Goal: Transaction & Acquisition: Purchase product/service

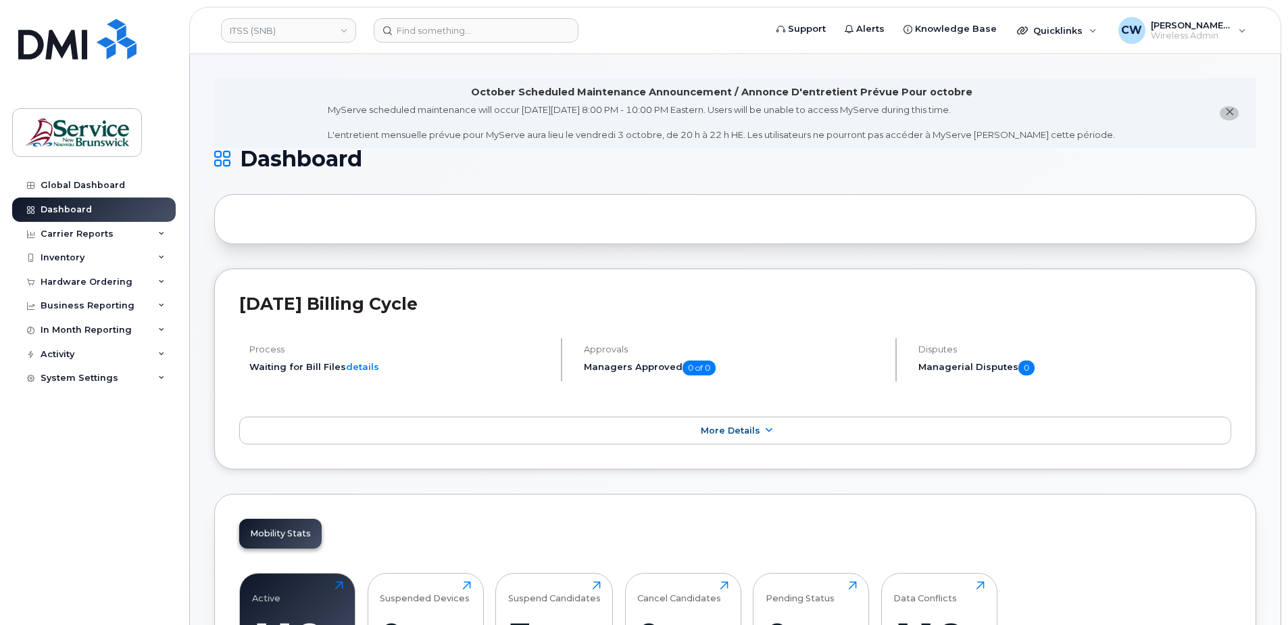
scroll to position [1659, 0]
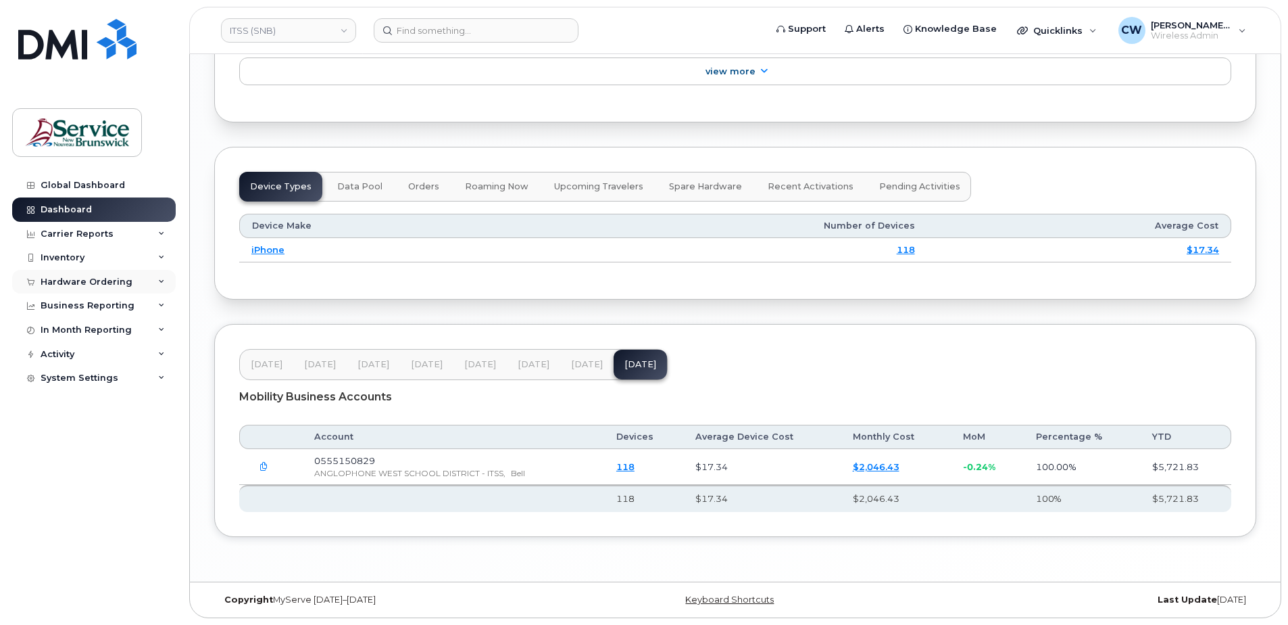
click at [161, 278] on icon at bounding box center [161, 281] width 7 height 7
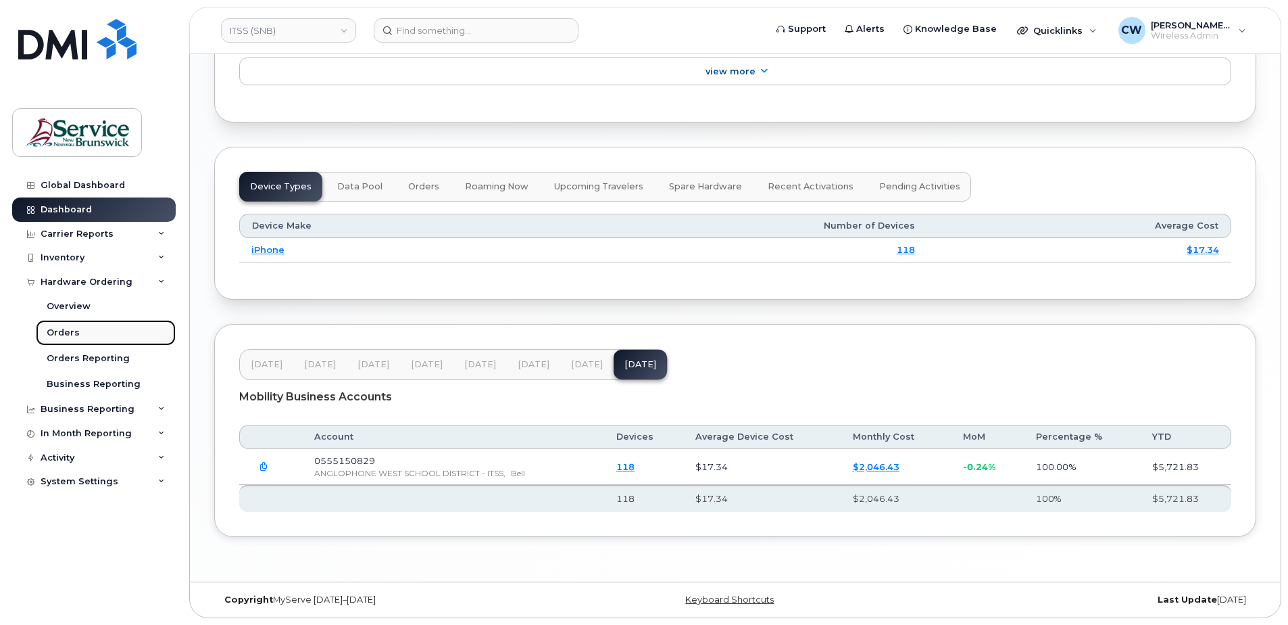
click at [65, 329] on div "Orders" at bounding box center [63, 332] width 33 height 12
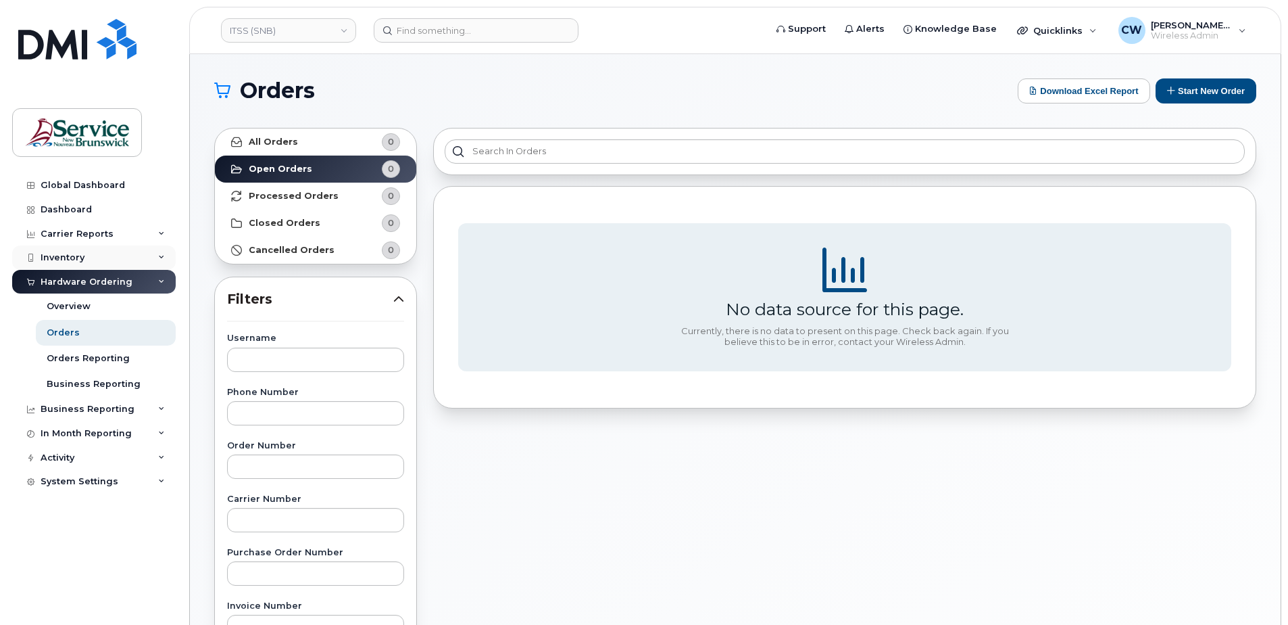
click at [158, 254] on icon at bounding box center [161, 257] width 7 height 7
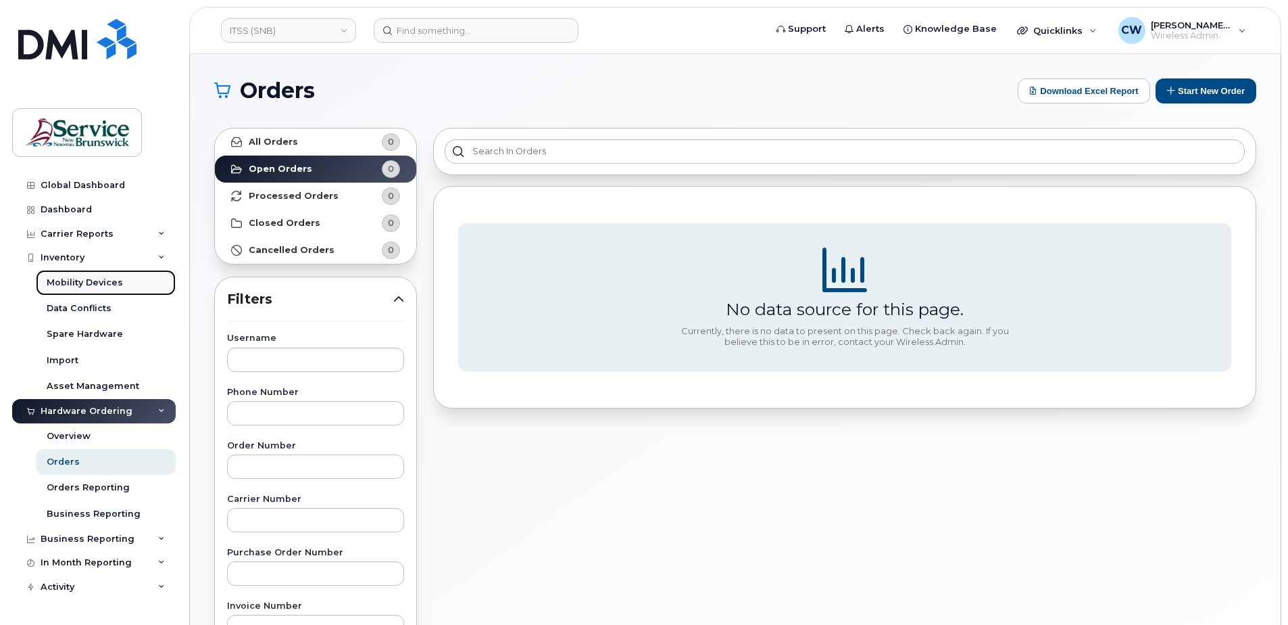
click at [122, 282] on link "Mobility Devices" at bounding box center [106, 283] width 140 height 26
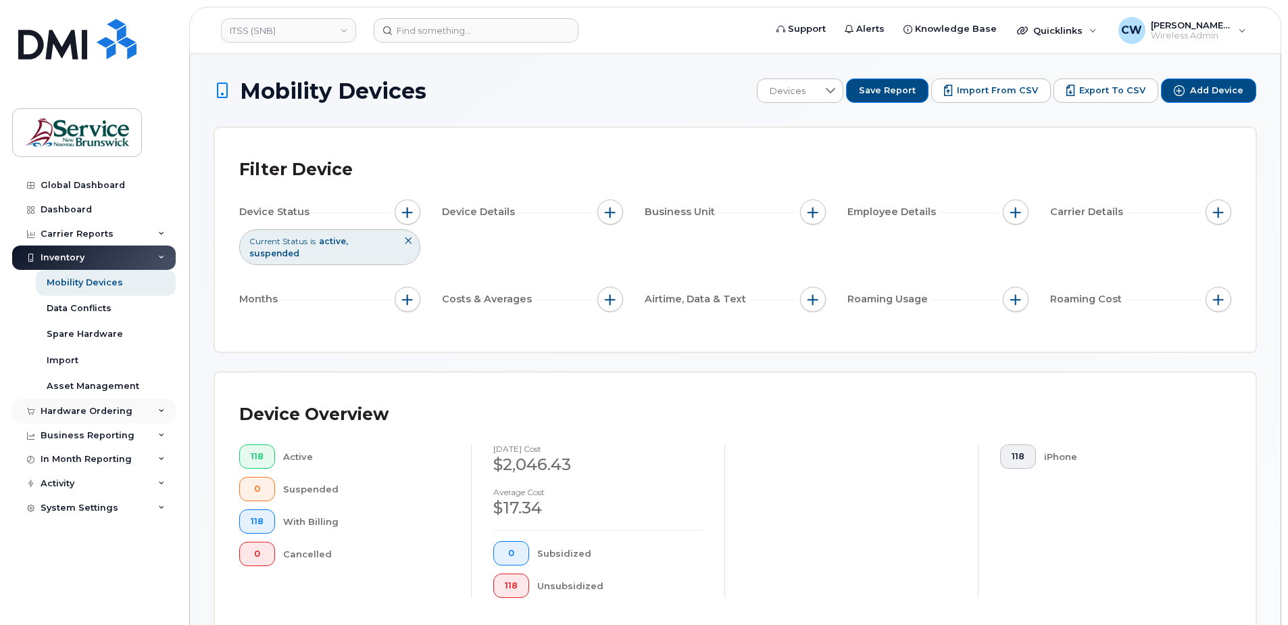
click at [160, 408] on icon at bounding box center [161, 411] width 7 height 7
click at [344, 28] on link "ITSS (SNB)" at bounding box center [288, 30] width 135 height 24
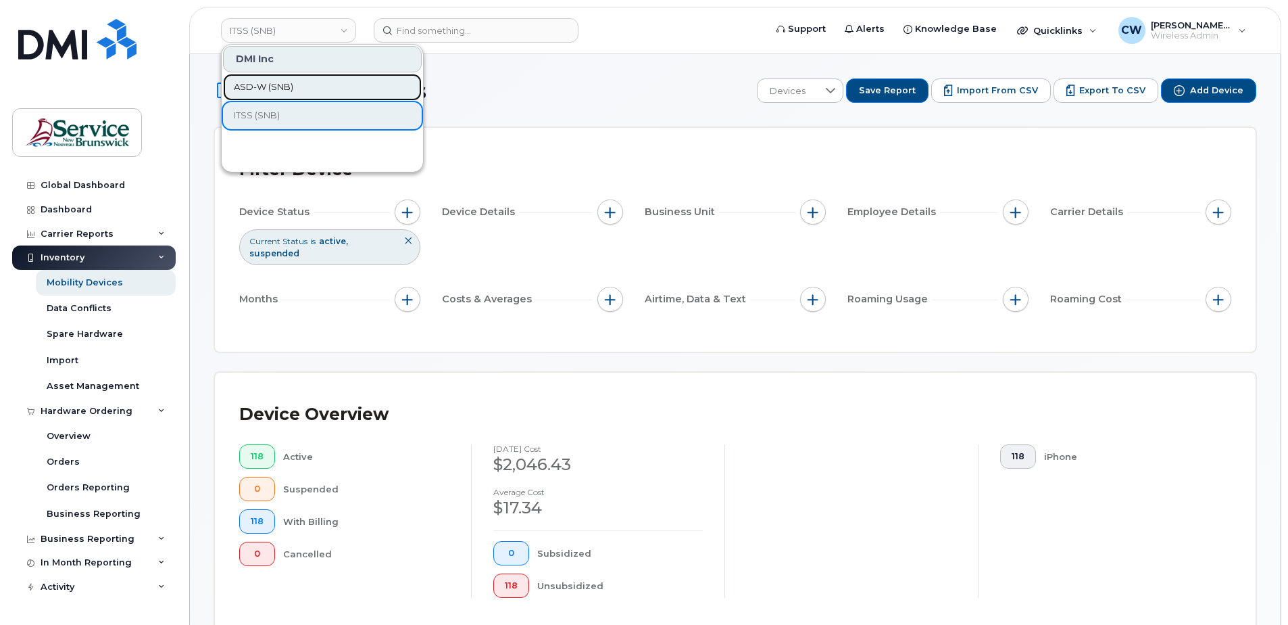
click at [295, 86] on link "ASD-W (SNB)" at bounding box center [322, 87] width 199 height 27
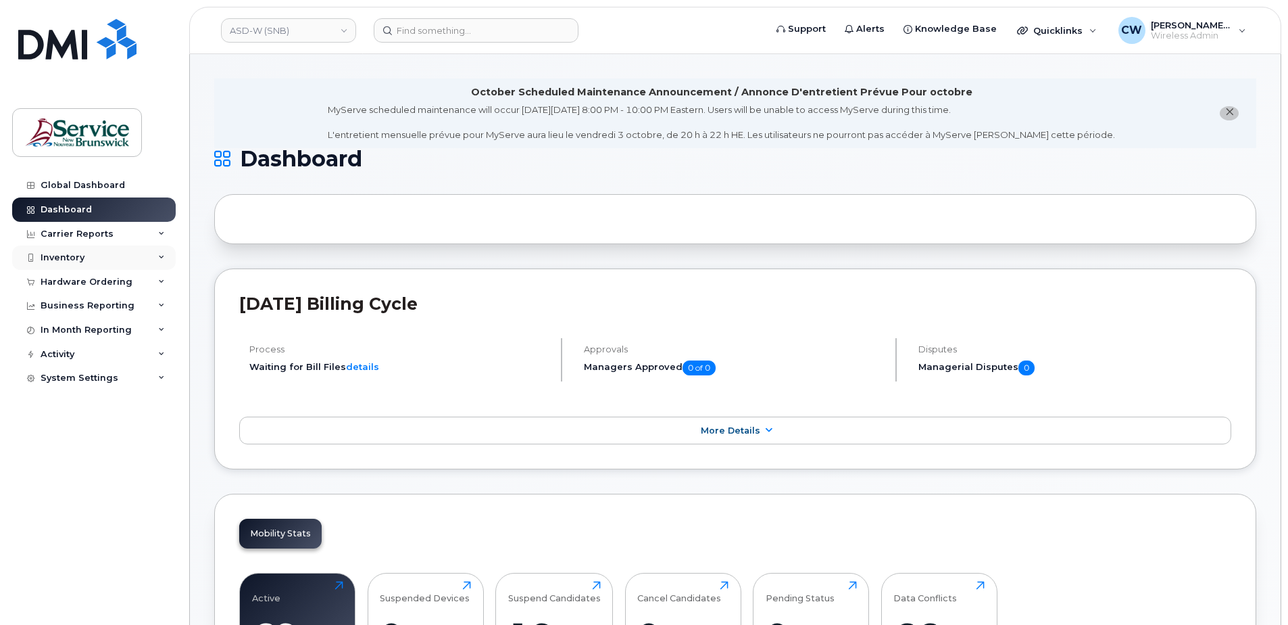
click at [157, 251] on div "Inventory" at bounding box center [94, 257] width 164 height 24
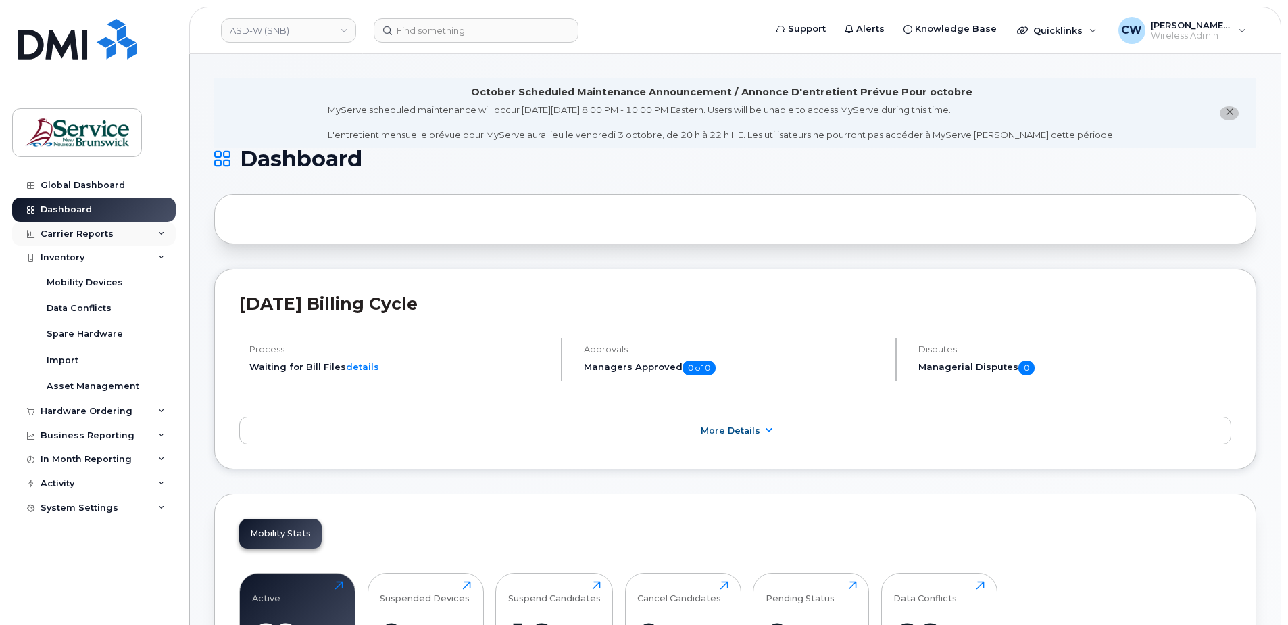
click at [162, 233] on icon at bounding box center [161, 233] width 7 height 7
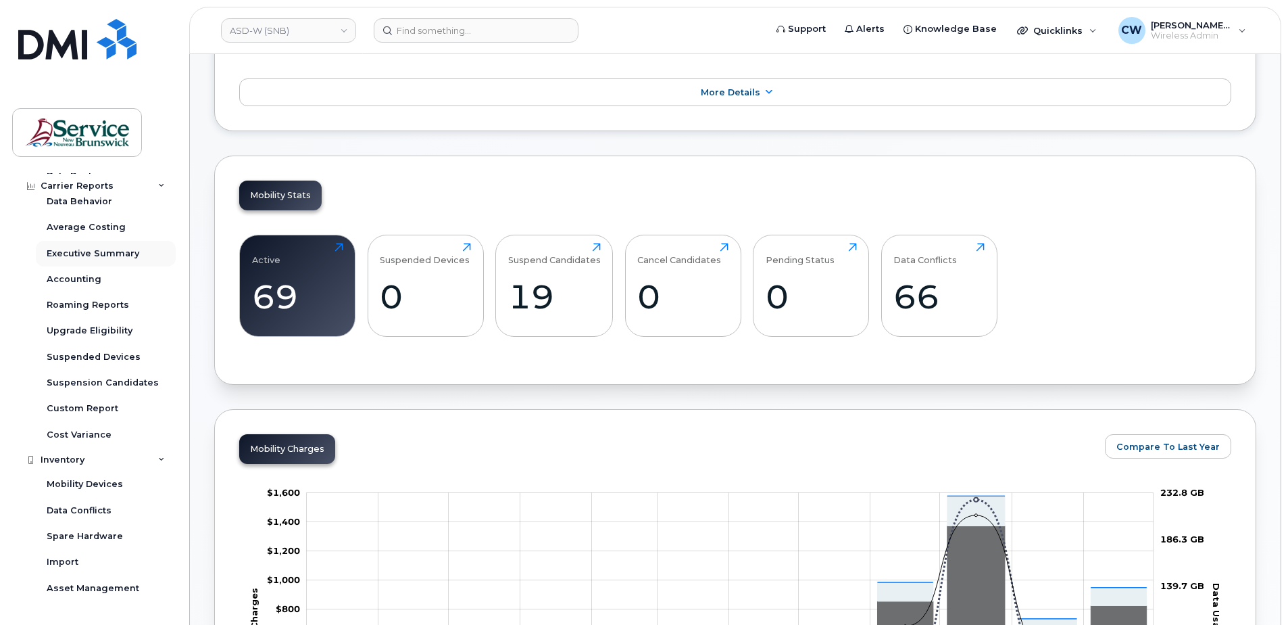
scroll to position [135, 0]
click at [104, 328] on div "Upgrade Eligibility" at bounding box center [90, 330] width 86 height 12
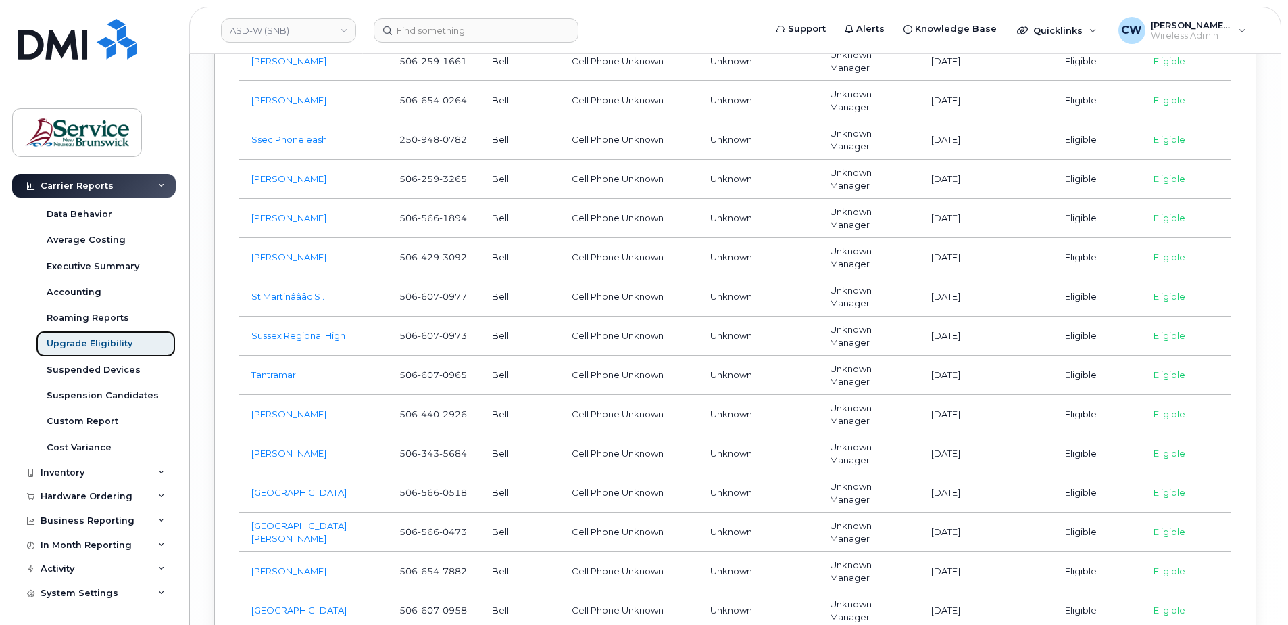
scroll to position [3096, 0]
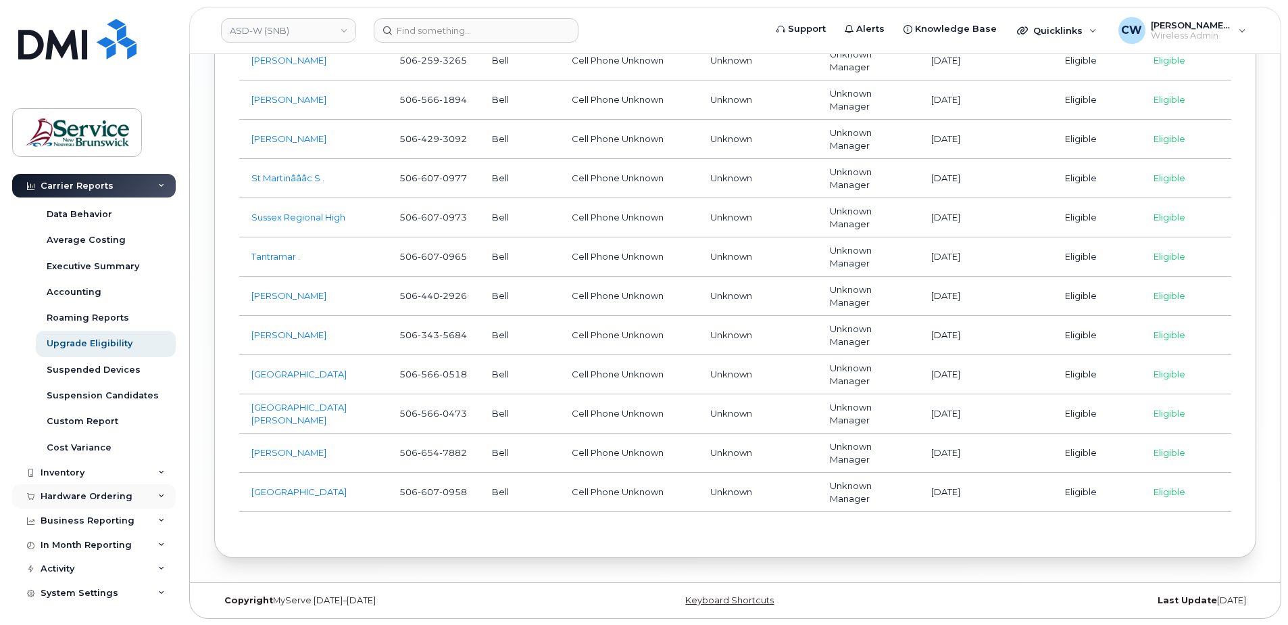
click at [110, 500] on div "Hardware Ordering" at bounding box center [87, 496] width 92 height 11
click at [53, 544] on div "Orders" at bounding box center [63, 547] width 33 height 12
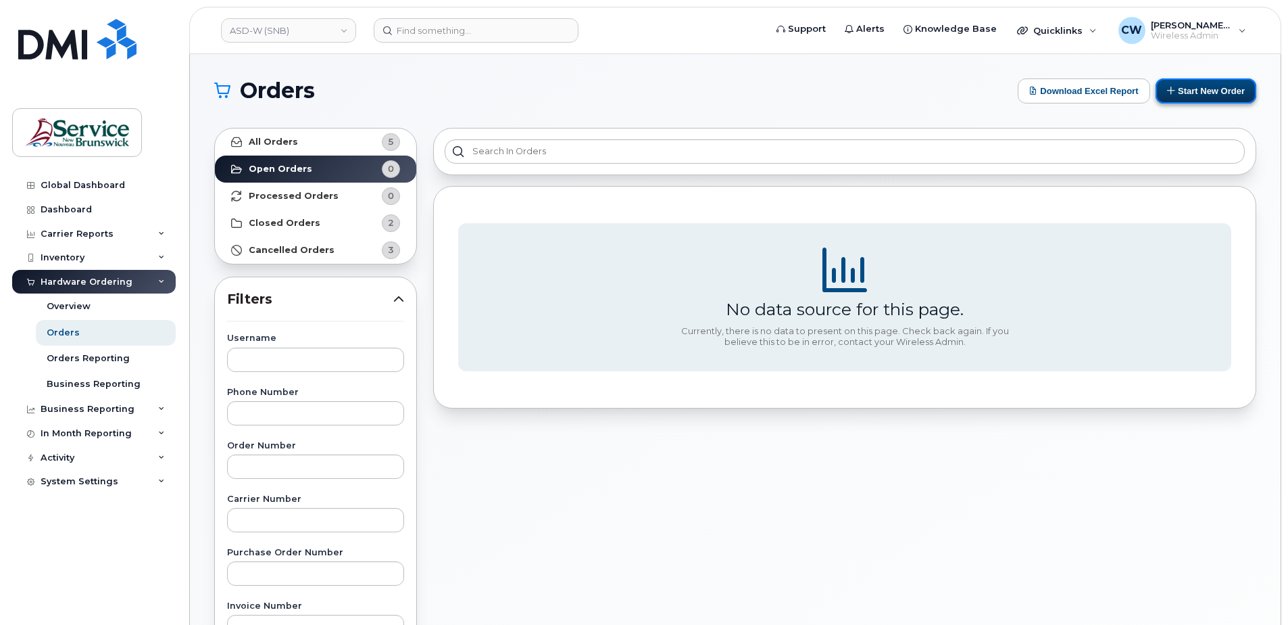
click at [1207, 83] on button "Start New Order" at bounding box center [1206, 90] width 101 height 25
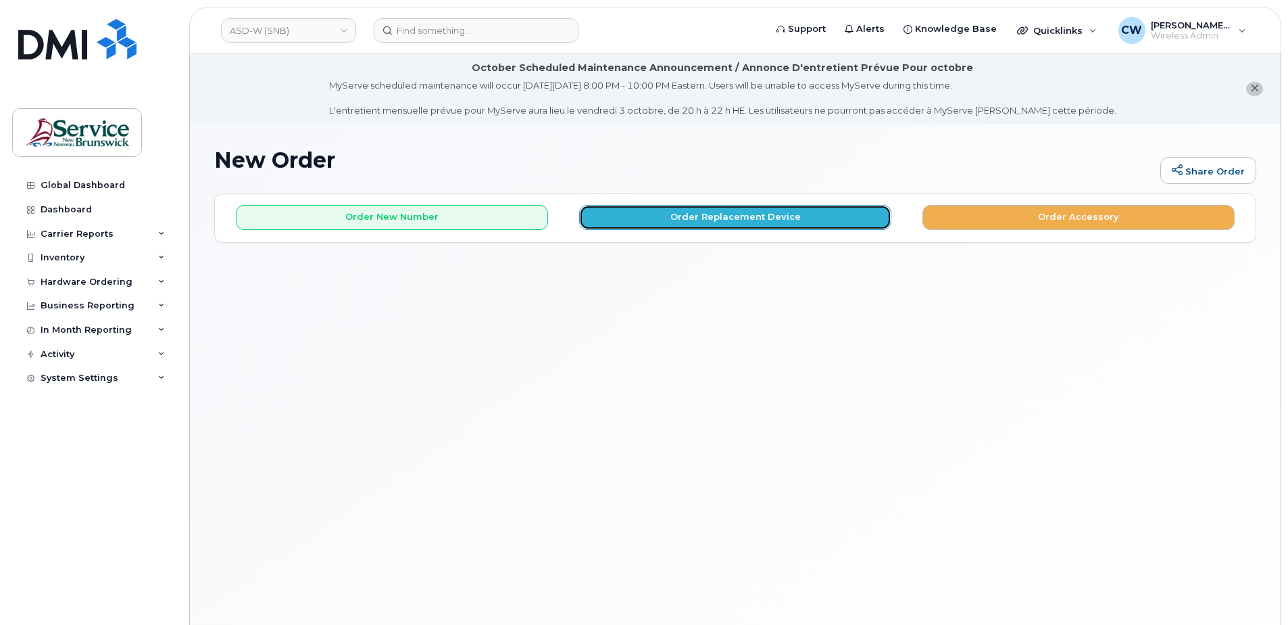
click at [770, 210] on button "Order Replacement Device" at bounding box center [735, 217] width 312 height 25
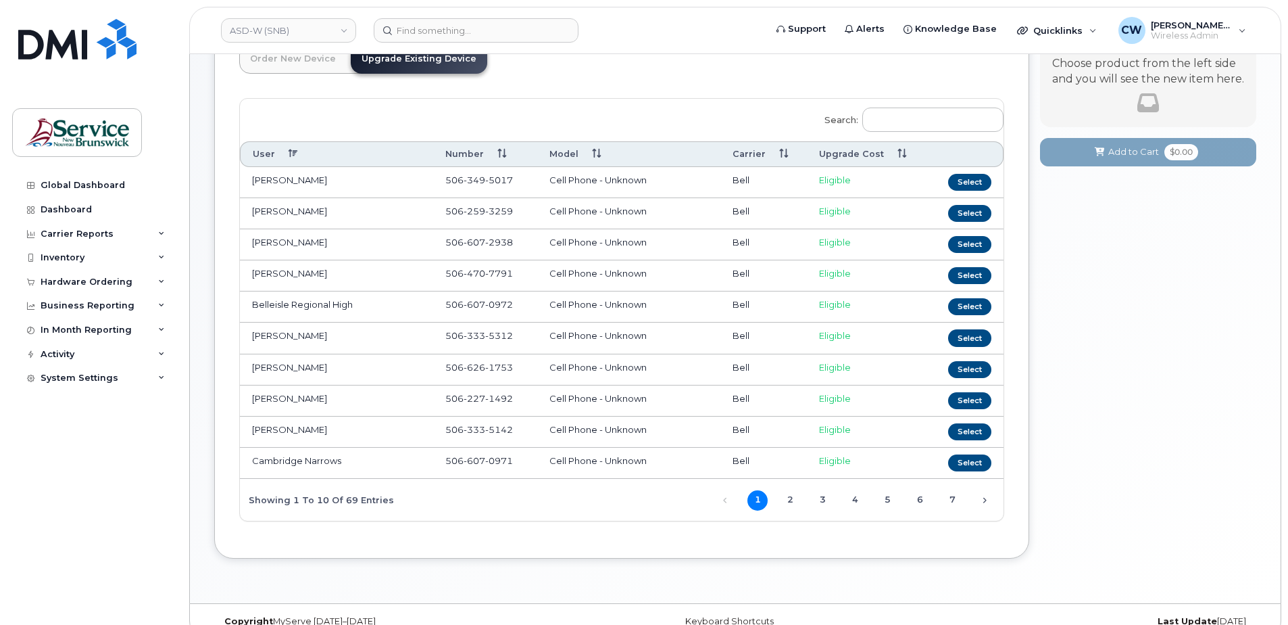
scroll to position [196, 0]
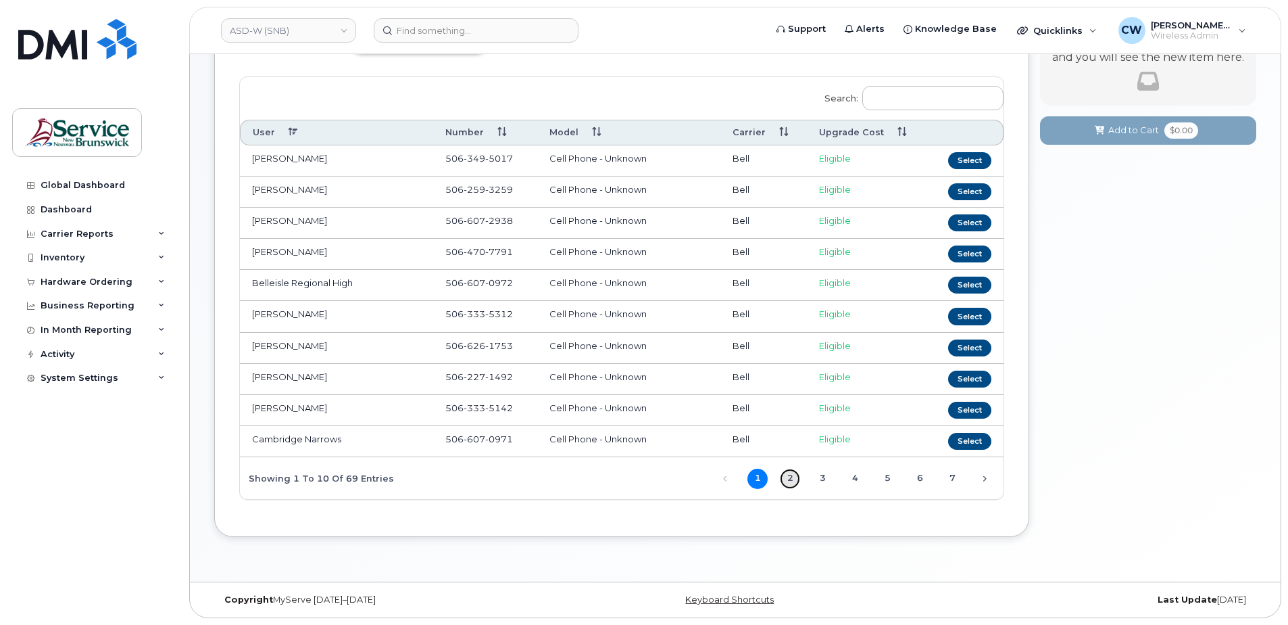
click at [789, 475] on link "2" at bounding box center [790, 478] width 20 height 20
click at [827, 476] on link "3" at bounding box center [822, 478] width 20 height 20
click at [858, 477] on link "4" at bounding box center [855, 478] width 20 height 20
click at [884, 478] on link "5" at bounding box center [887, 478] width 20 height 20
click at [921, 480] on link "6" at bounding box center [920, 478] width 20 height 20
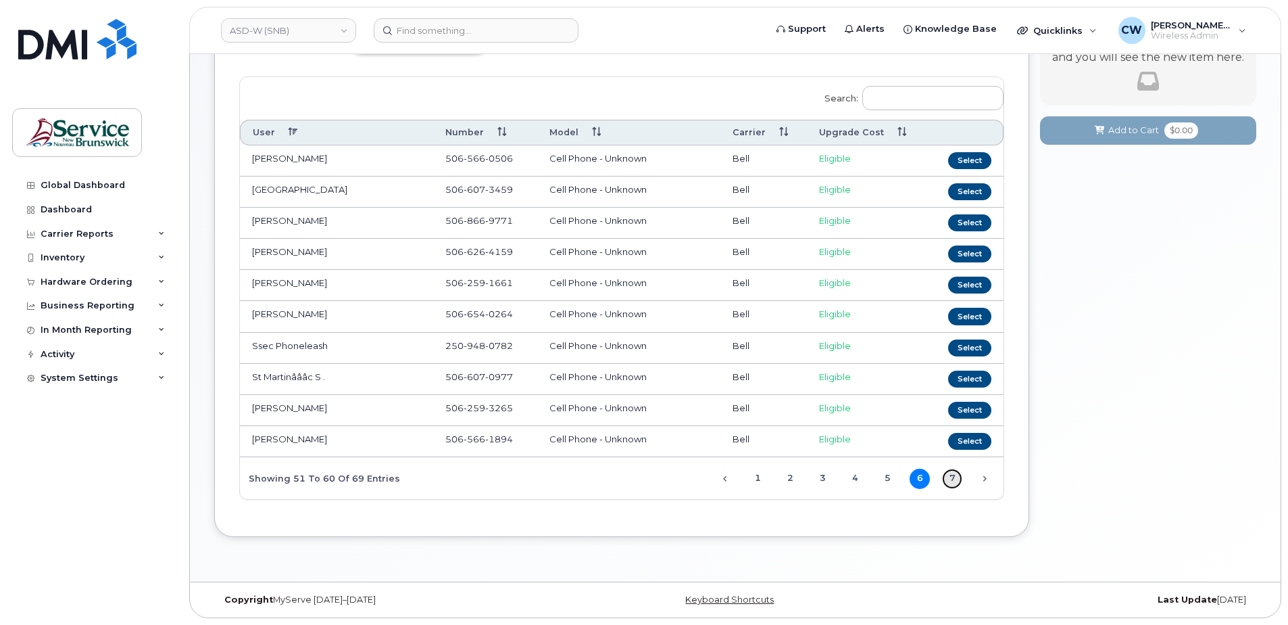
click at [952, 479] on link "7" at bounding box center [952, 478] width 20 height 20
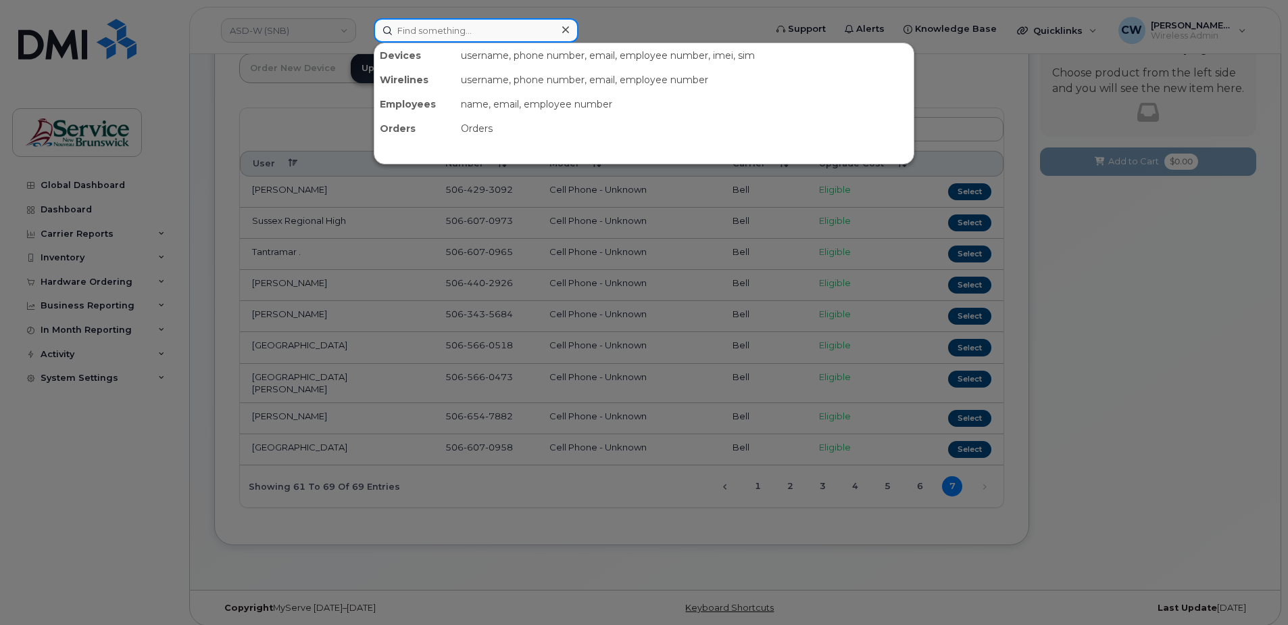
click at [403, 32] on input at bounding box center [476, 30] width 205 height 24
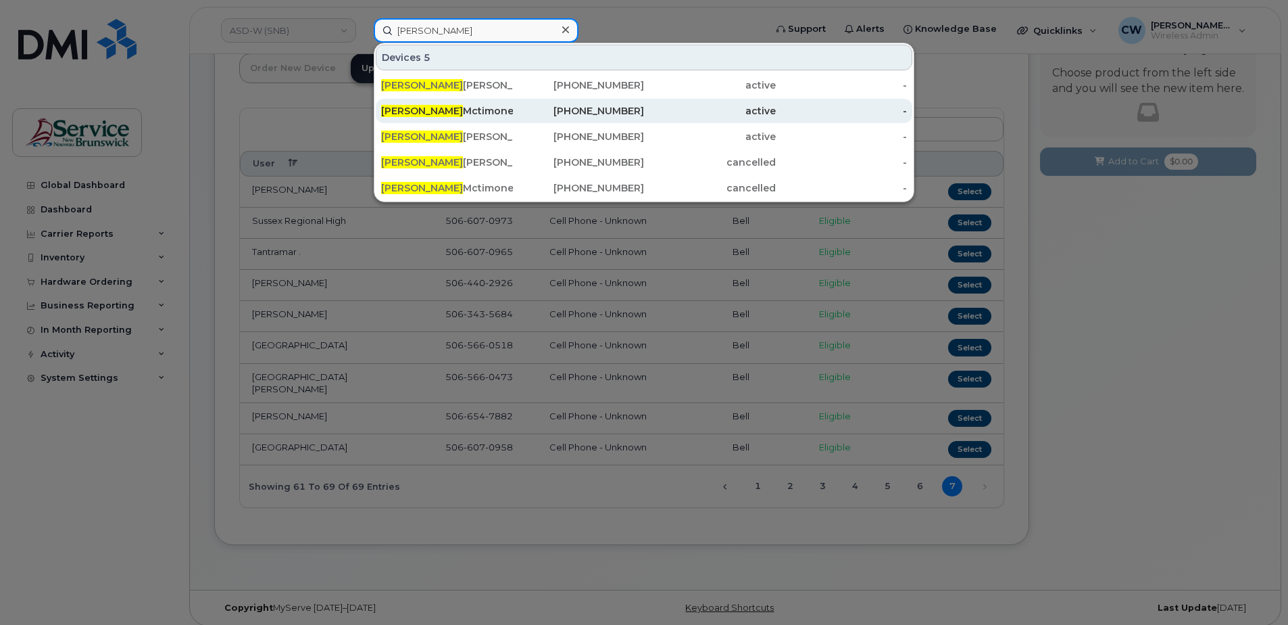
type input "[PERSON_NAME]"
click at [433, 109] on div "David Mctimoney" at bounding box center [447, 111] width 132 height 14
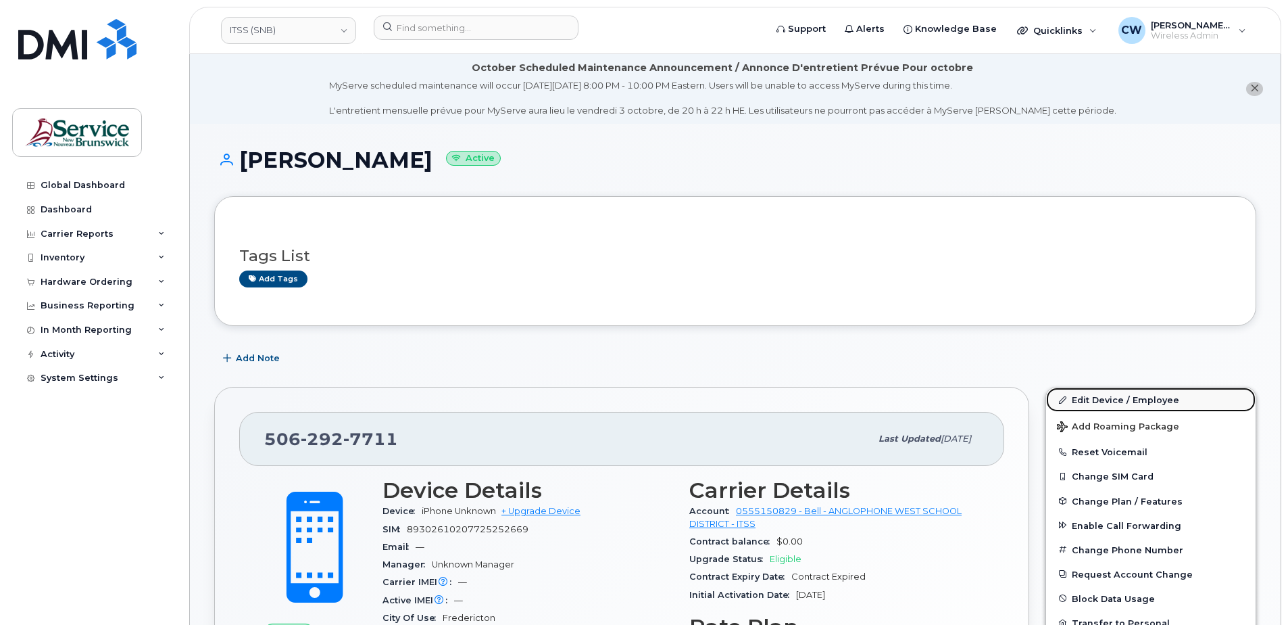
click at [1099, 397] on link "Edit Device / Employee" at bounding box center [1151, 399] width 210 height 24
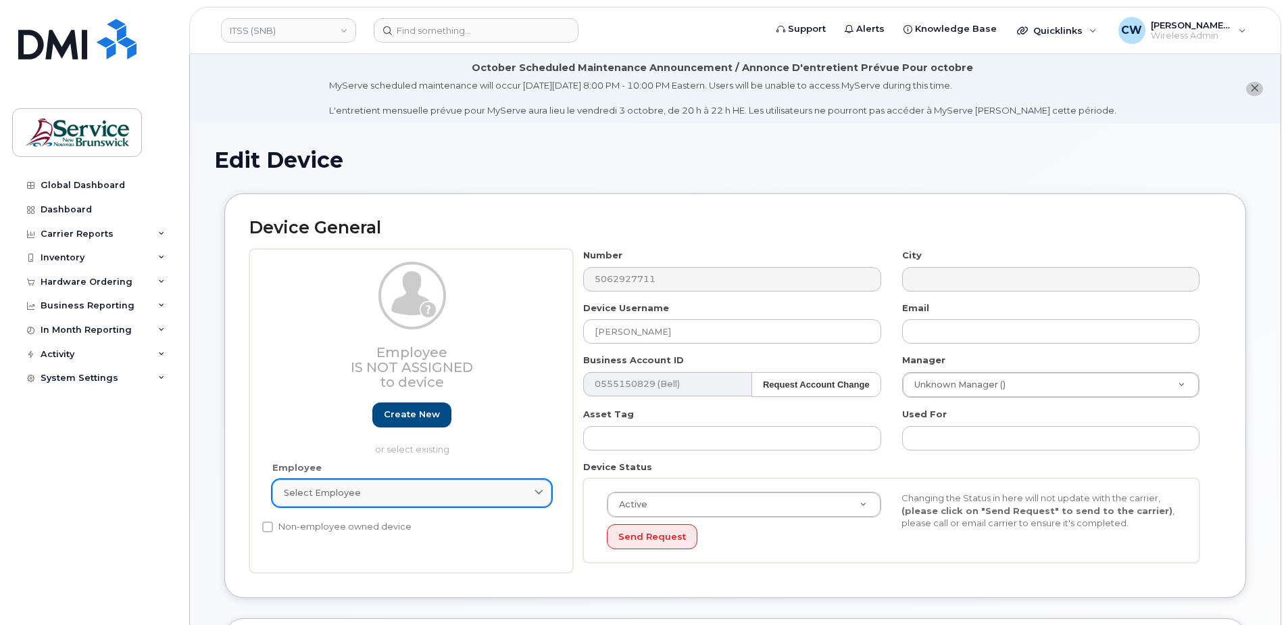
click at [541, 488] on icon at bounding box center [539, 492] width 9 height 9
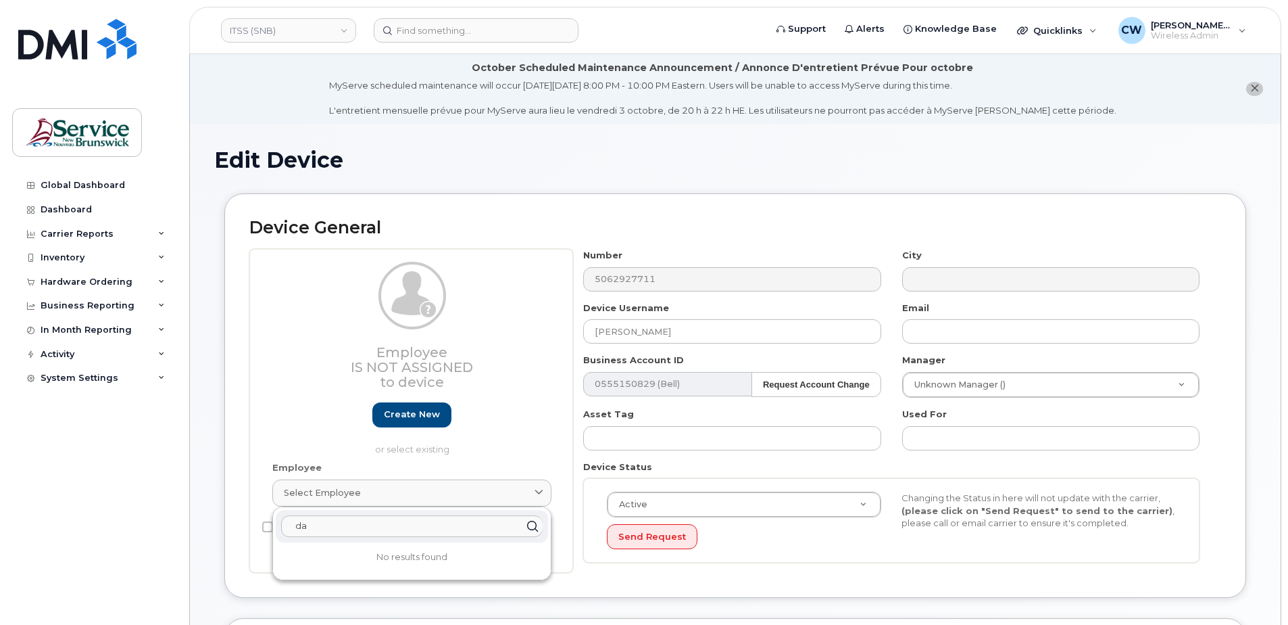
type input "d"
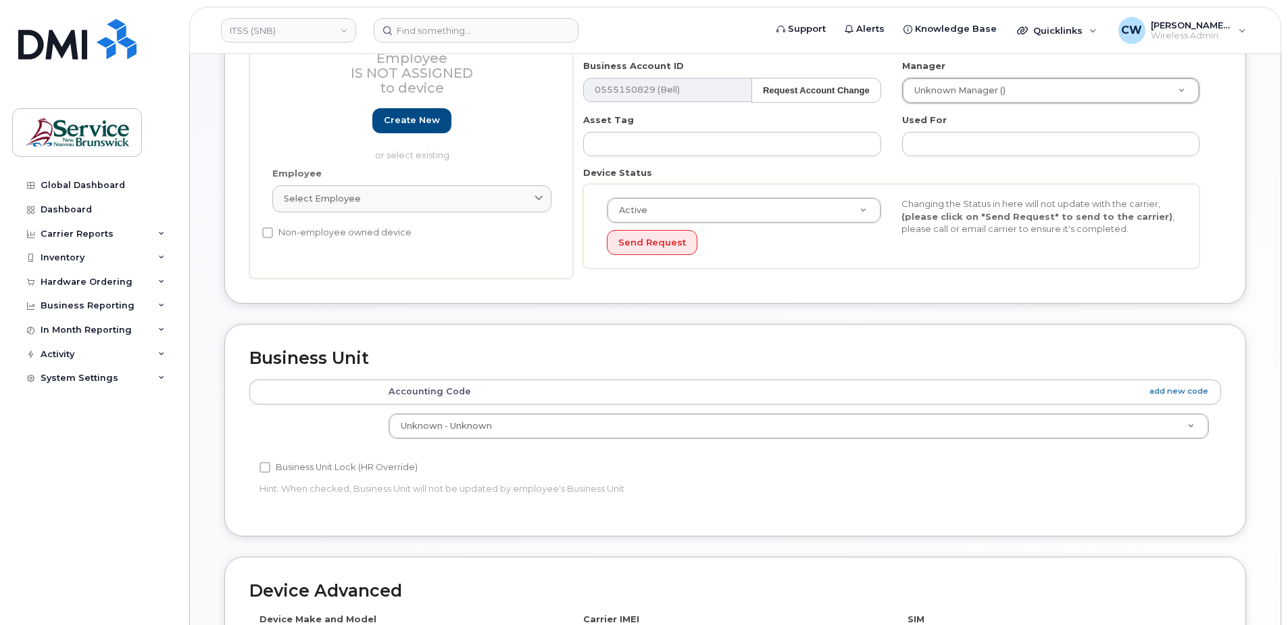
scroll to position [270, 0]
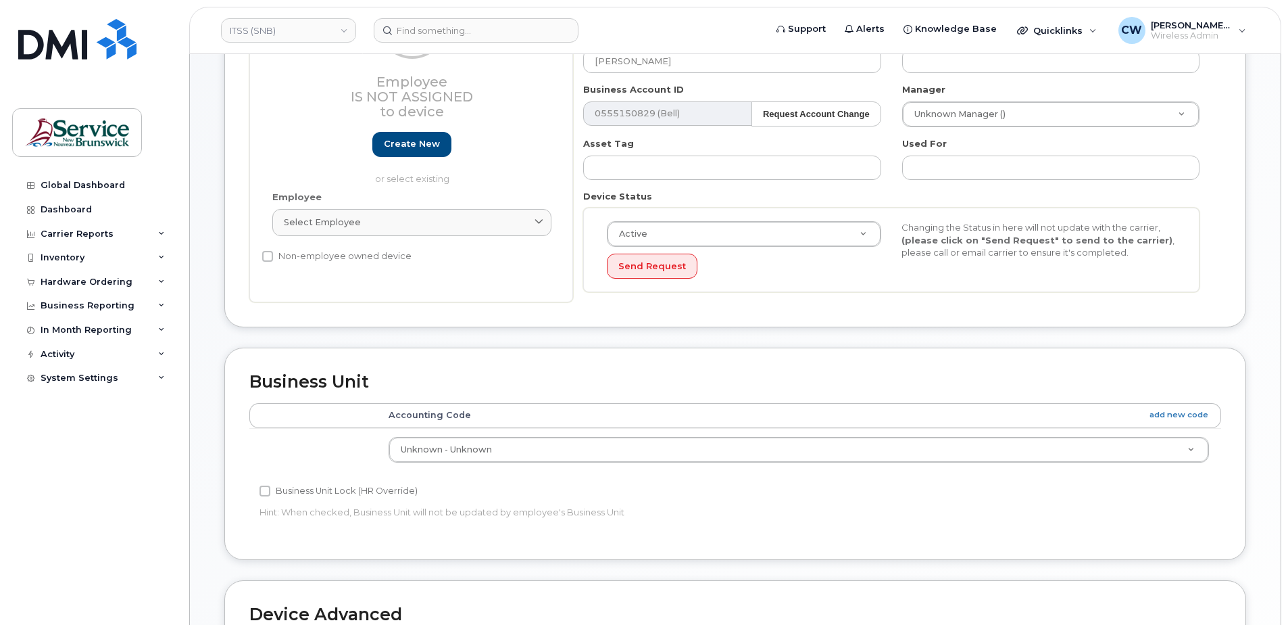
click at [825, 416] on th "Accounting Code add new code" at bounding box center [798, 415] width 845 height 24
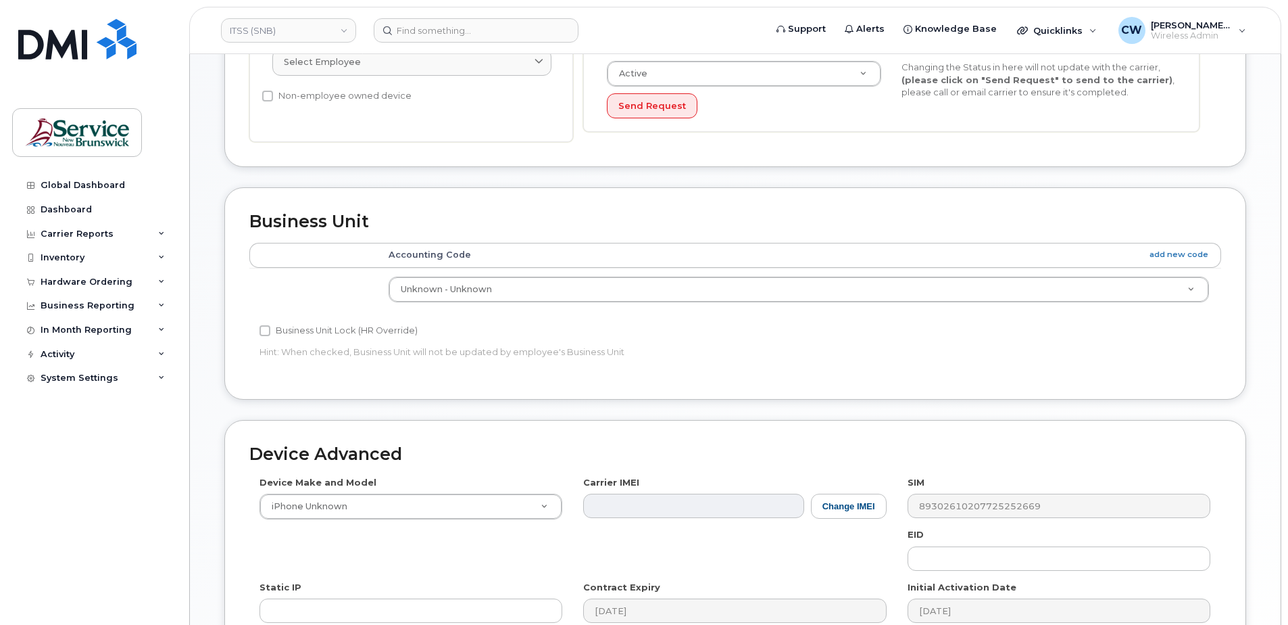
scroll to position [0, 0]
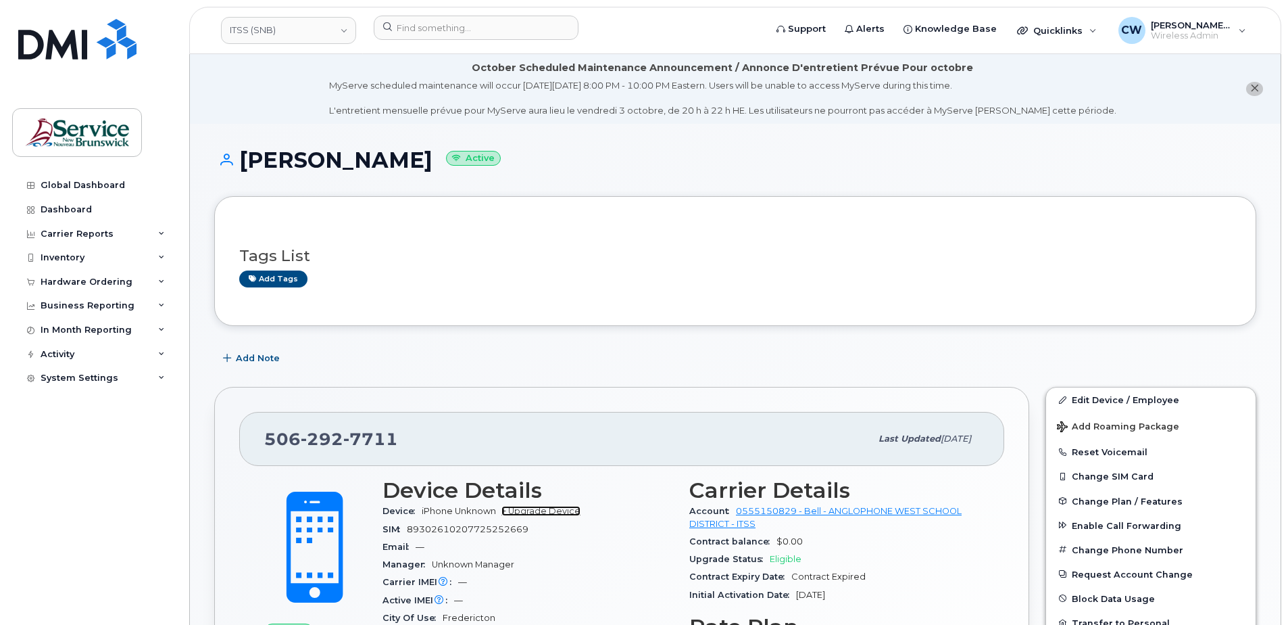
click at [551, 509] on link "+ Upgrade Device" at bounding box center [540, 511] width 79 height 10
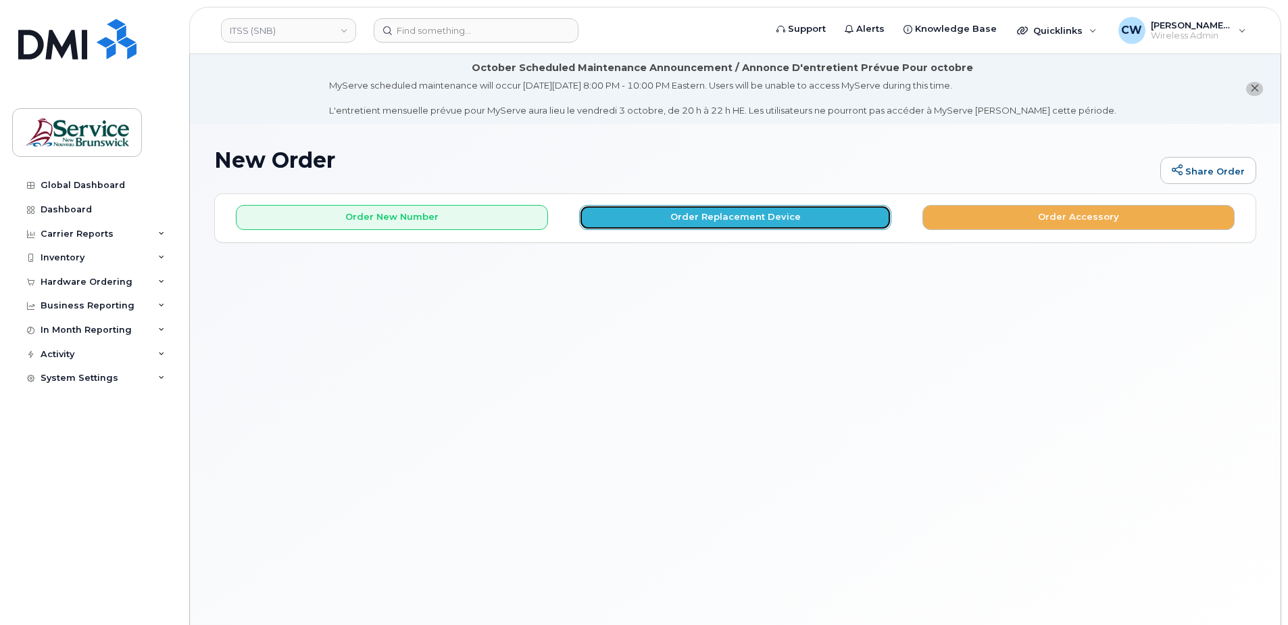
click at [724, 213] on button "Order Replacement Device" at bounding box center [735, 217] width 312 height 25
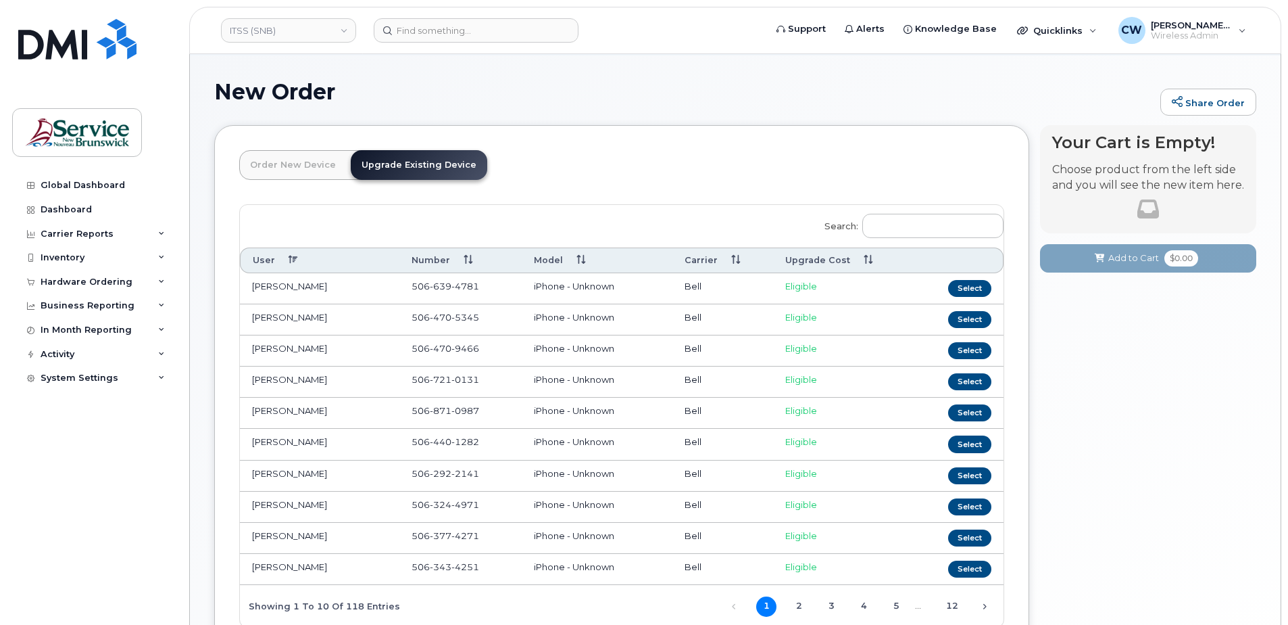
scroll to position [68, 0]
click at [829, 606] on link "3" at bounding box center [831, 607] width 20 height 20
click at [967, 440] on button "Select" at bounding box center [969, 444] width 43 height 17
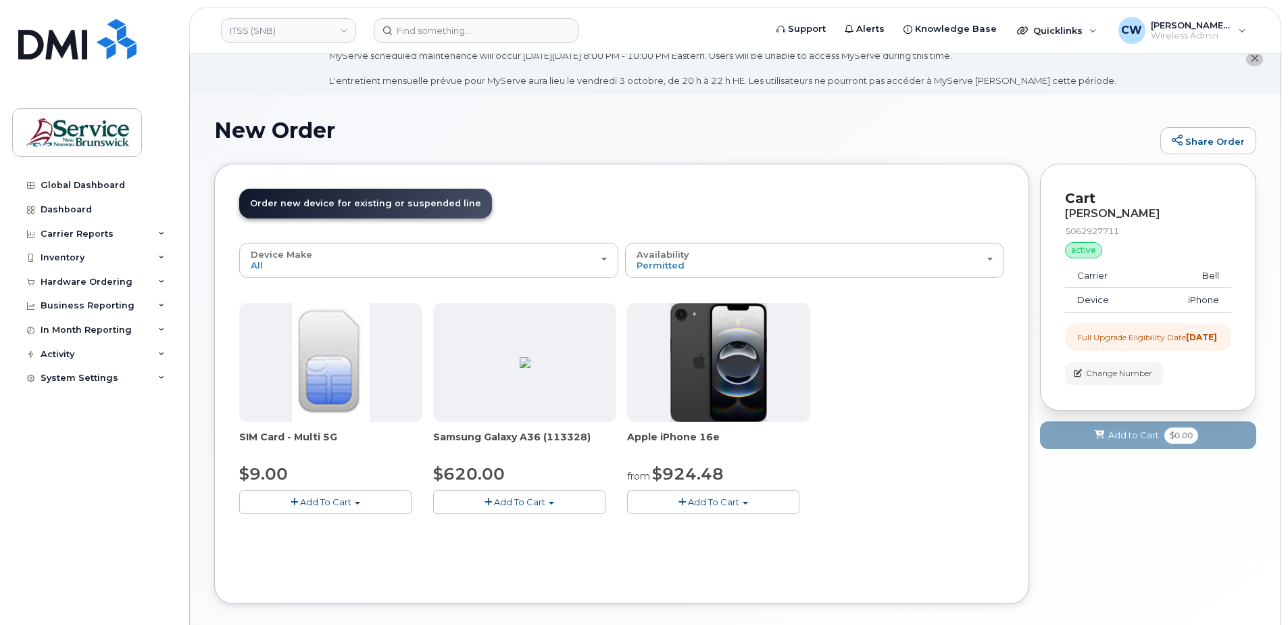
scroll to position [29, 0]
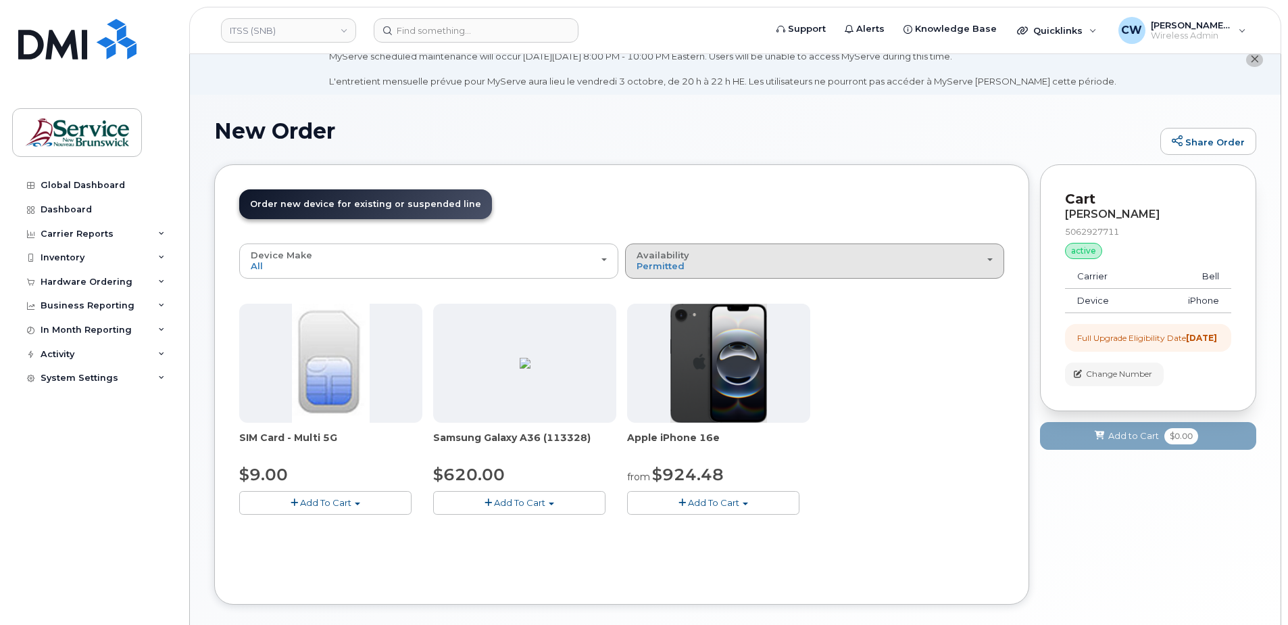
click at [991, 257] on div "Availability Permitted All" at bounding box center [815, 260] width 356 height 21
click at [654, 314] on label "All" at bounding box center [643, 314] width 28 height 16
click at [0, 0] on input "All" at bounding box center [0, 0] width 0 height 0
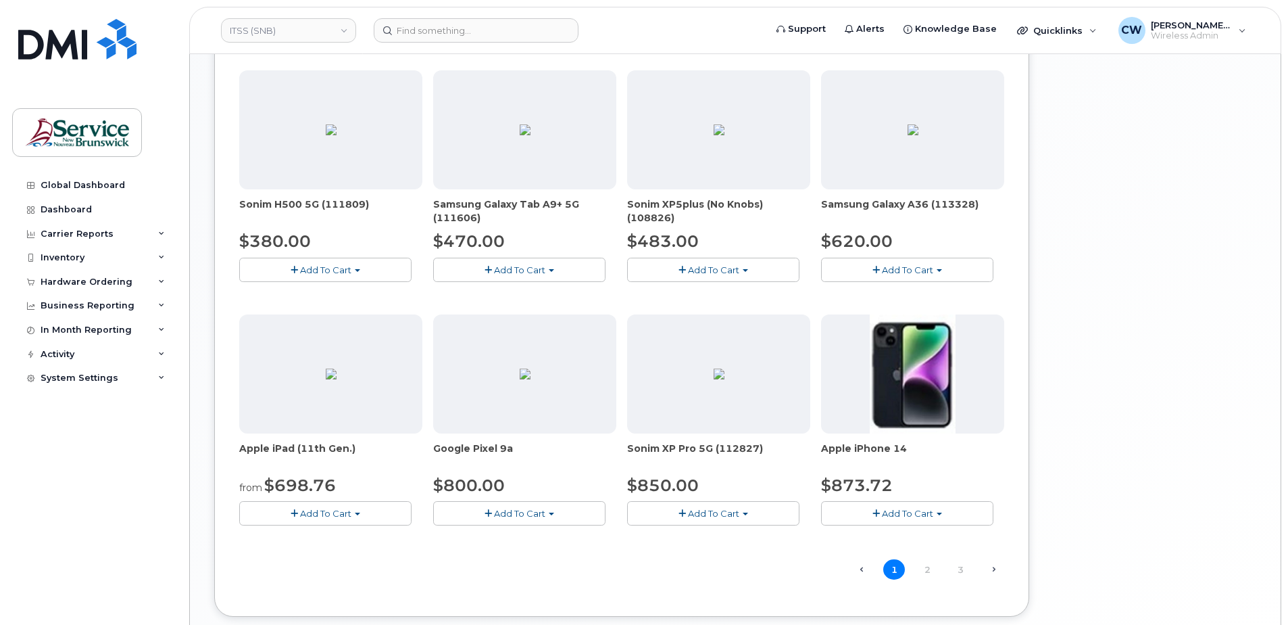
scroll to position [773, 0]
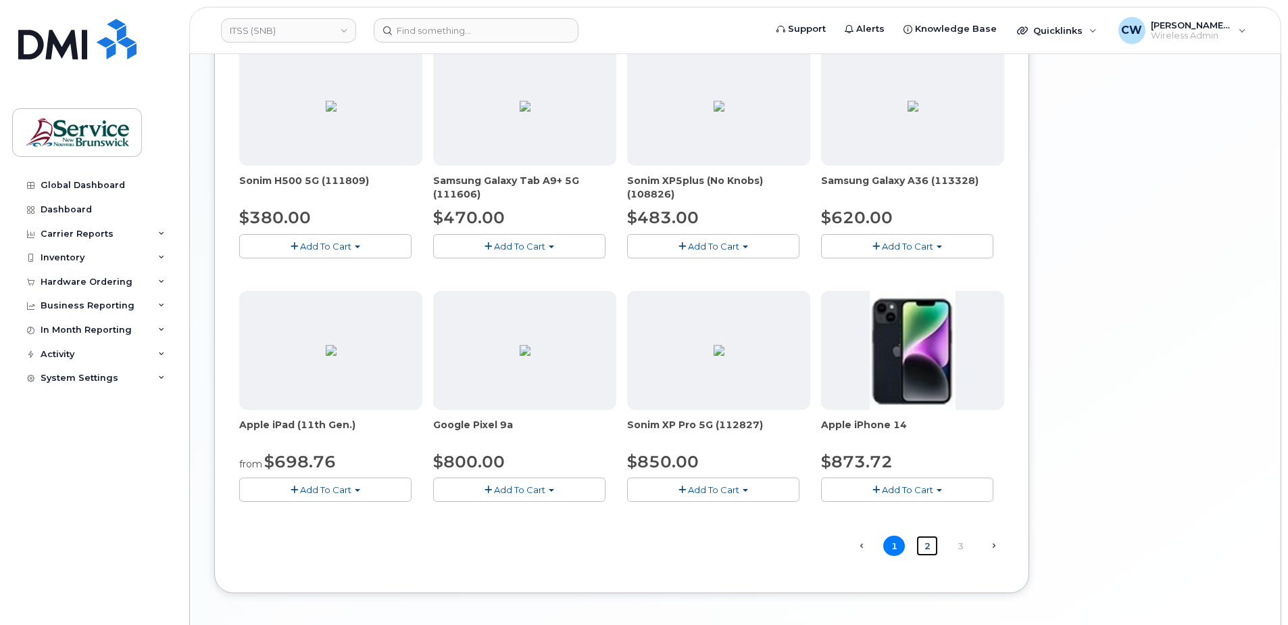
click at [929, 543] on link "2" at bounding box center [927, 545] width 22 height 21
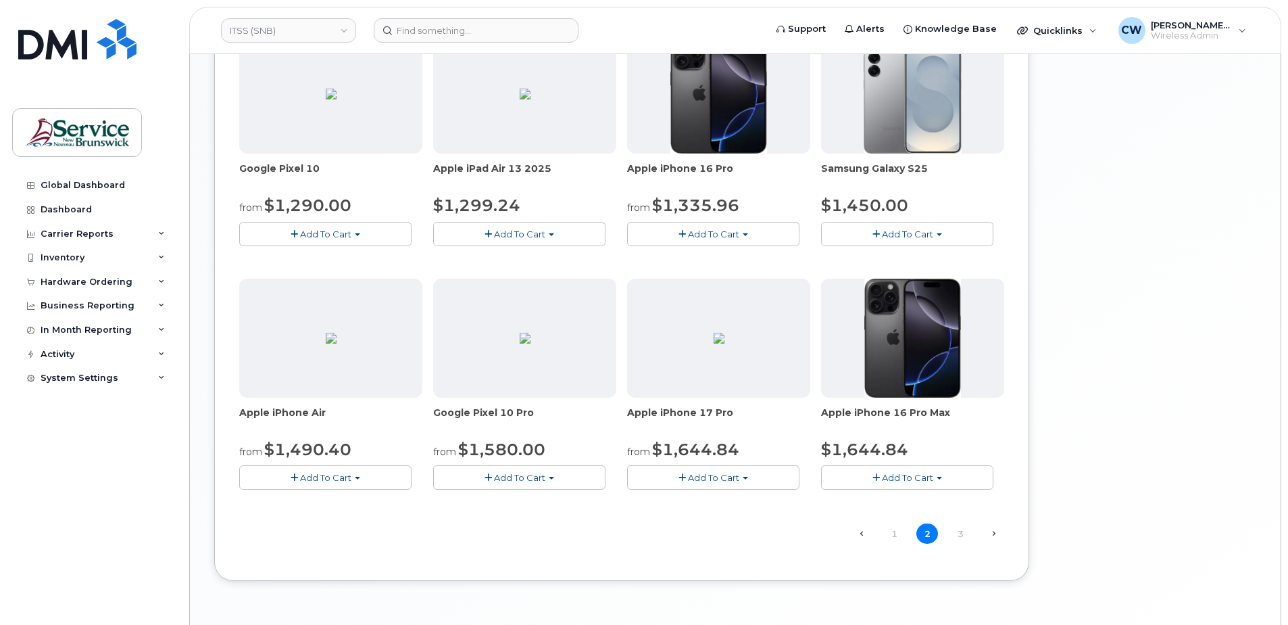
scroll to position [829, 0]
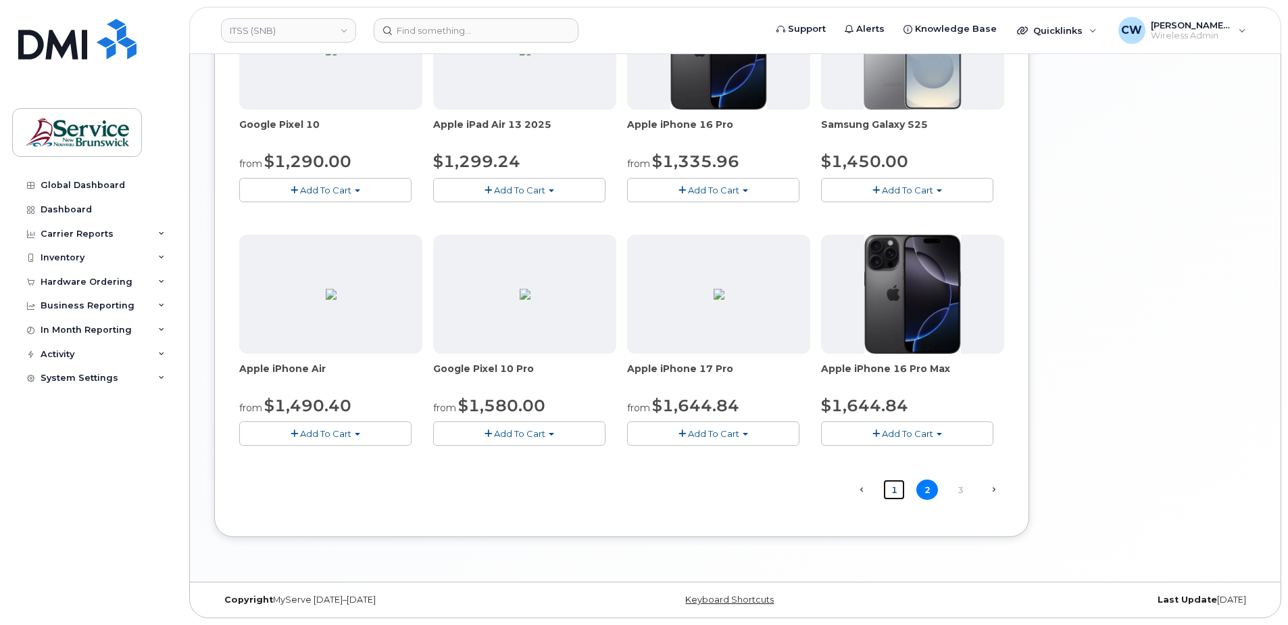
click at [896, 485] on link "1" at bounding box center [894, 489] width 22 height 21
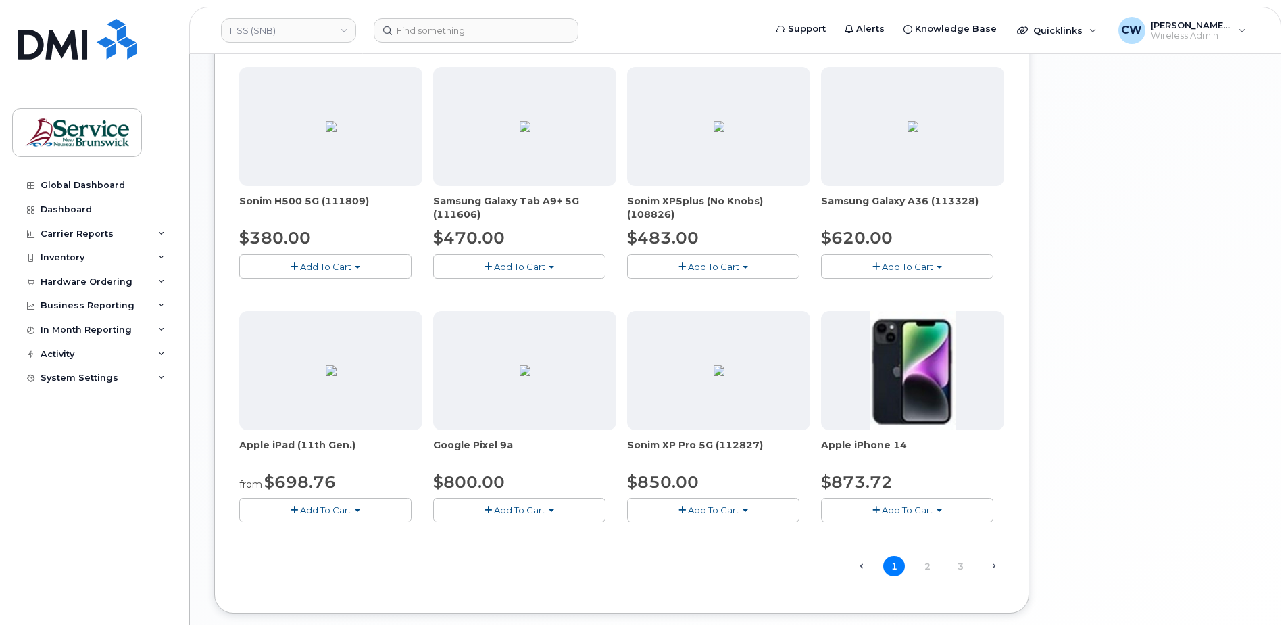
scroll to position [820, 0]
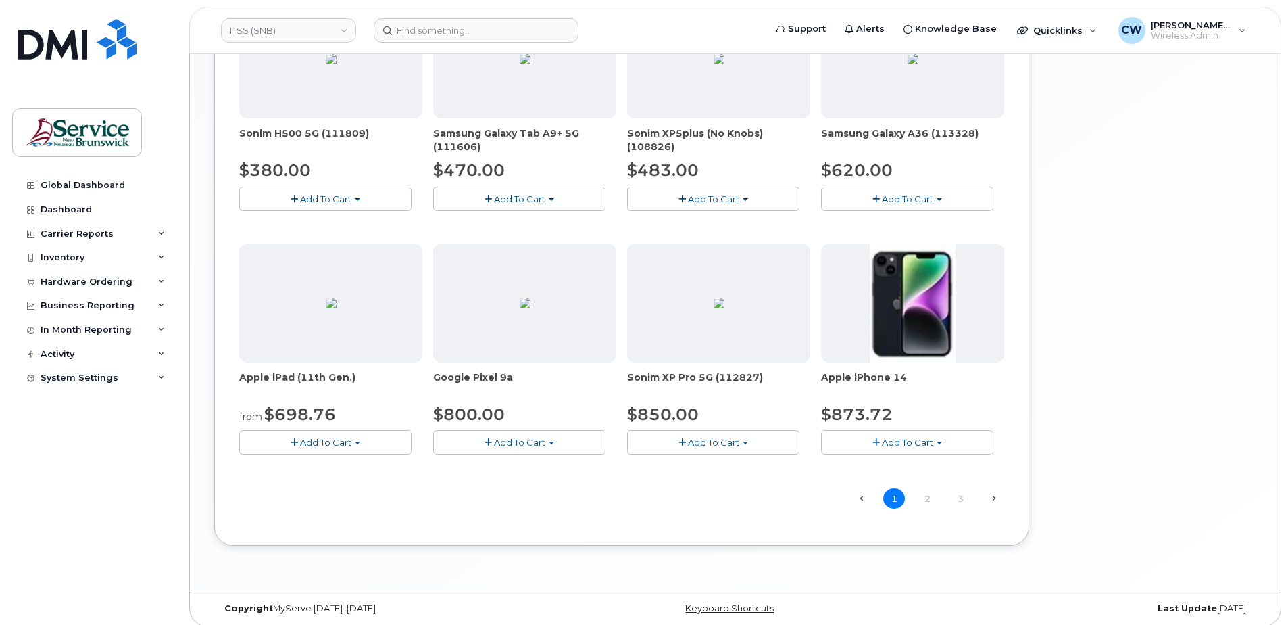
click at [106, 568] on div "Global Dashboard Dashboard Carrier Reports Monthly Billing Data Daily Data Pool…" at bounding box center [95, 388] width 167 height 431
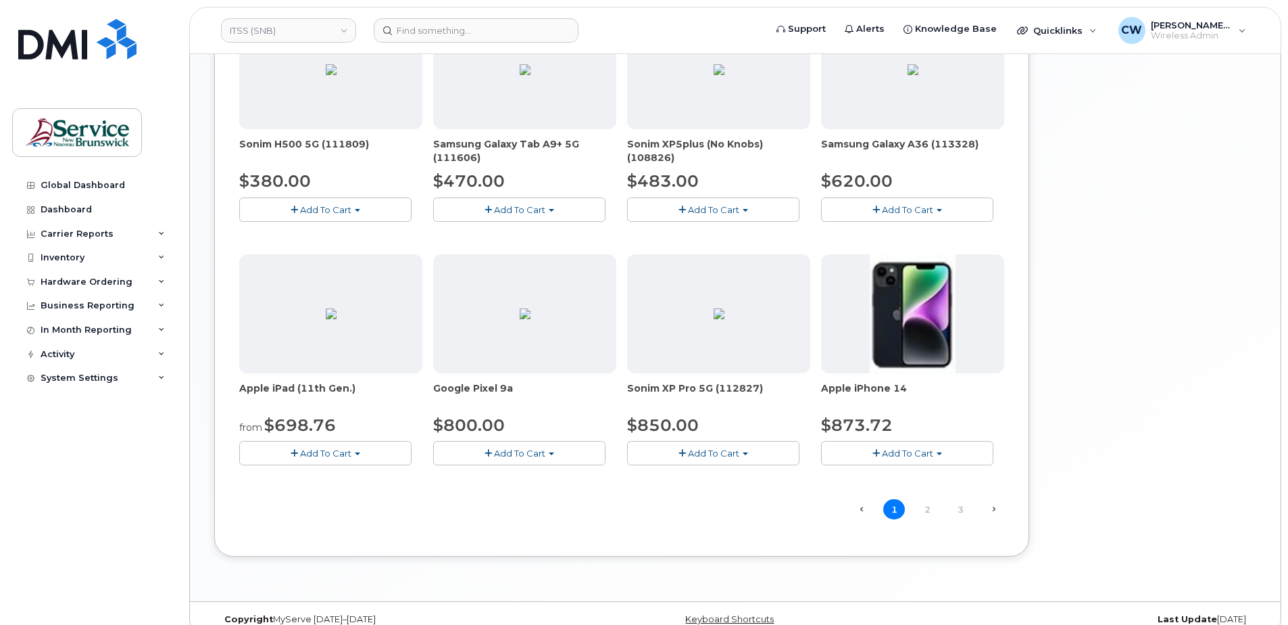
scroll to position [811, 0]
click at [925, 504] on link "2" at bounding box center [927, 507] width 22 height 21
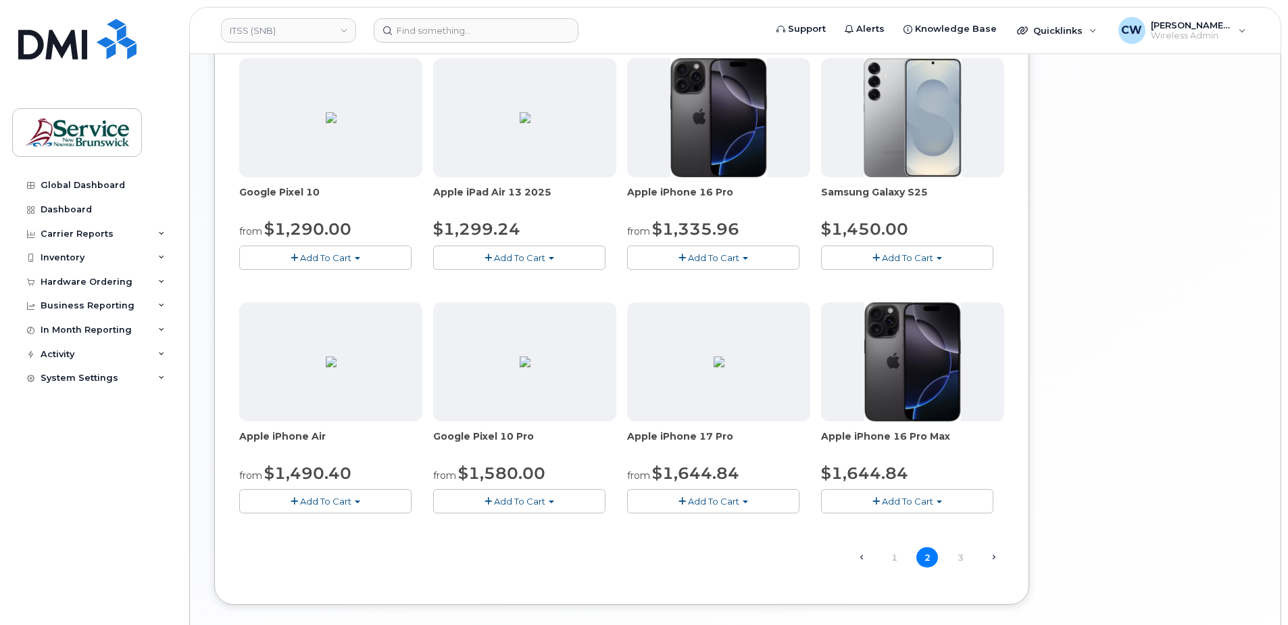
scroll to position [829, 0]
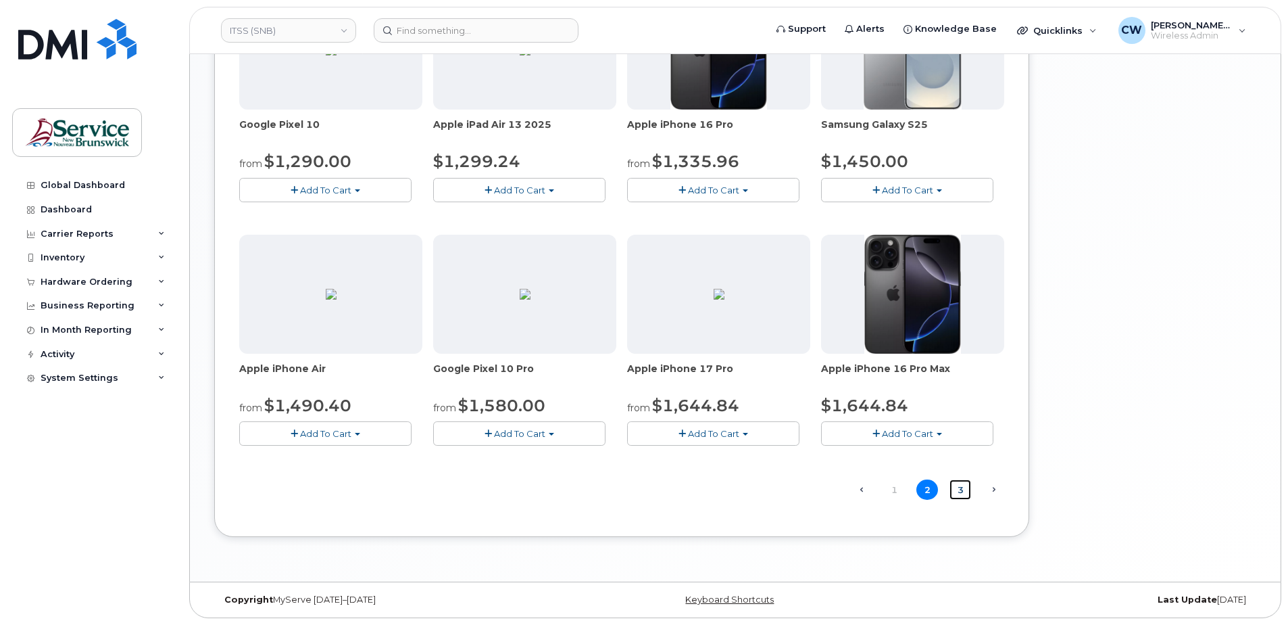
click at [960, 486] on link "3" at bounding box center [961, 489] width 22 height 21
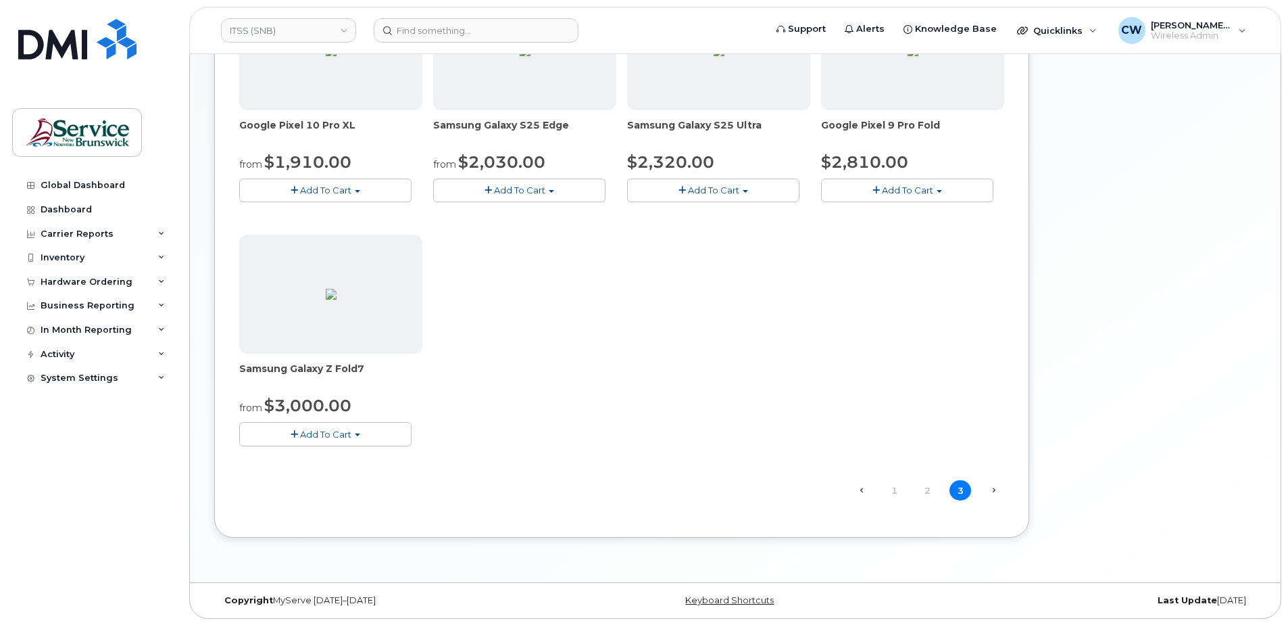
scroll to position [585, 0]
click at [922, 489] on link "2" at bounding box center [927, 489] width 22 height 21
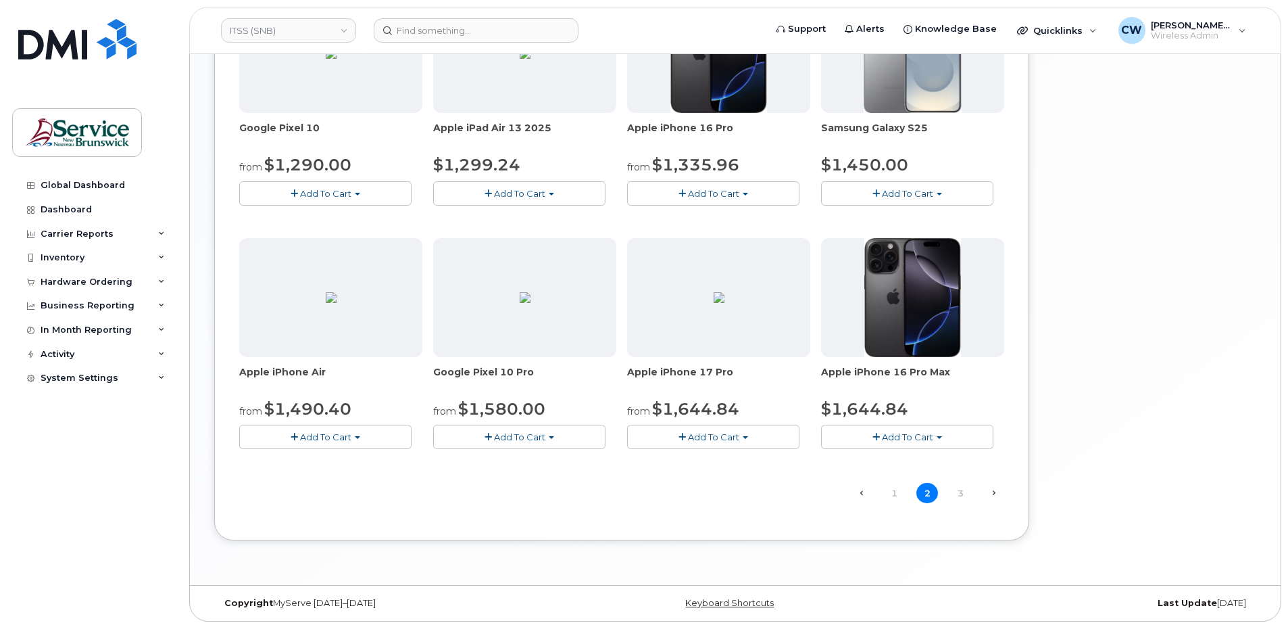
scroll to position [829, 0]
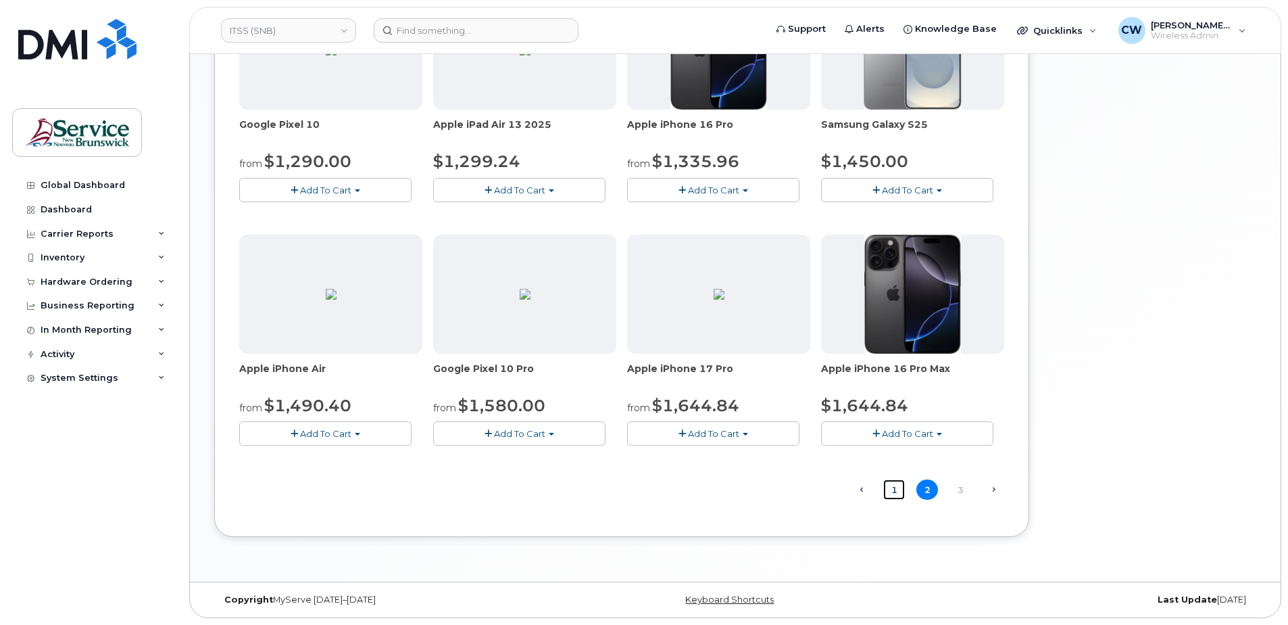
click at [891, 487] on link "1" at bounding box center [894, 489] width 22 height 21
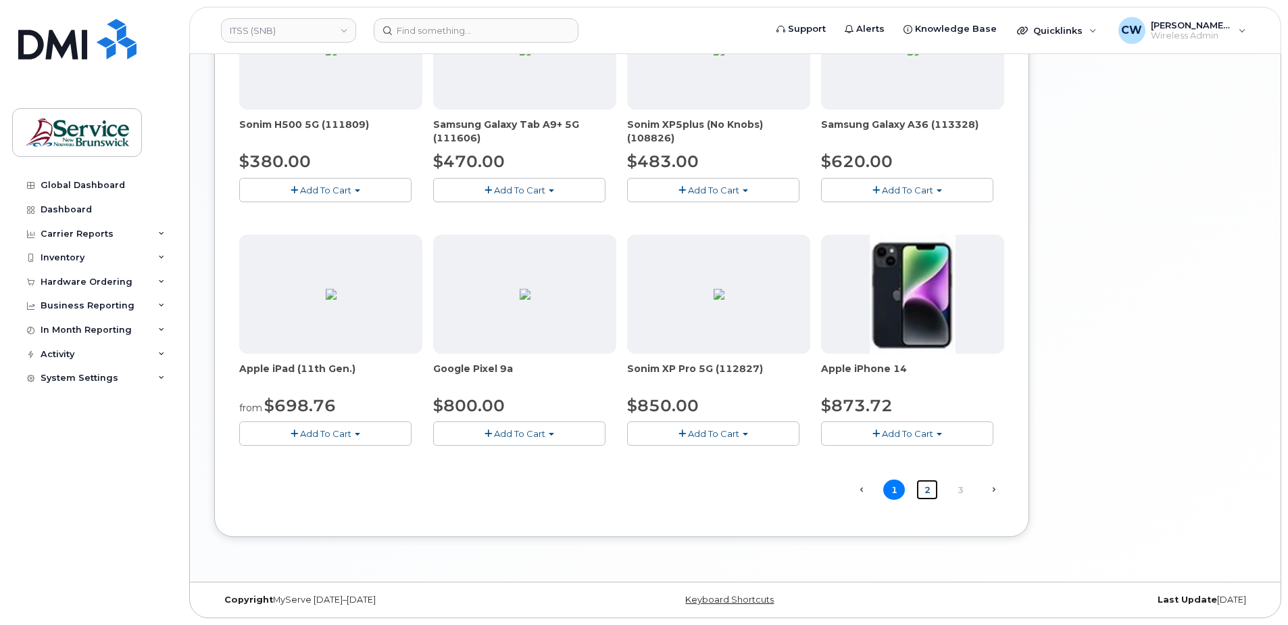
click at [924, 485] on link "2" at bounding box center [927, 489] width 22 height 21
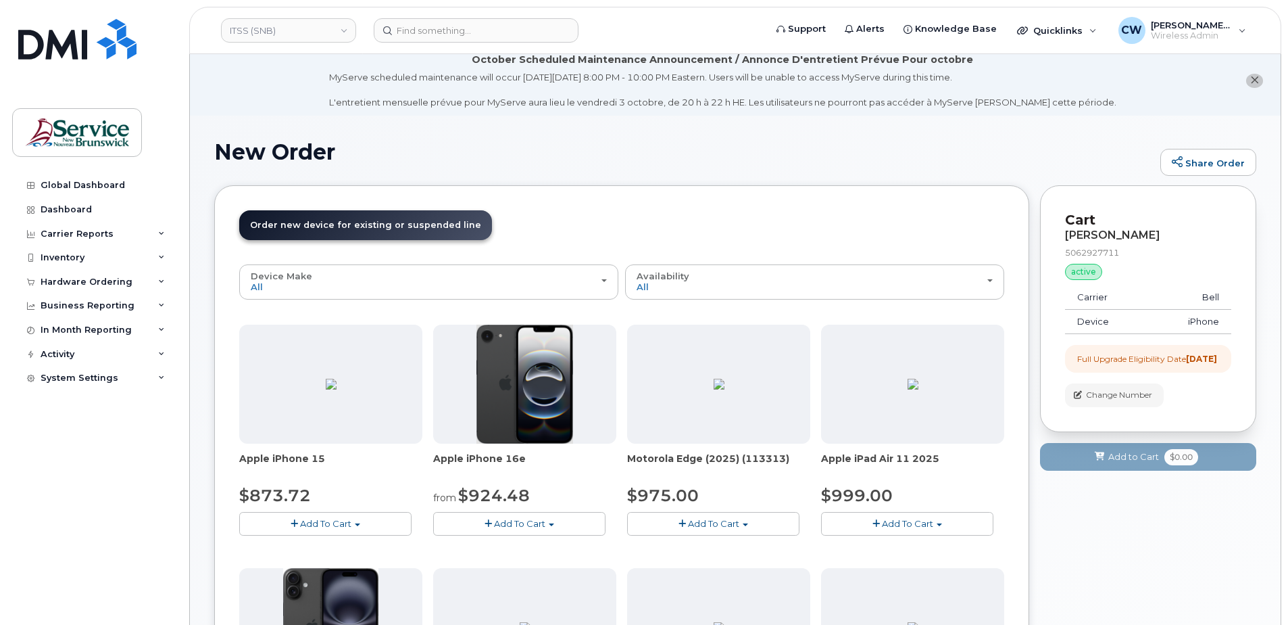
scroll to position [0, 0]
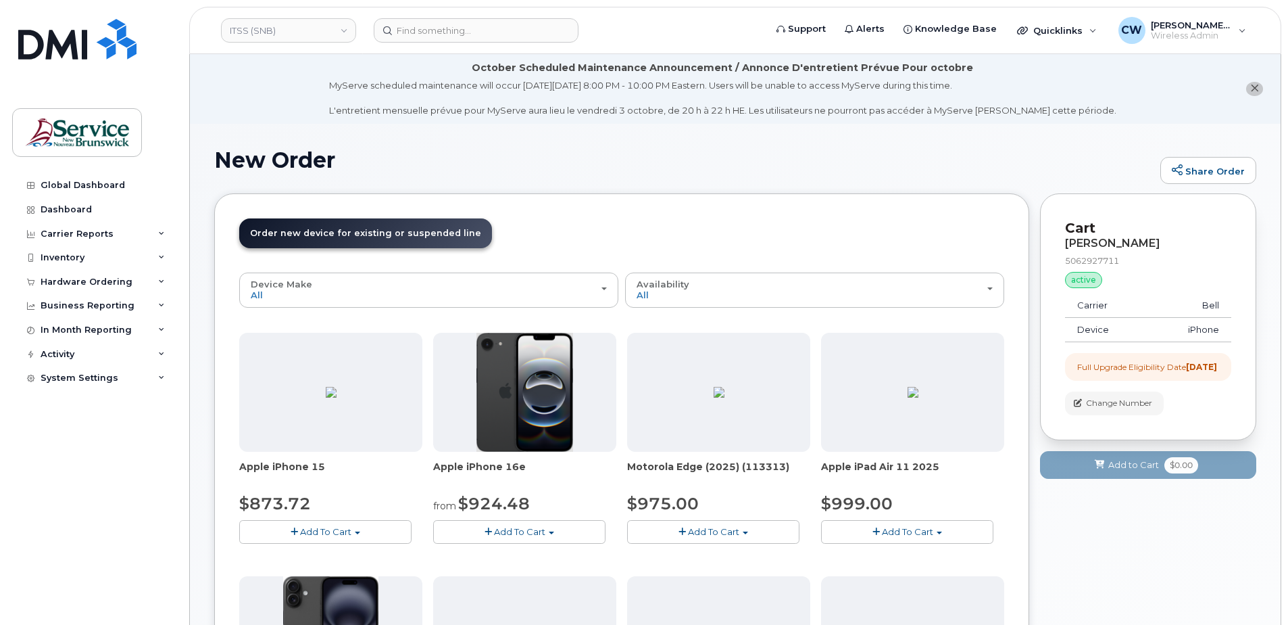
click at [357, 533] on span "button" at bounding box center [357, 532] width 5 height 3
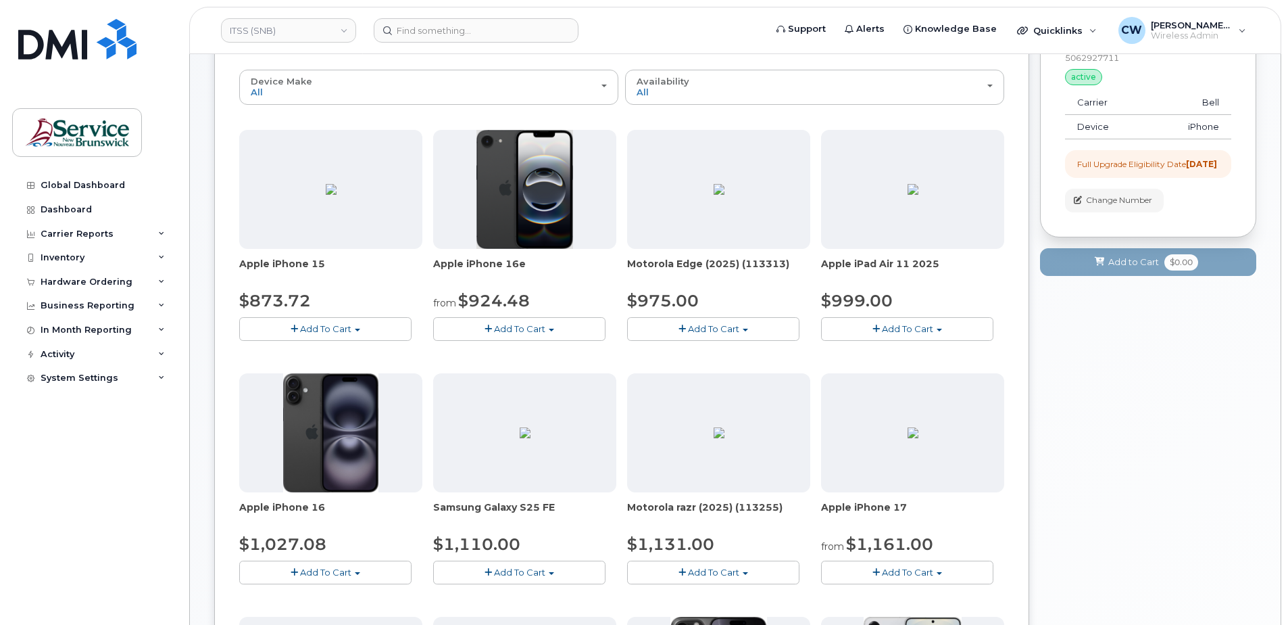
scroll to position [270, 0]
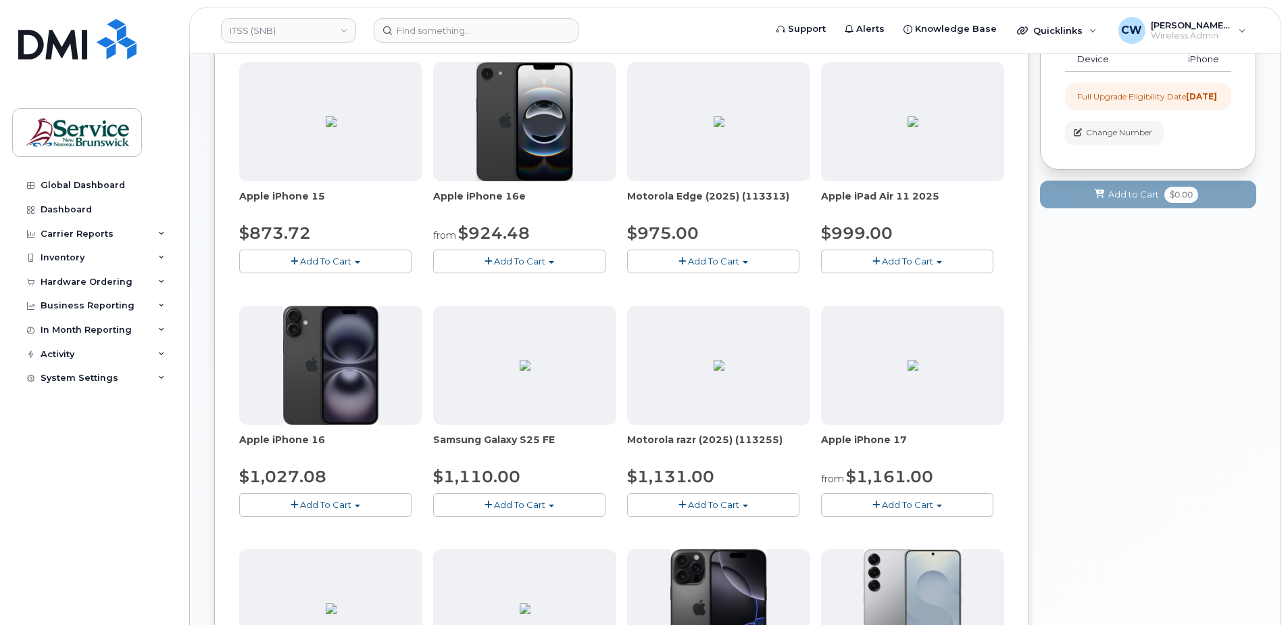
click at [351, 504] on button "Add To Cart" at bounding box center [325, 505] width 172 height 24
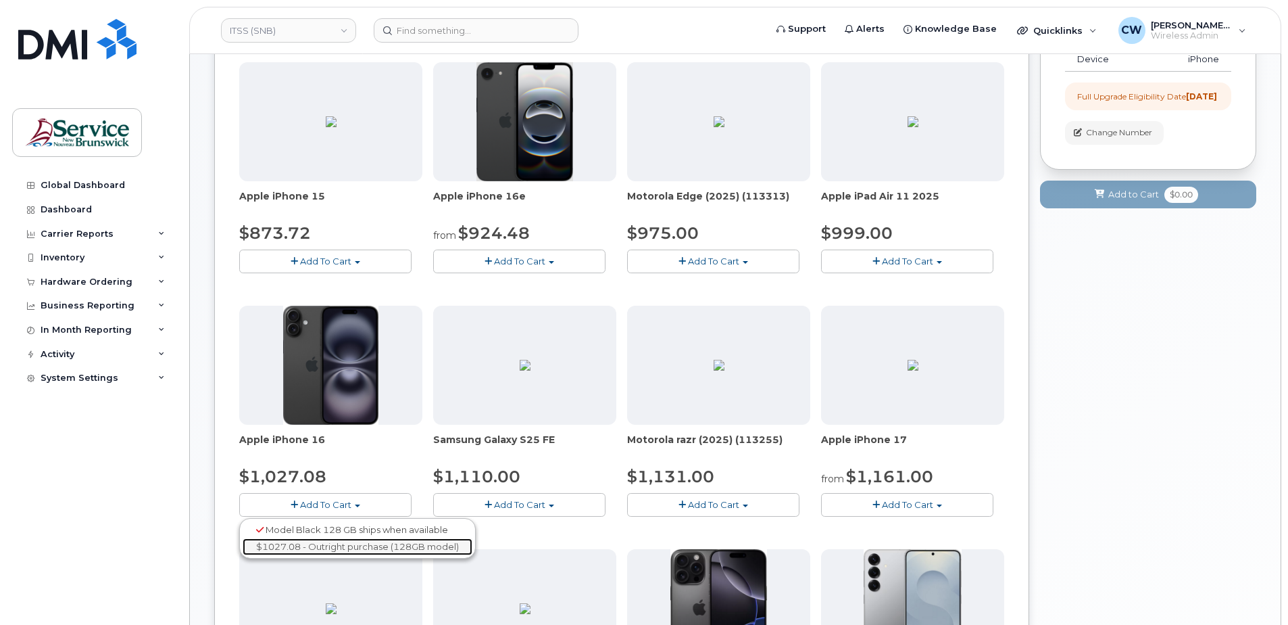
click at [362, 545] on link "$1027.08 - Outright purchase (128GB model)" at bounding box center [358, 546] width 230 height 17
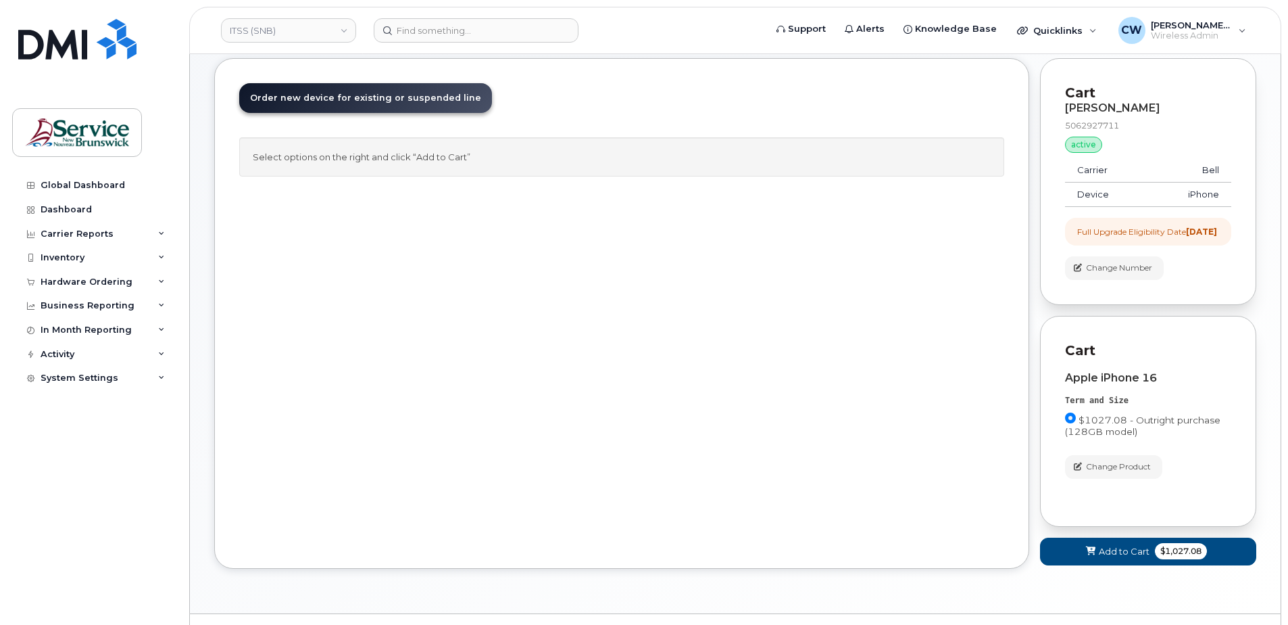
scroll to position [178, 0]
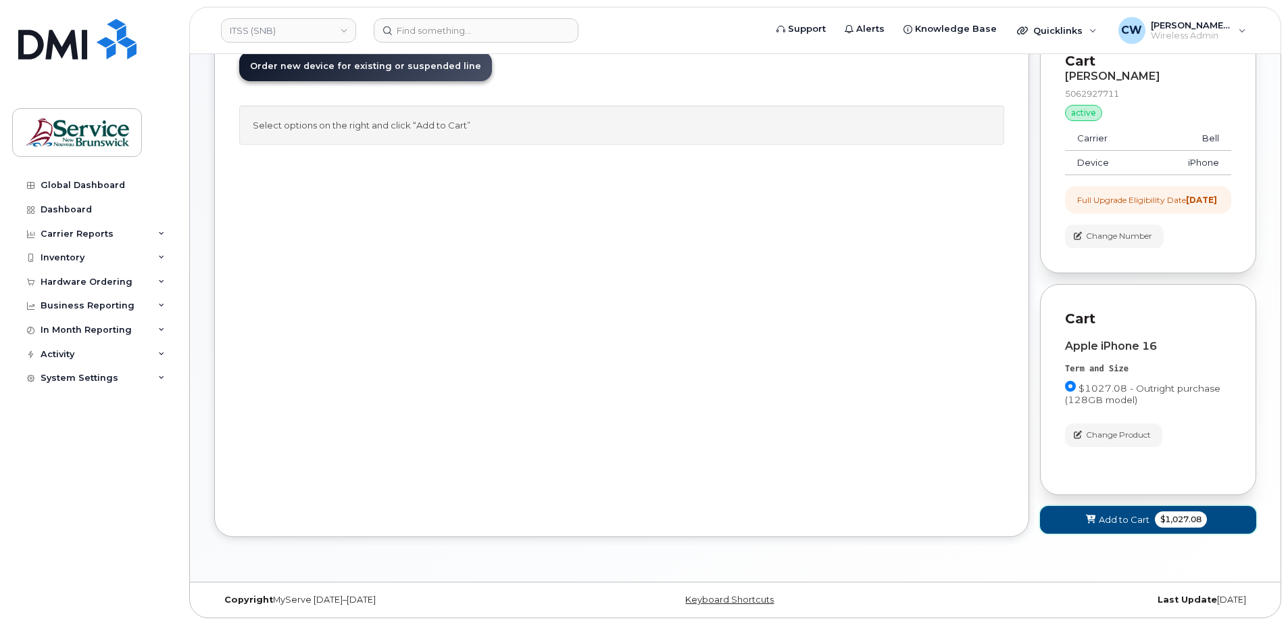
click at [1112, 513] on span "Add to Cart" at bounding box center [1124, 519] width 51 height 13
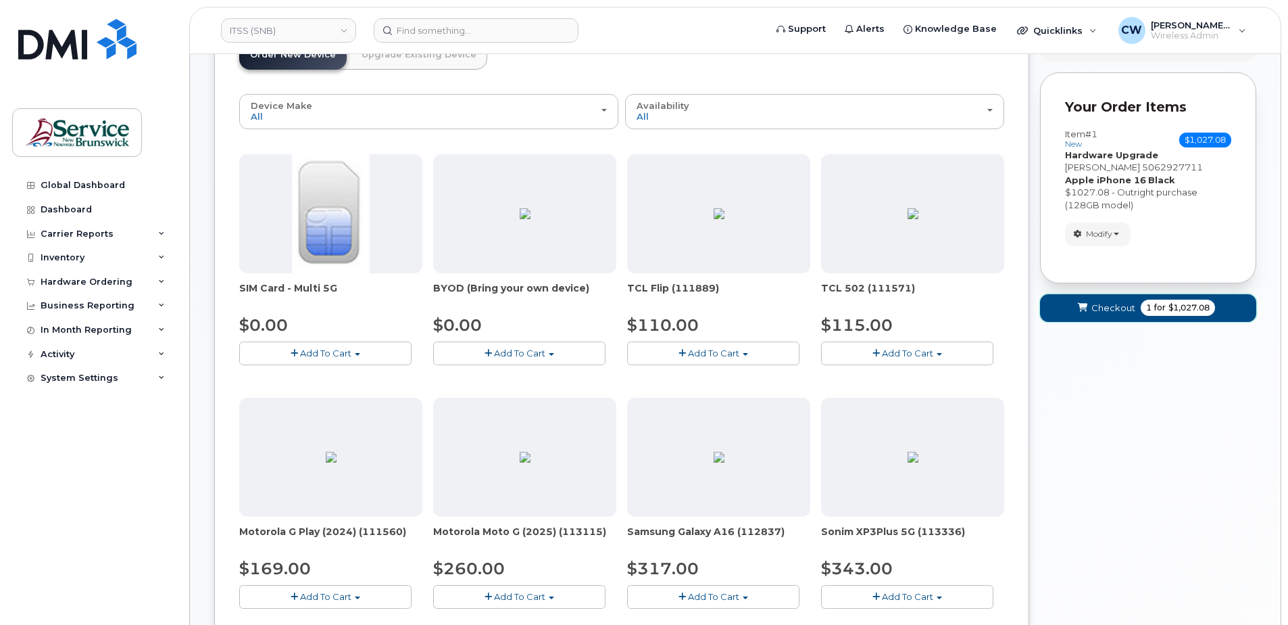
click at [1110, 306] on span "Checkout" at bounding box center [1114, 307] width 44 height 13
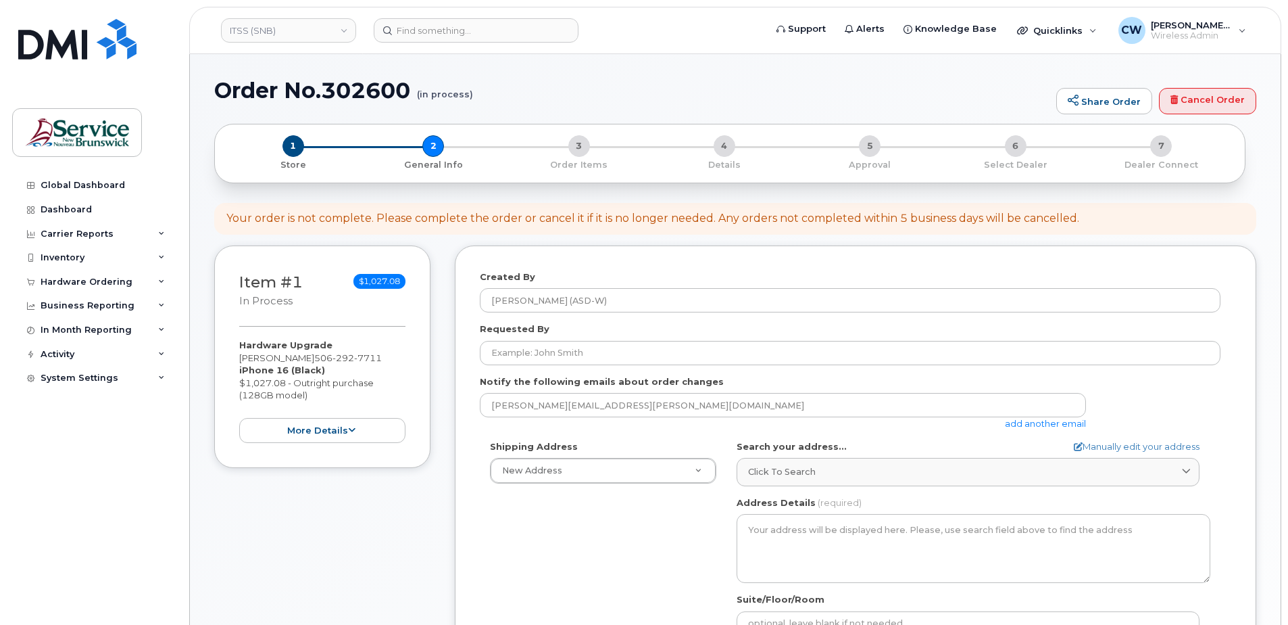
select select
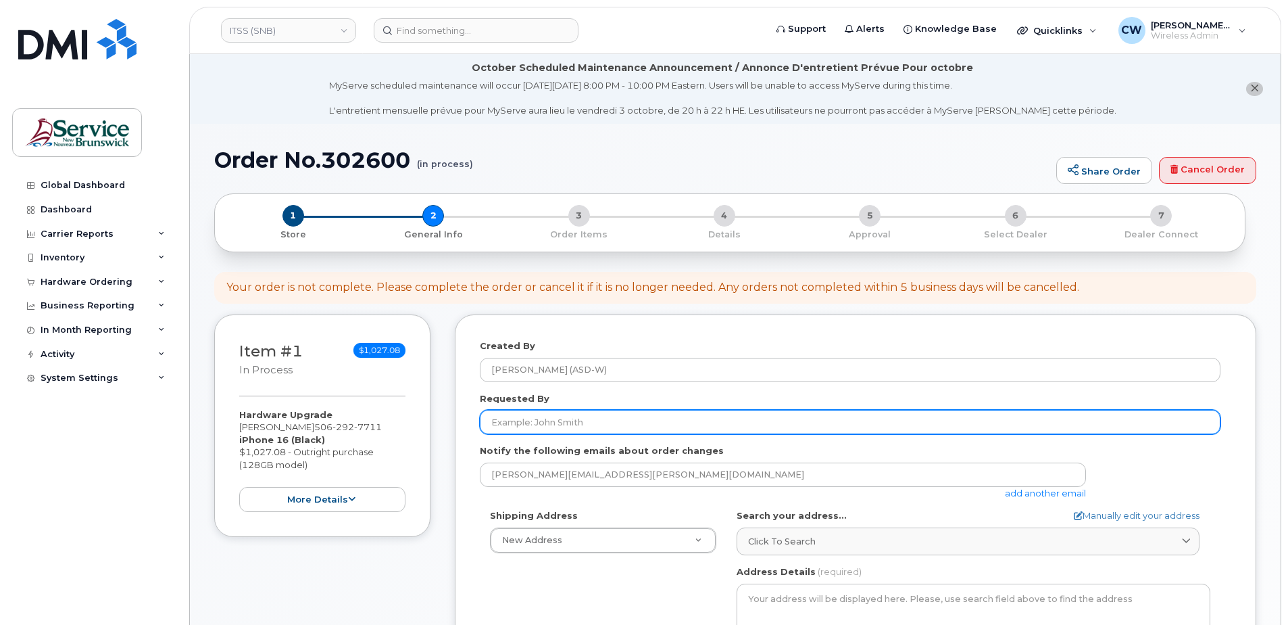
click at [491, 421] on input "Requested By" at bounding box center [850, 422] width 741 height 24
type input "[PERSON_NAME]"
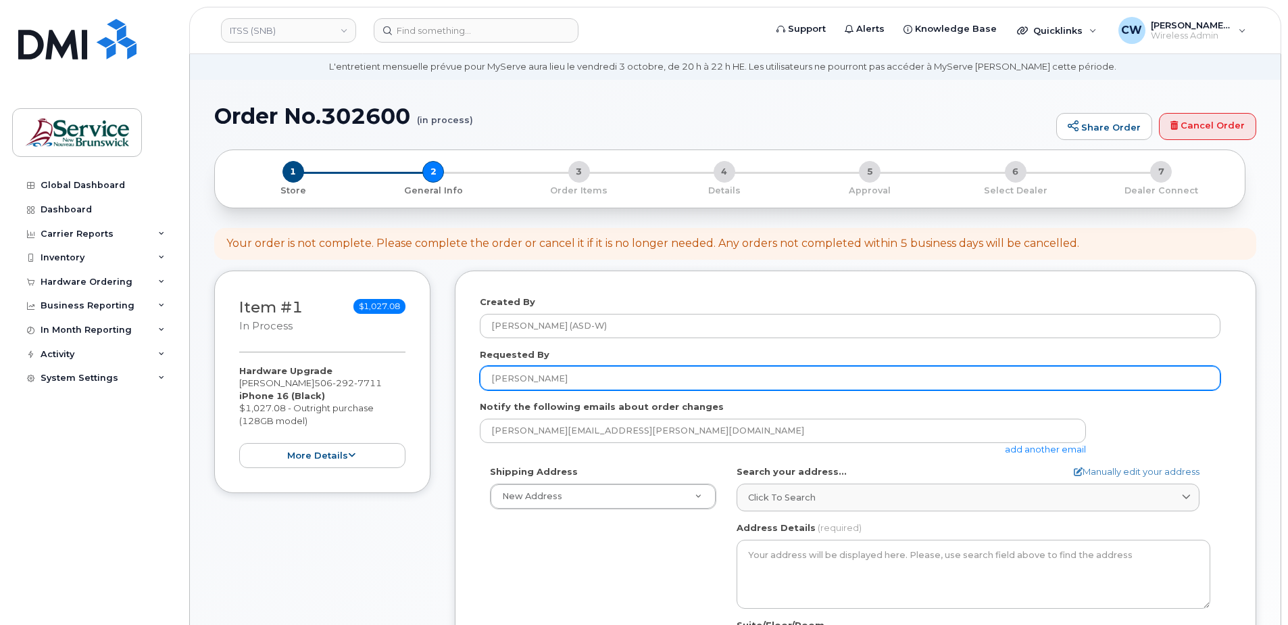
scroll to position [68, 0]
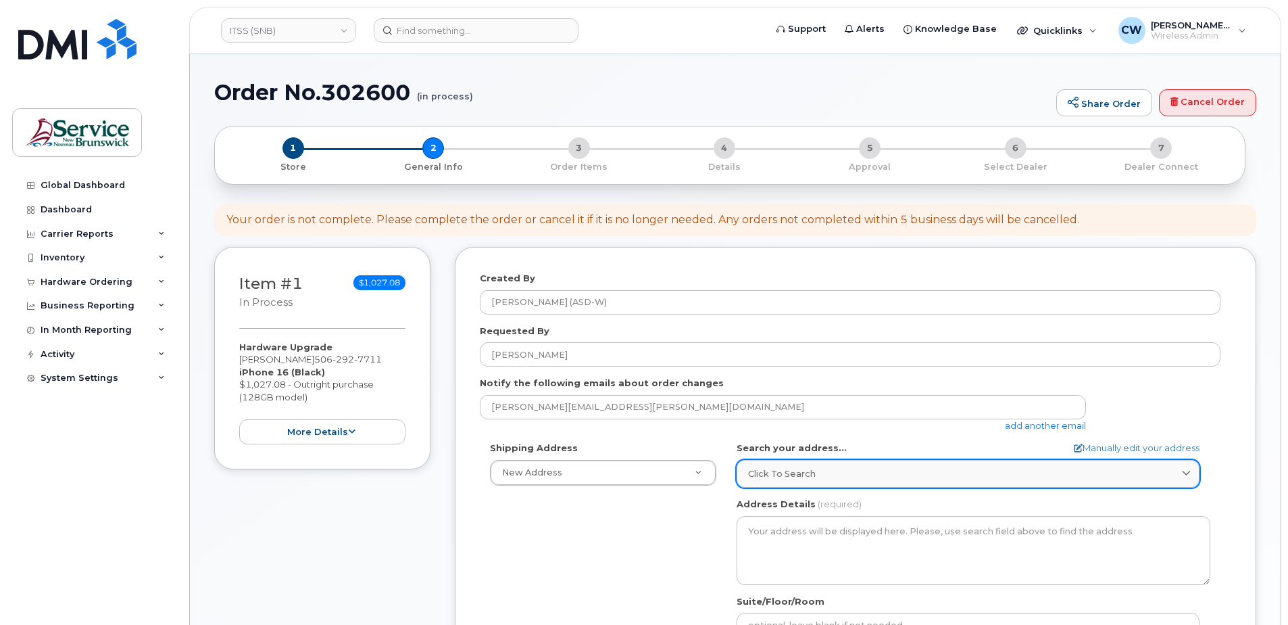
click at [1188, 464] on link "Click to search" at bounding box center [968, 474] width 463 height 28
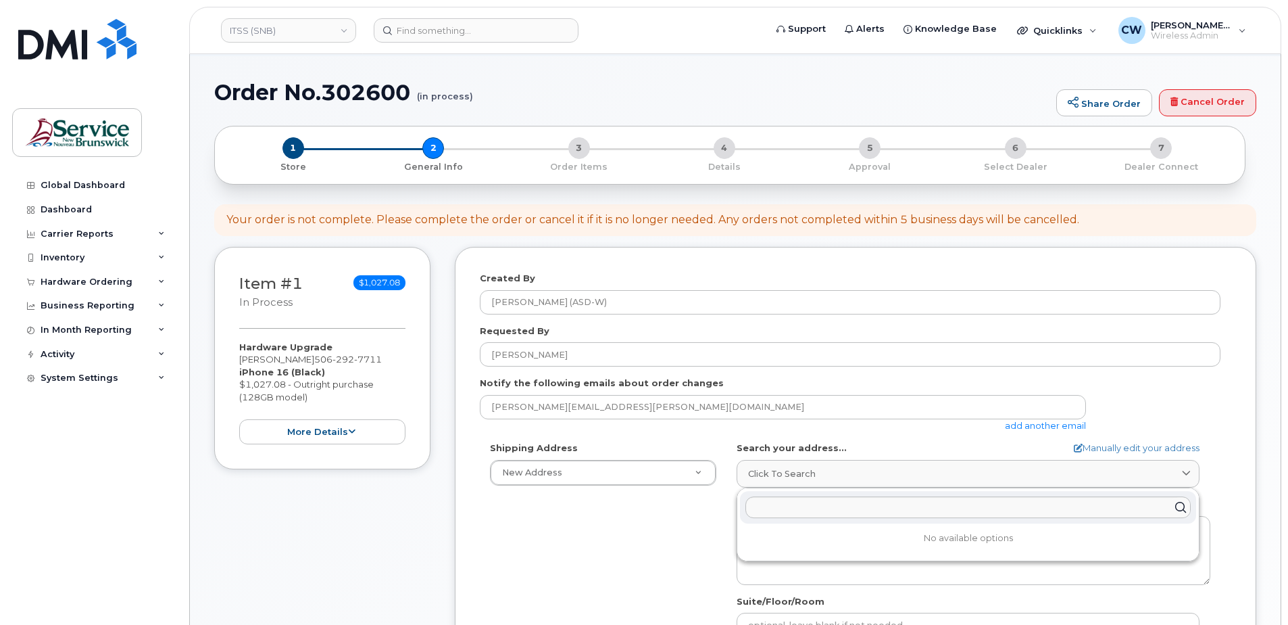
click at [634, 531] on div "Shipping Address New Address New Address ASD-E Main Office ASD-N Bathurst Educa…" at bounding box center [850, 596] width 741 height 310
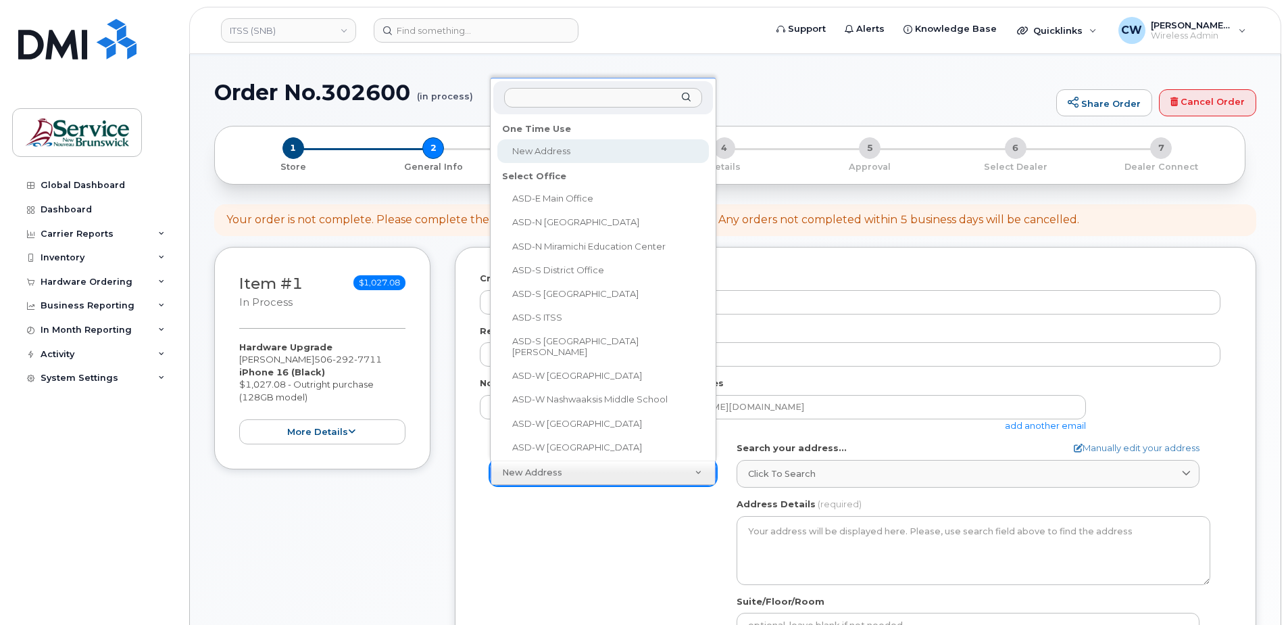
scroll to position [21, 0]
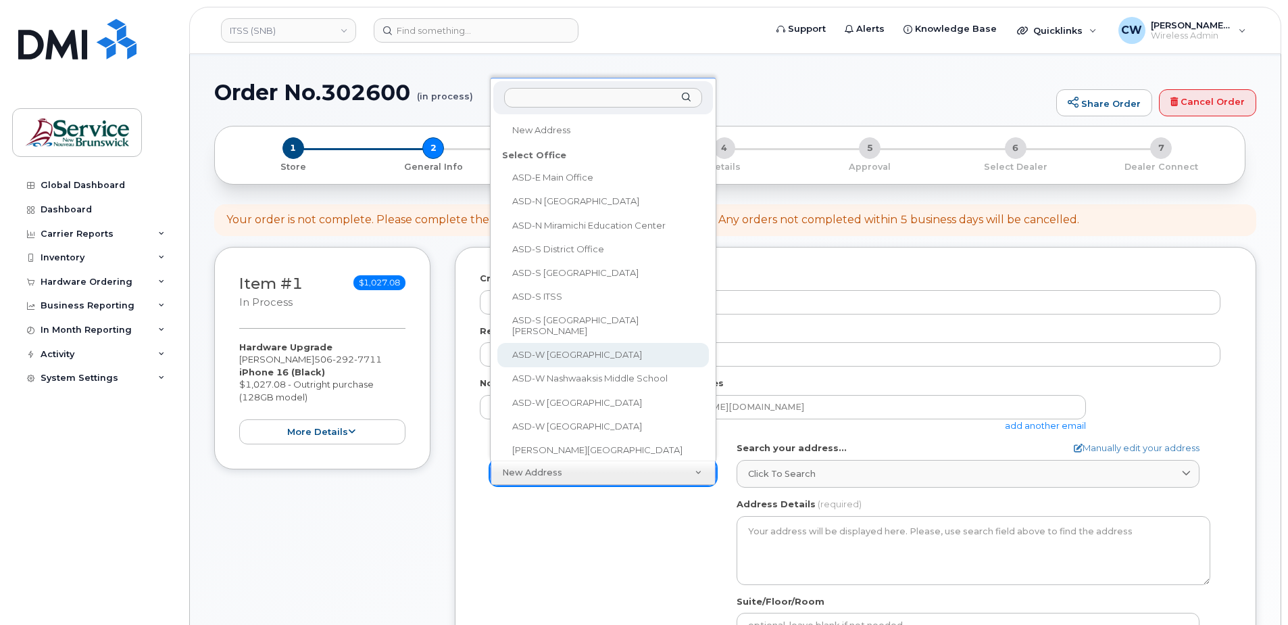
select select
type textarea "1135 Prospect St Fredericton New Brunswick E3B 3B9"
type input "[PERSON_NAME]"
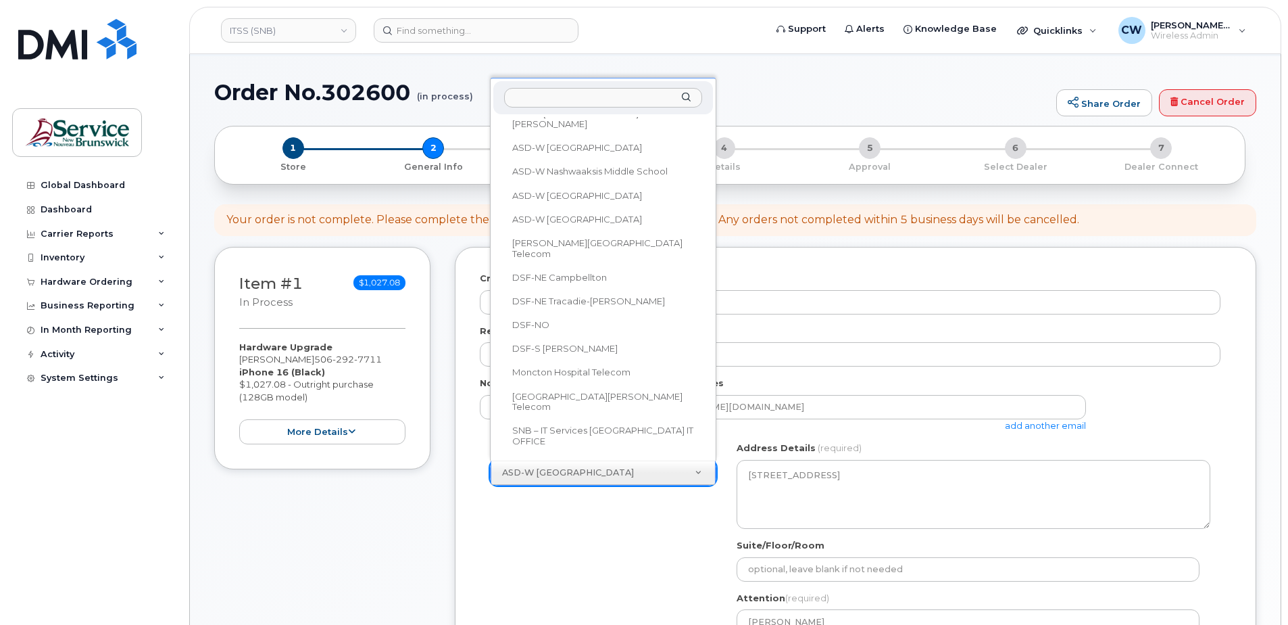
scroll to position [0, 0]
select select
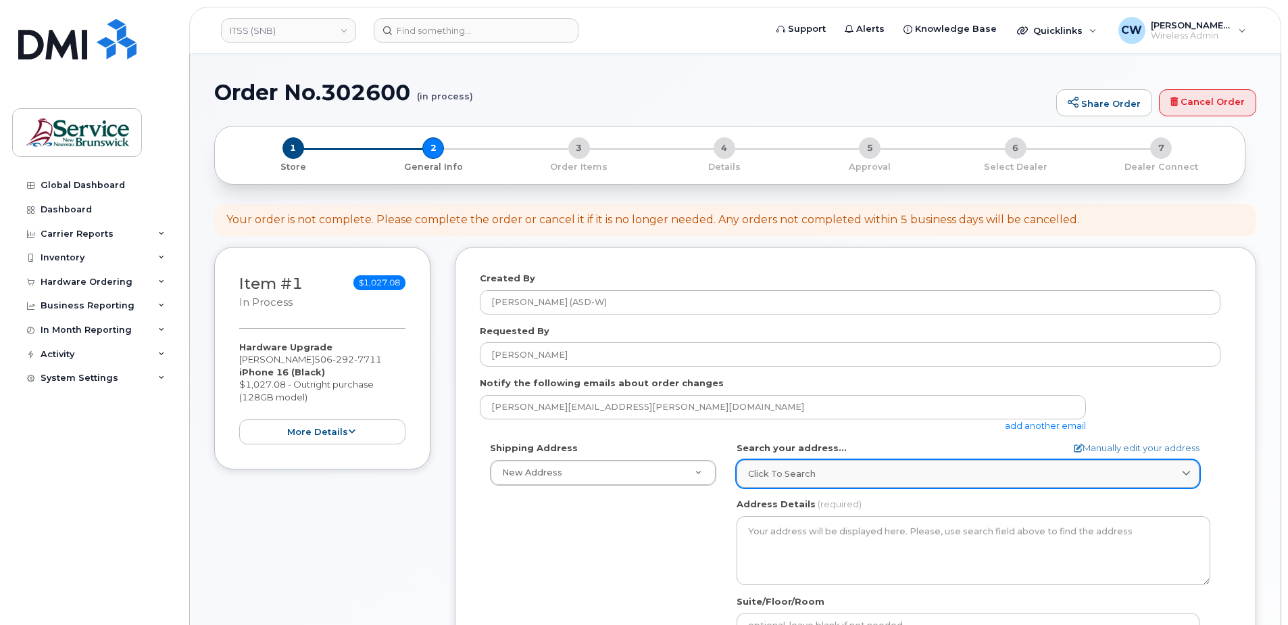
click at [1185, 470] on icon at bounding box center [1186, 473] width 9 height 9
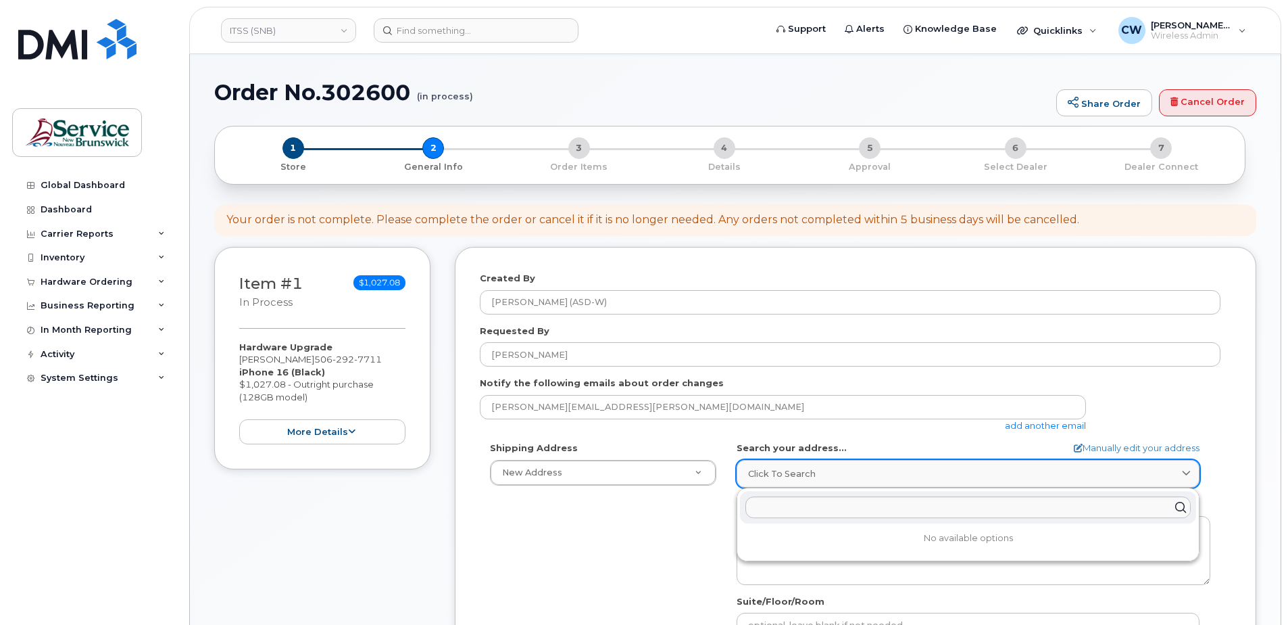
click at [1185, 470] on icon at bounding box center [1186, 473] width 9 height 9
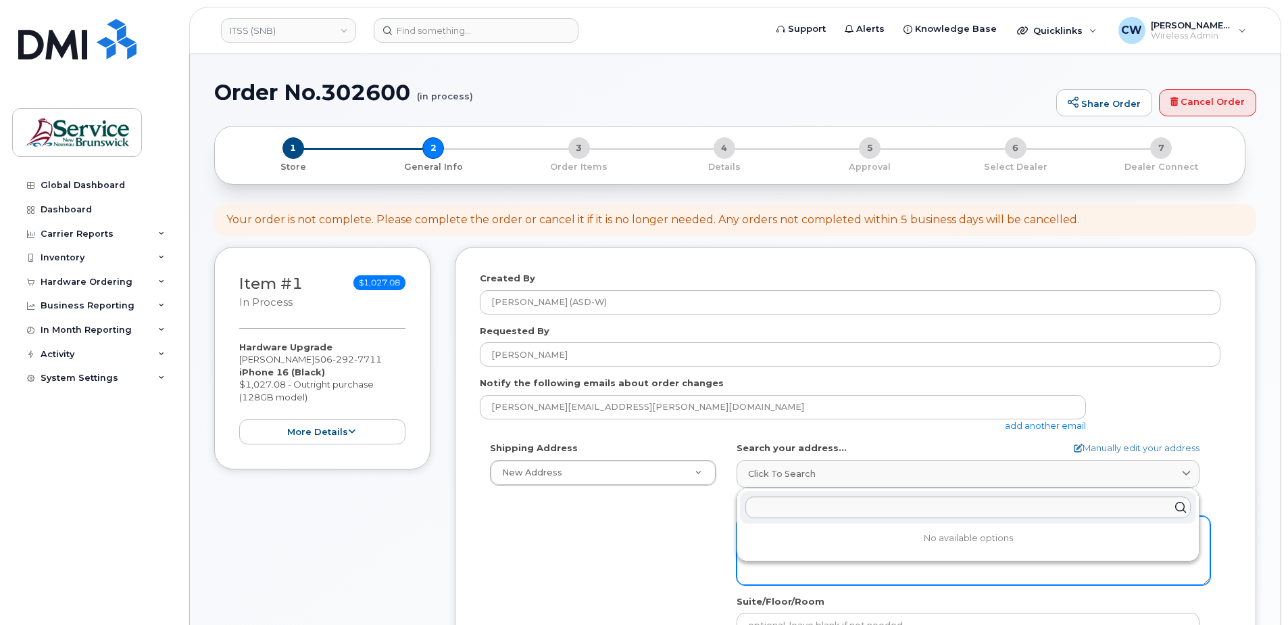
click at [815, 574] on textarea "Address Details" at bounding box center [974, 550] width 474 height 69
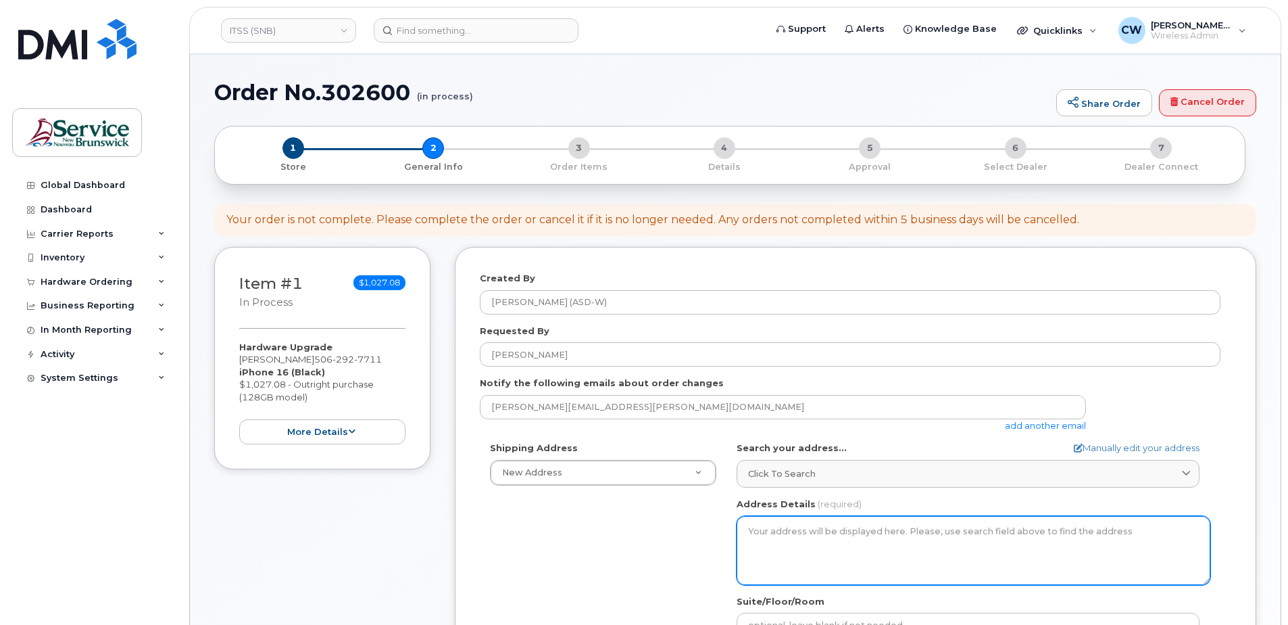
click at [802, 549] on textarea "Address Details" at bounding box center [974, 550] width 474 height 69
click at [750, 532] on textarea "Address Details" at bounding box center [974, 550] width 474 height 69
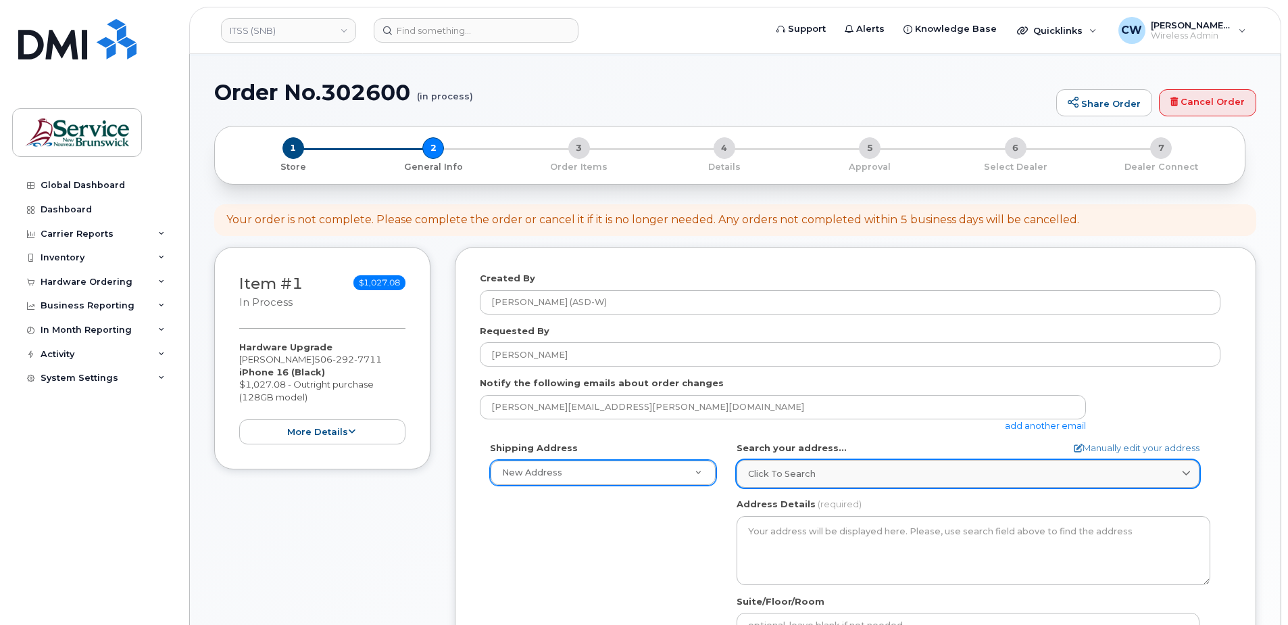
click at [749, 469] on span "Click to search" at bounding box center [782, 473] width 68 height 13
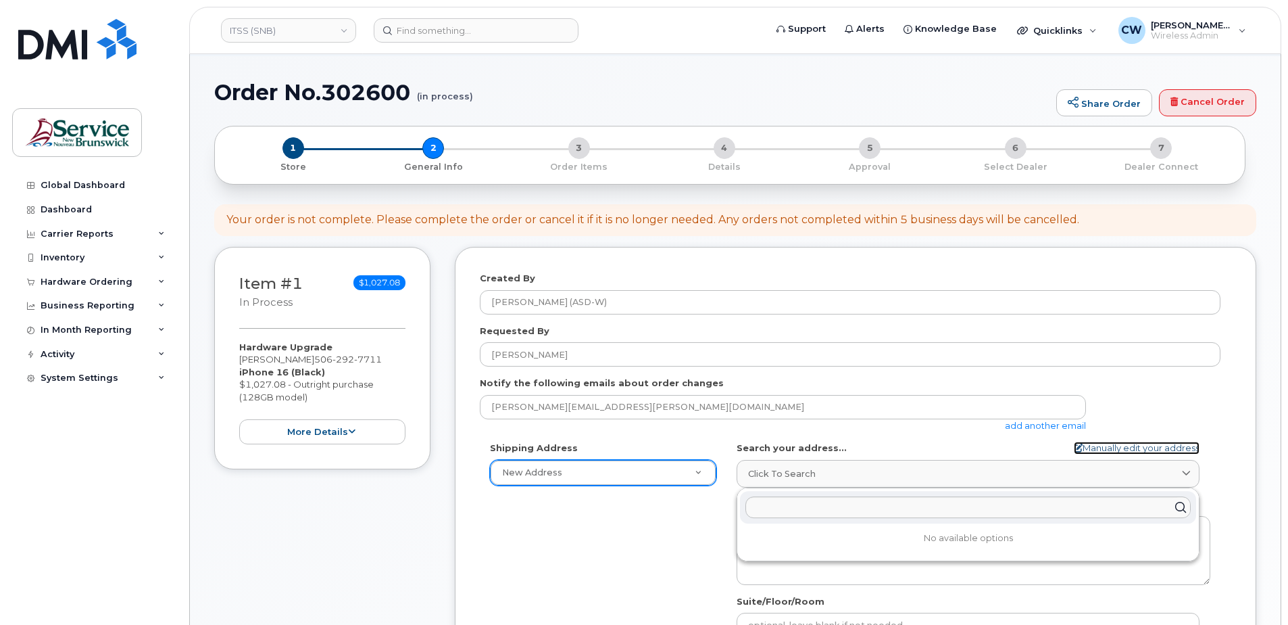
click at [1144, 447] on link "Manually edit your address" at bounding box center [1137, 447] width 126 height 13
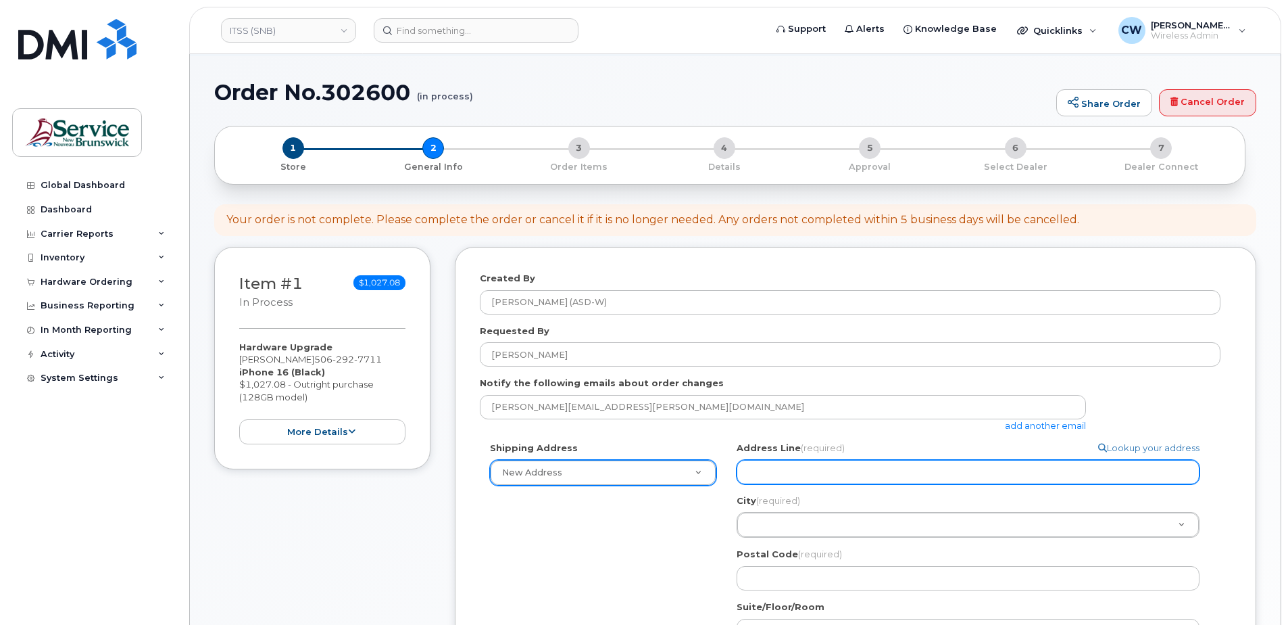
click at [765, 470] on input "Address Line (required)" at bounding box center [968, 472] width 463 height 24
click at [781, 468] on input "Address Line (required)" at bounding box center [968, 472] width 463 height 24
select select
type input "2"
select select
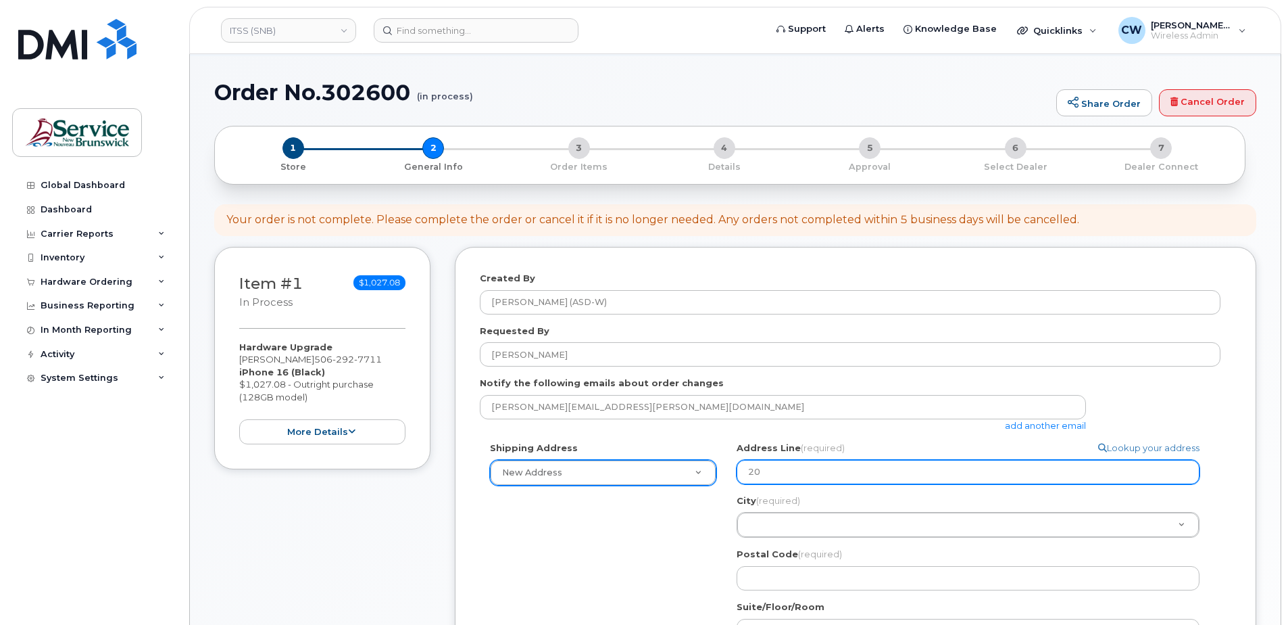
type input "20"
select select
type input "20 K"
select select
type input "20 Kn"
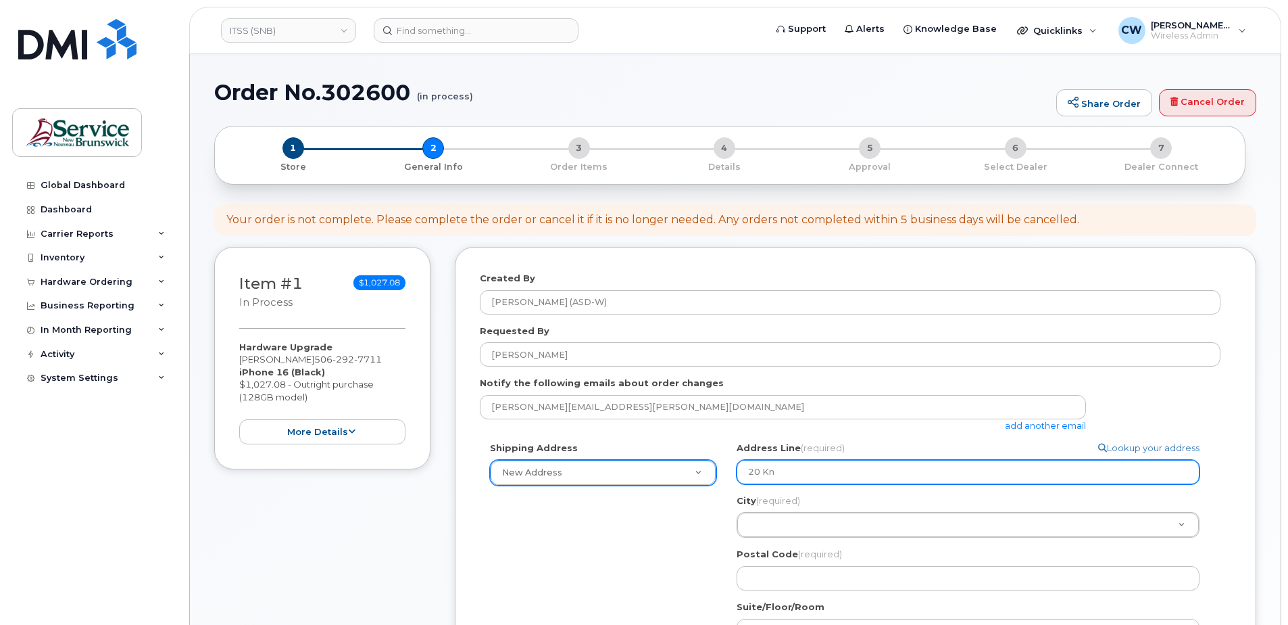
select select
type input "20 Kno"
select select
type input "20 Know"
select select
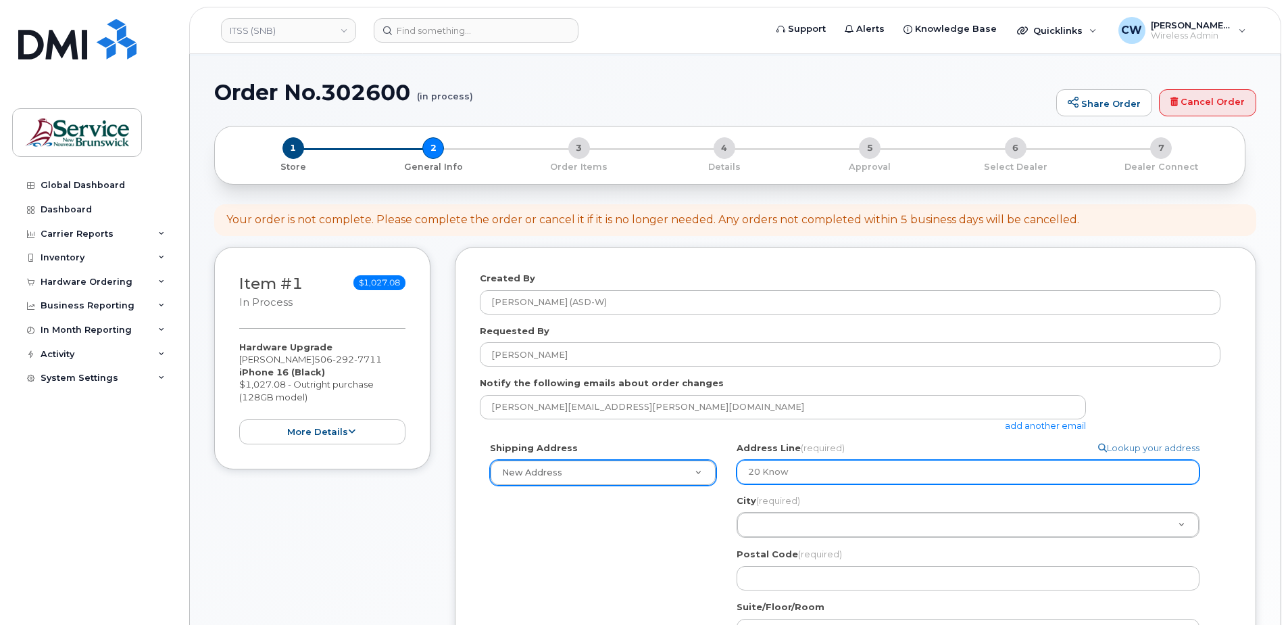
type input "20 Knowl"
select select
type input "20 Knowle"
select select
type input "20 Knowled"
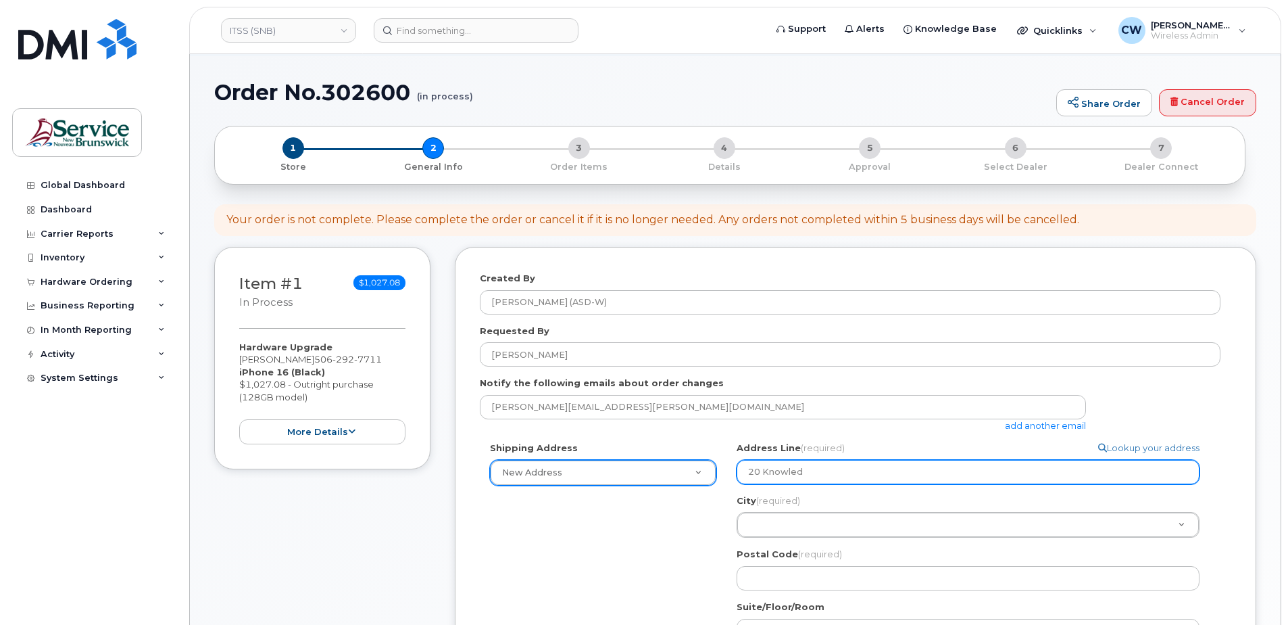
select select
type input "20 Knowledg"
select select
type input "20 Knowledge"
select select
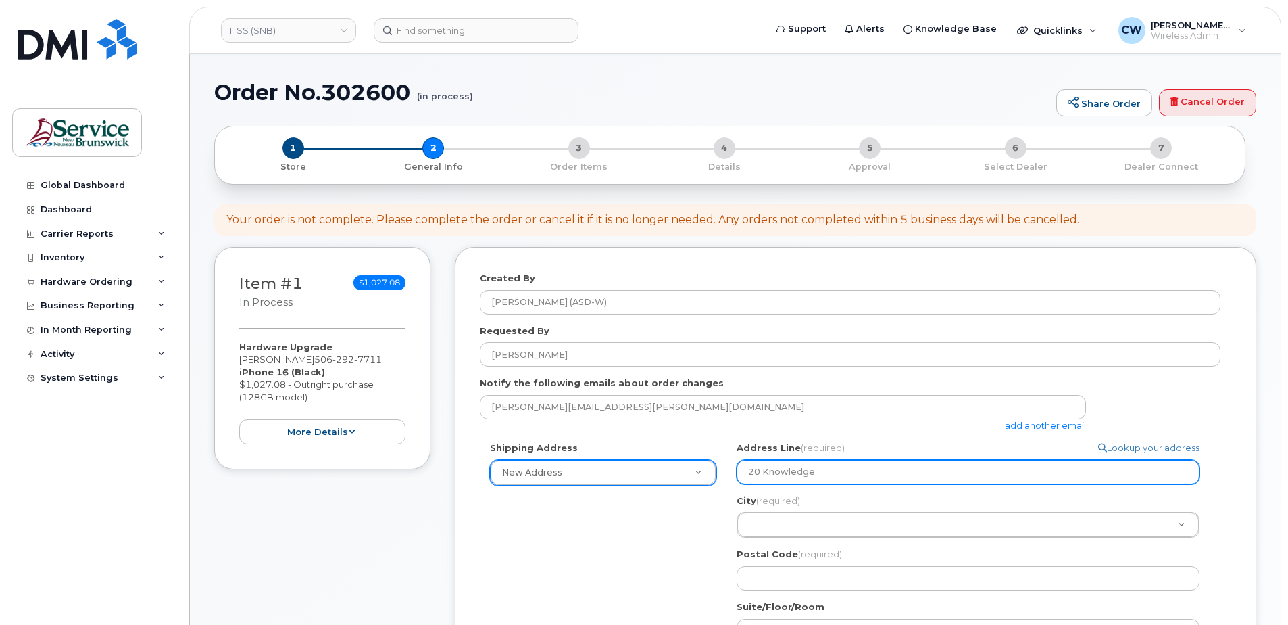
type input "20 Knowledge P"
select select
type input "20 Knowledge Pa"
select select
type input "20 Knowledge Par"
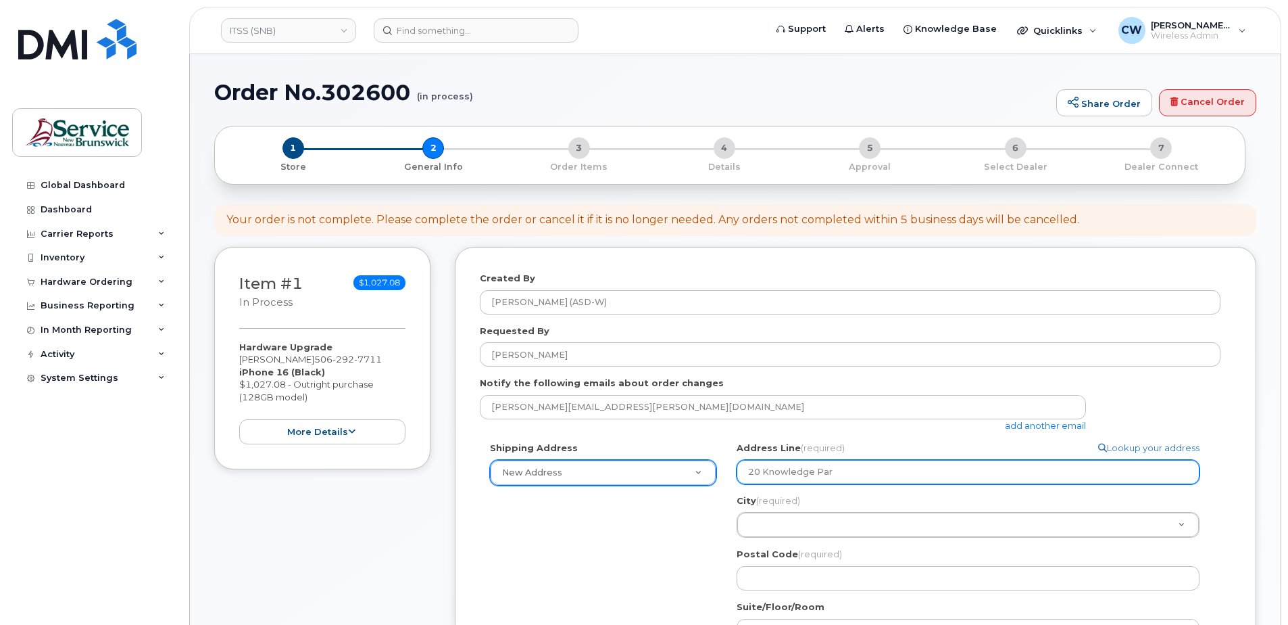
select select
type input "20 Knowledge Park"
select select
type input "20 Knowledge Park D"
select select
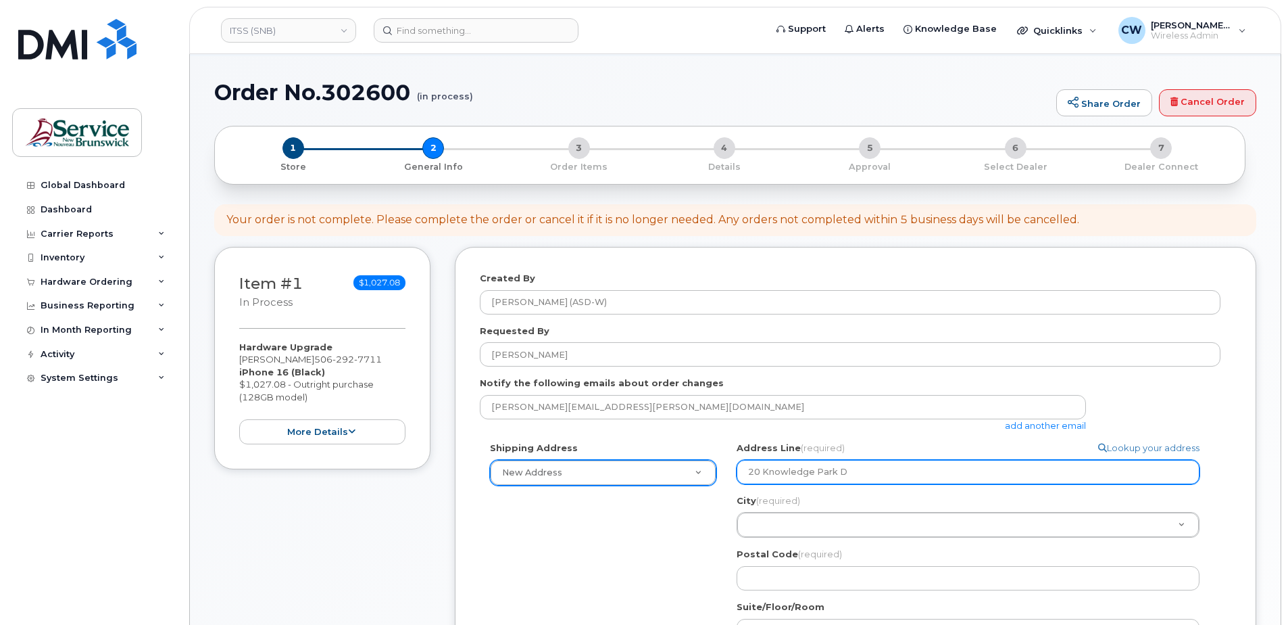
type input "20 Knowledge Park Dr"
select select
type input "20 Knowledge Park Dri"
select select
type input "20 Knowledge Park Driv"
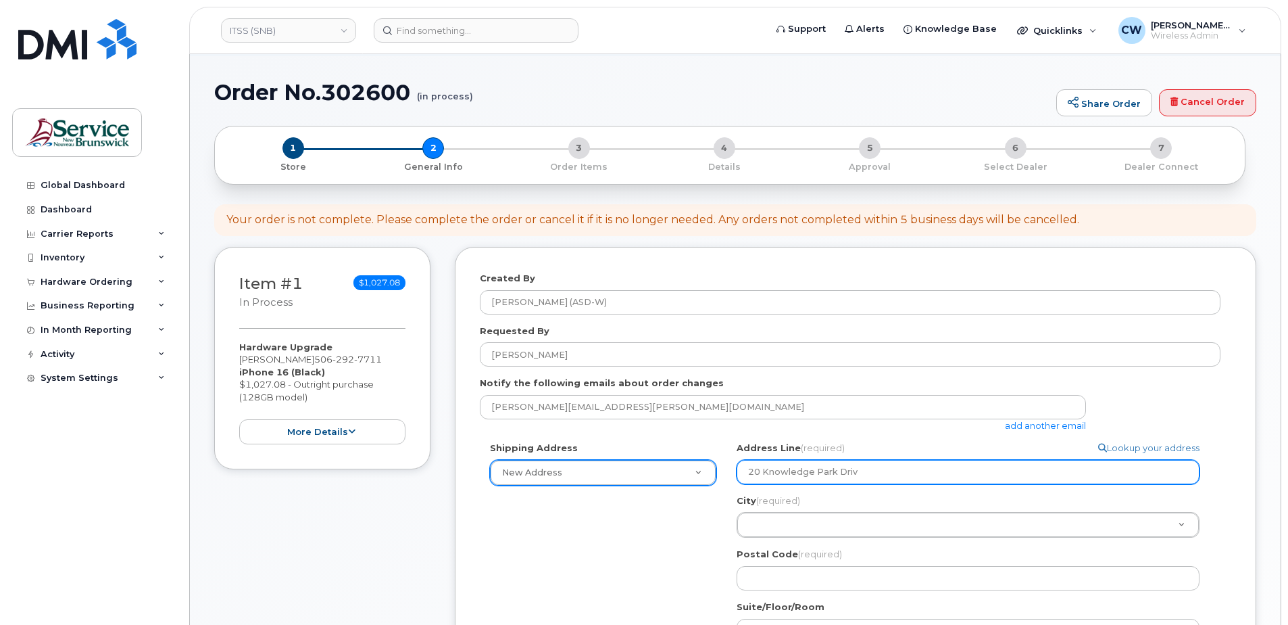
select select
type input "20 Knowledge Park Drive"
type input "F"
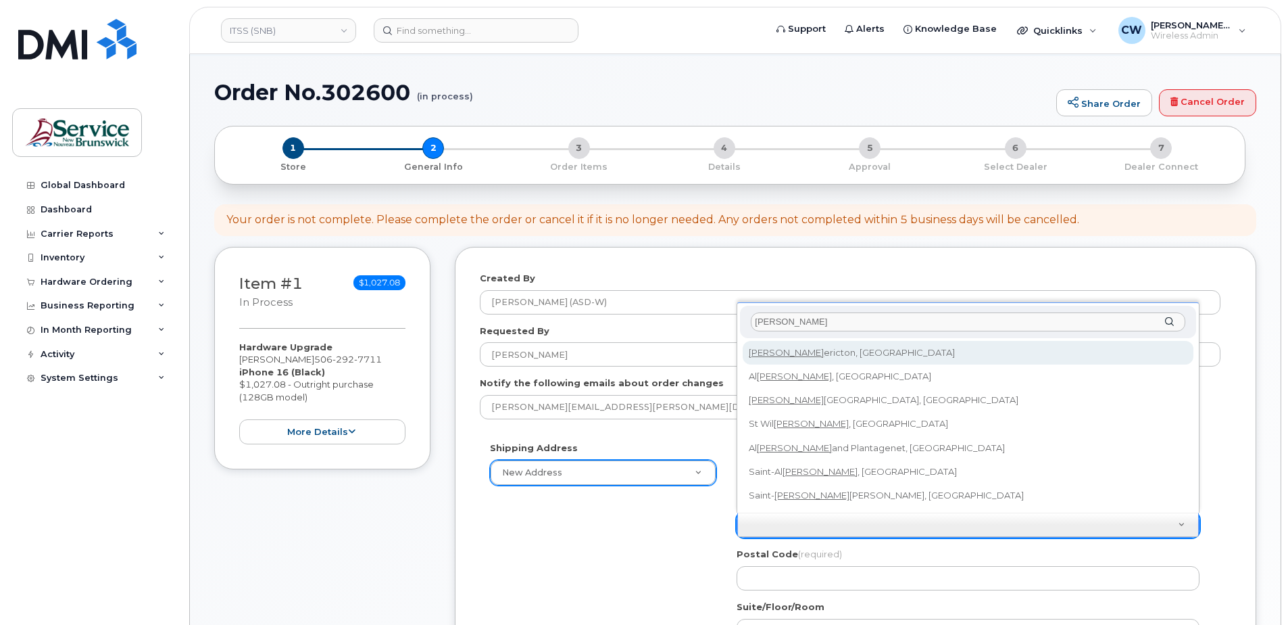
type input "Fred"
select select
type input "1578"
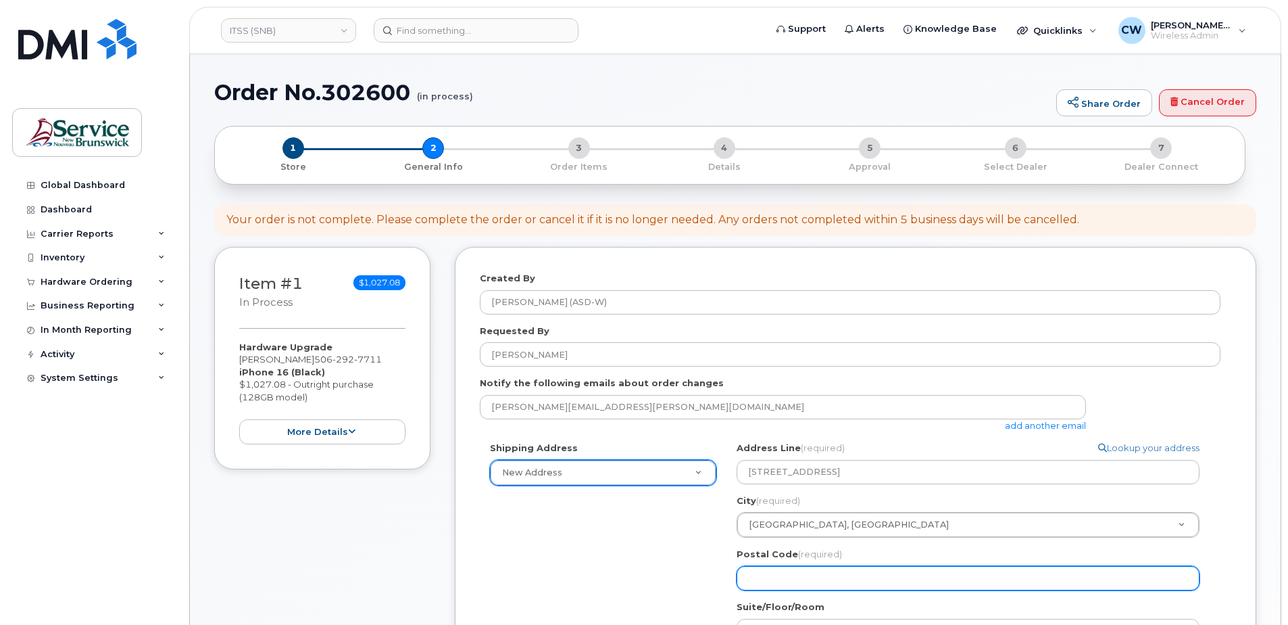
click at [784, 570] on input "Postal Code (required)" at bounding box center [968, 578] width 463 height 24
select select
type input "E"
select select
type input "E3"
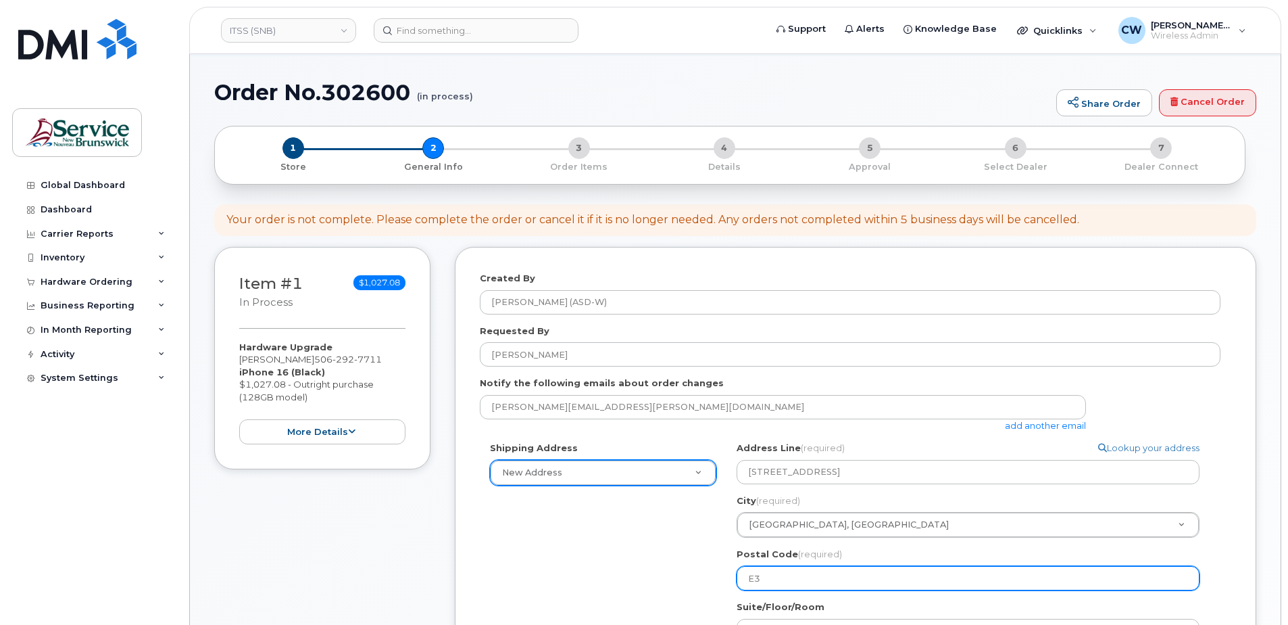
select select
type input "E3C"
select select
type input "E3C 2"
select select
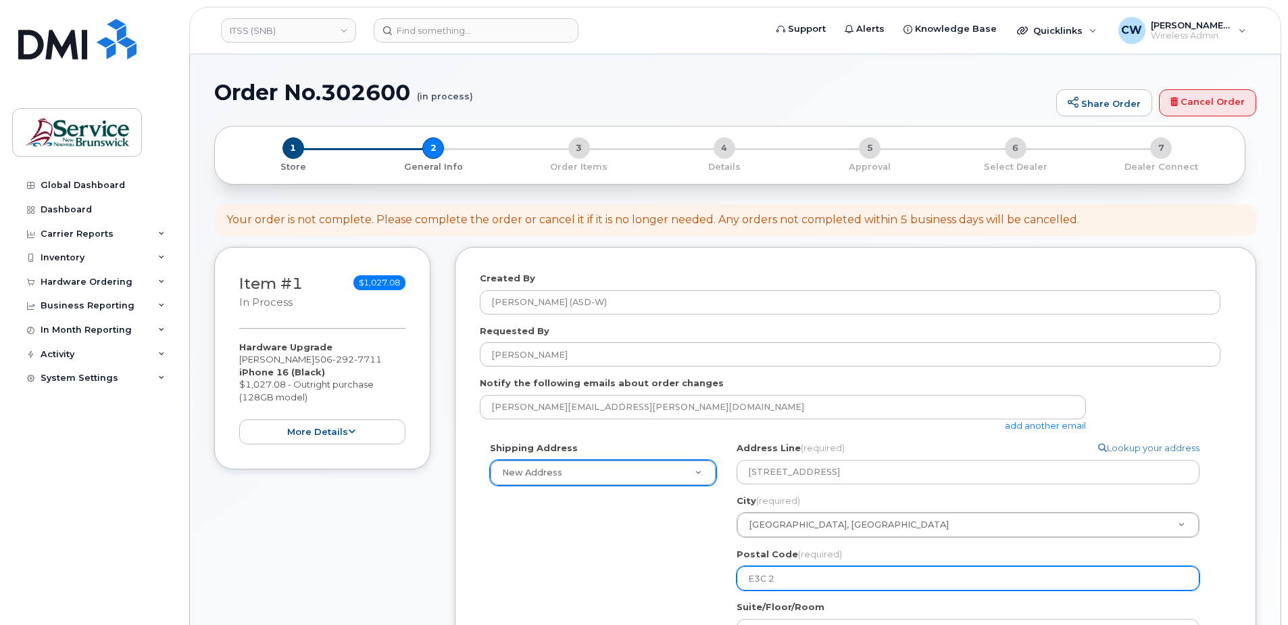
type input "E3C 2P"
select select
type input "E3C 2P5"
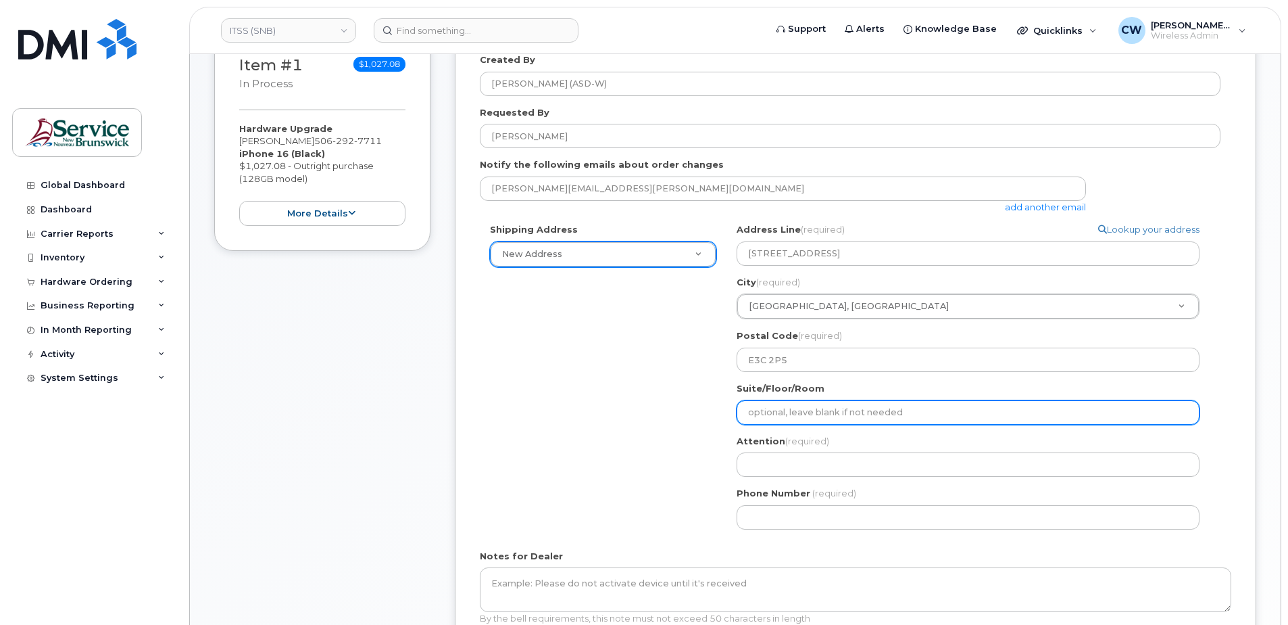
scroll to position [289, 0]
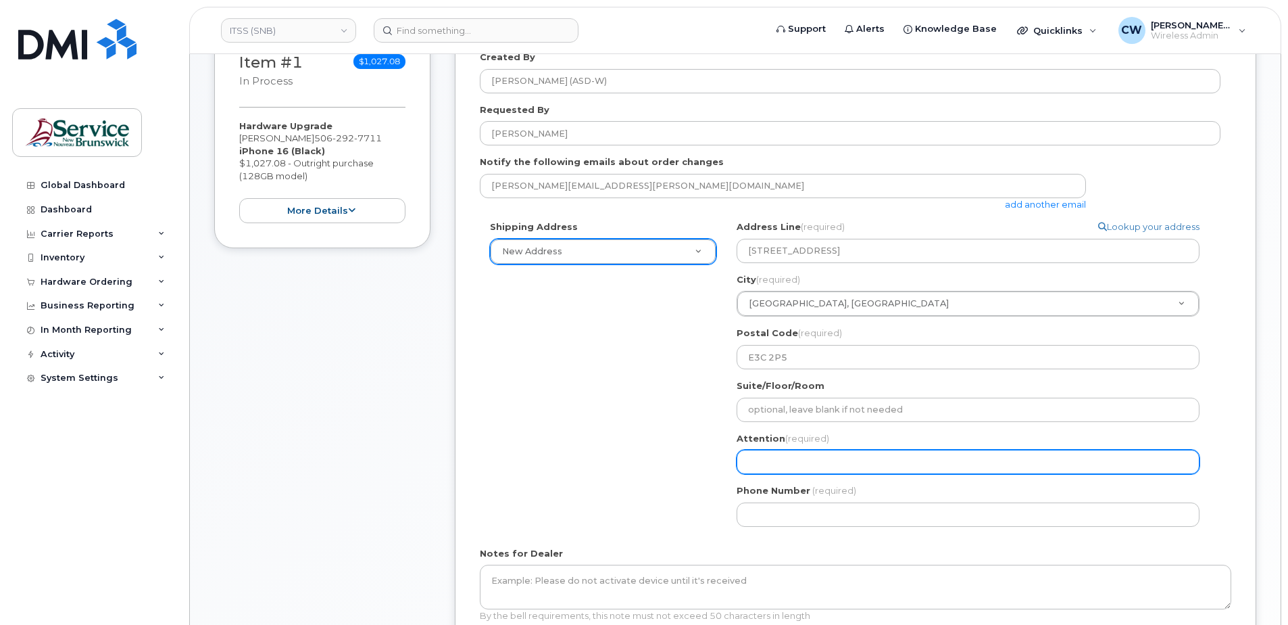
click at [748, 458] on input "Attention (required)" at bounding box center [968, 461] width 463 height 24
type input "Paula Rowsell"
select select
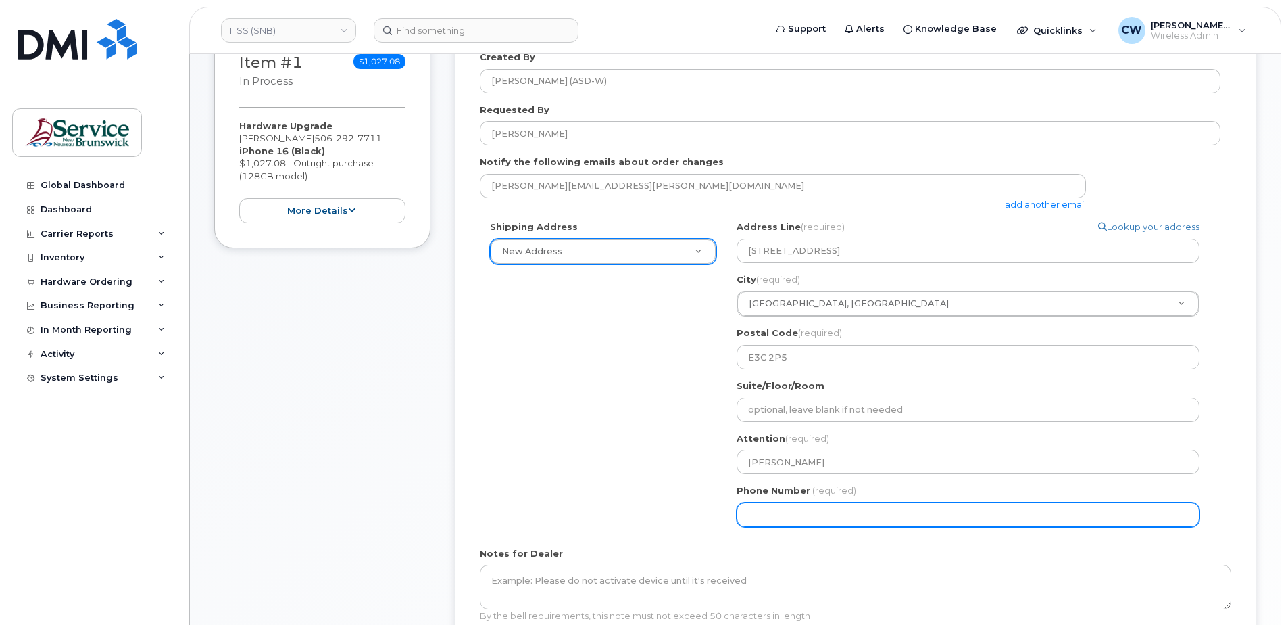
click at [748, 517] on input "Phone Number" at bounding box center [968, 514] width 463 height 24
type input "506453545"
select select
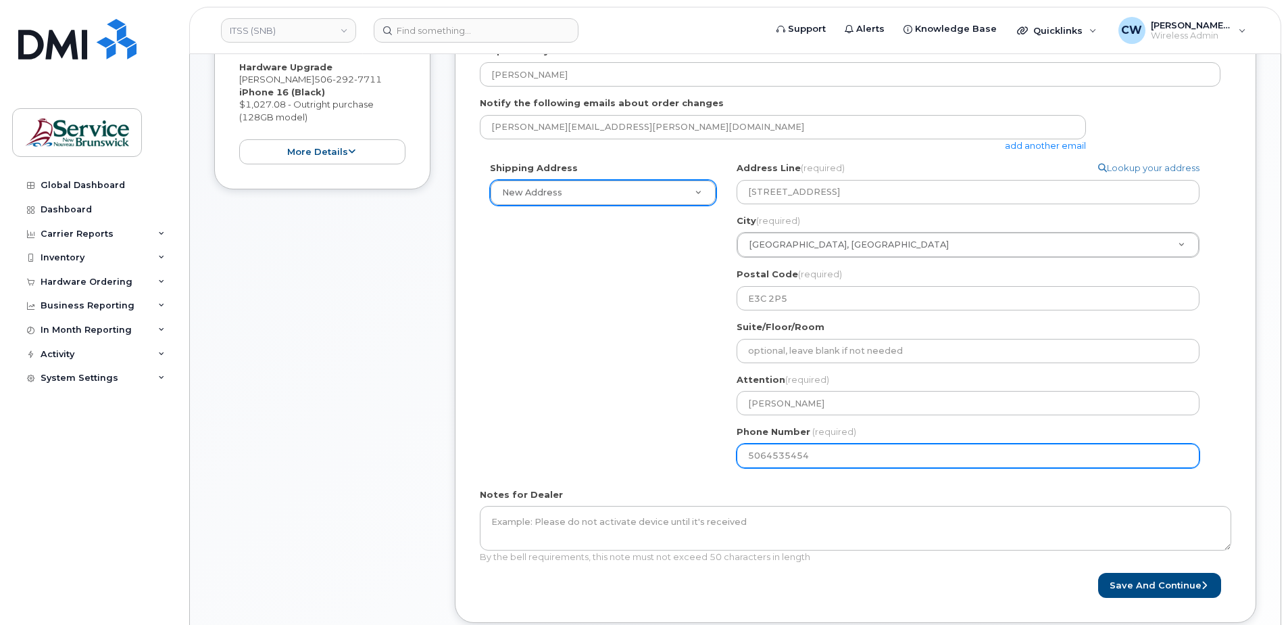
scroll to position [491, 0]
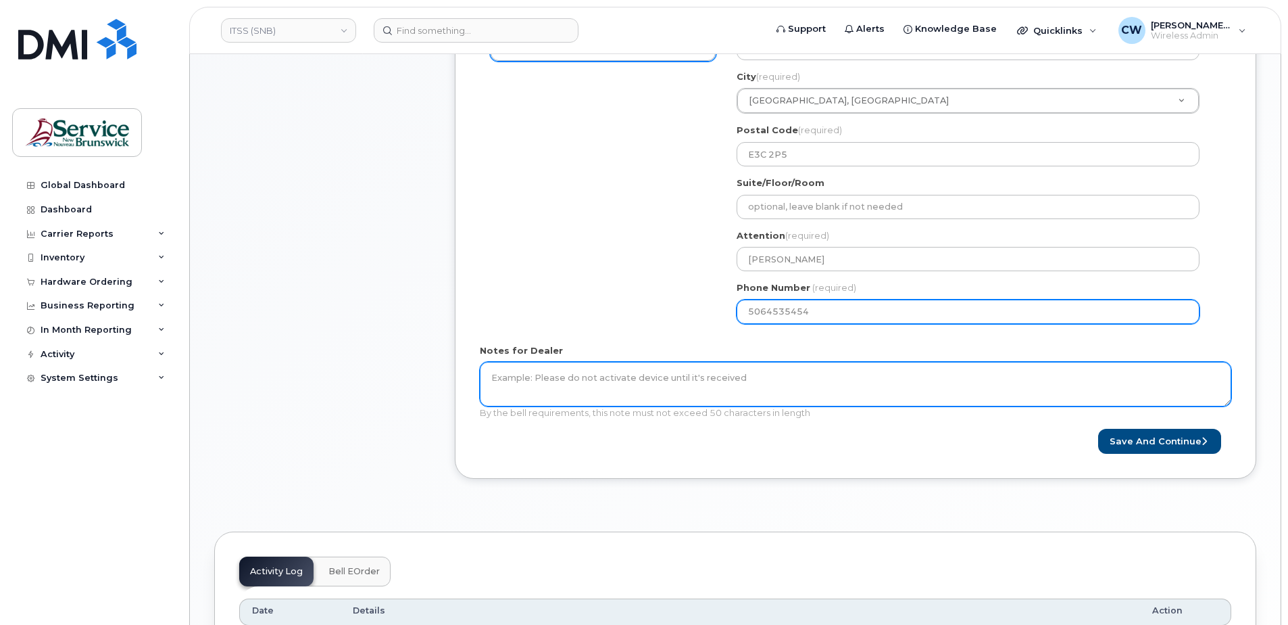
type input "5064535454"
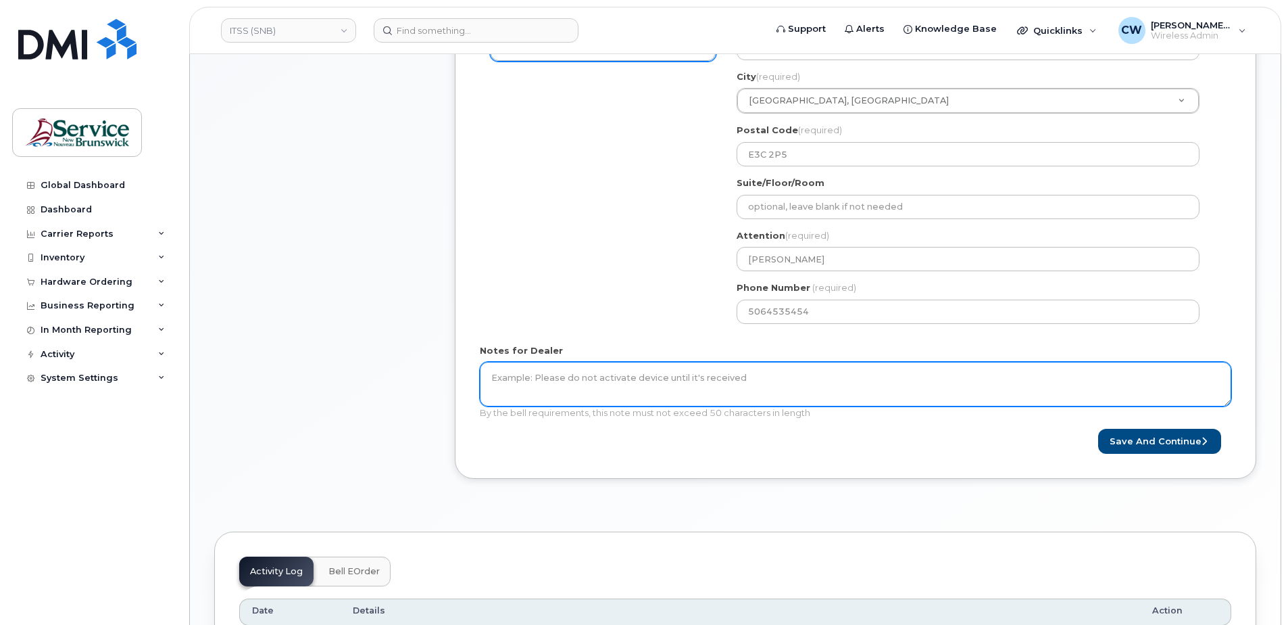
click at [495, 374] on textarea "Notes for Dealer" at bounding box center [856, 384] width 752 height 45
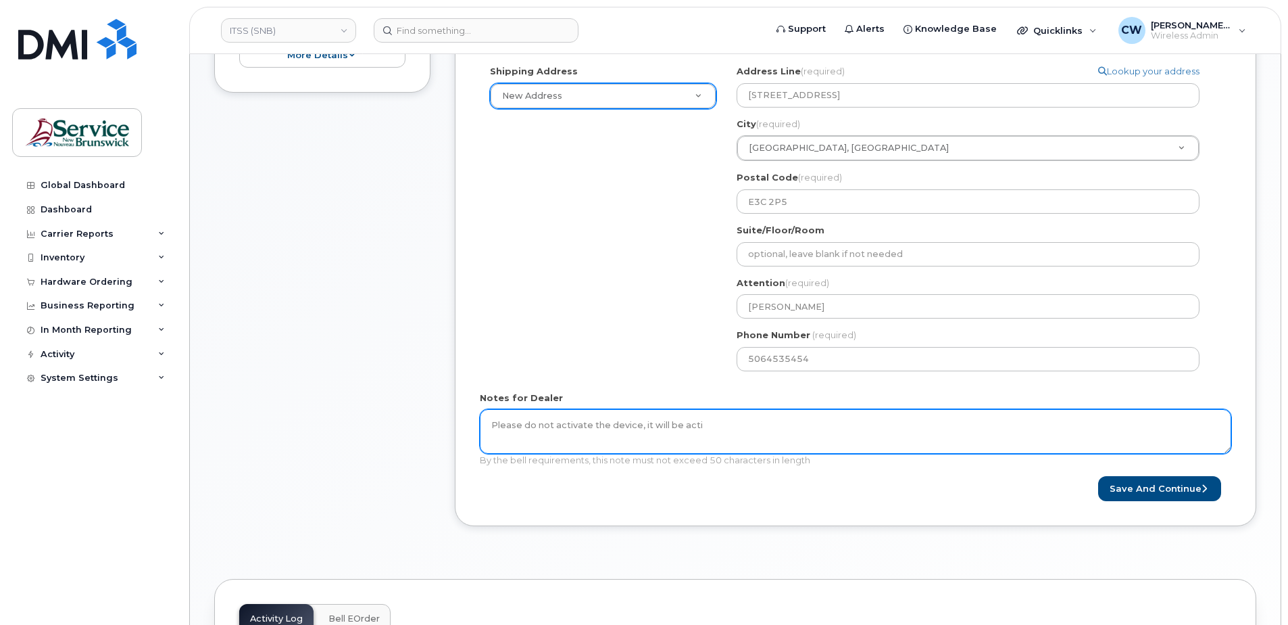
scroll to position [424, 0]
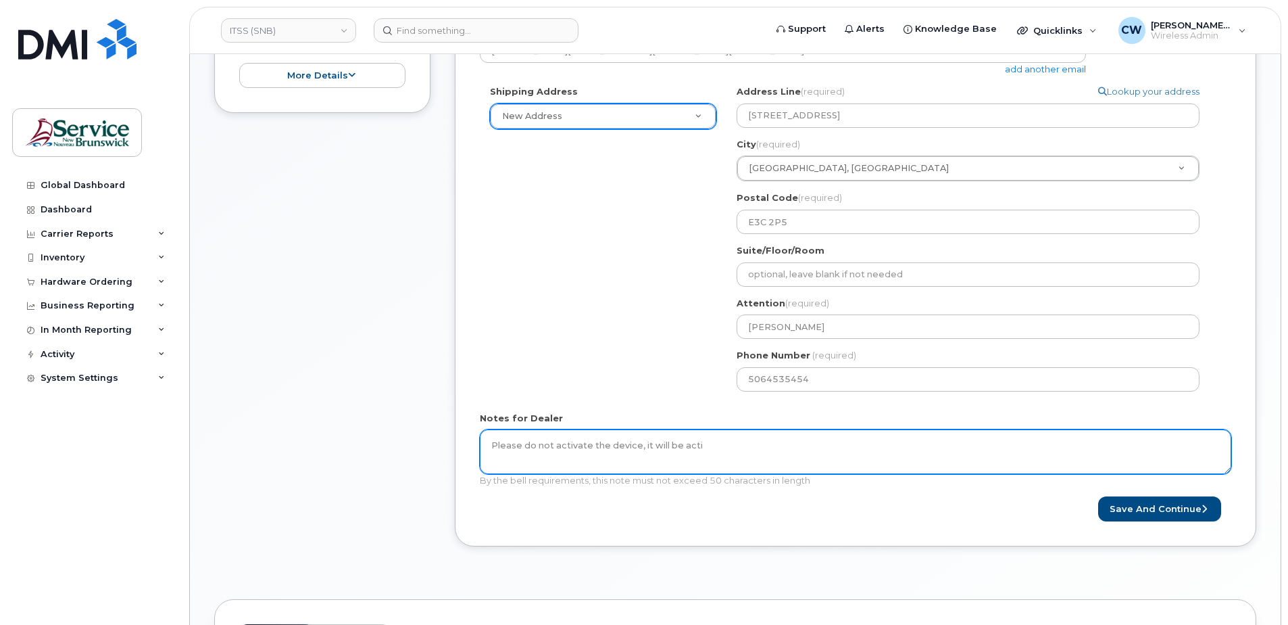
click at [492, 446] on textarea "Please do not activate the device, it will be acti" at bounding box center [856, 451] width 752 height 45
click at [698, 448] on textarea "Please do not activate the device, it will be acti" at bounding box center [856, 451] width 752 height 45
type textarea "P"
type textarea "Do not activate"
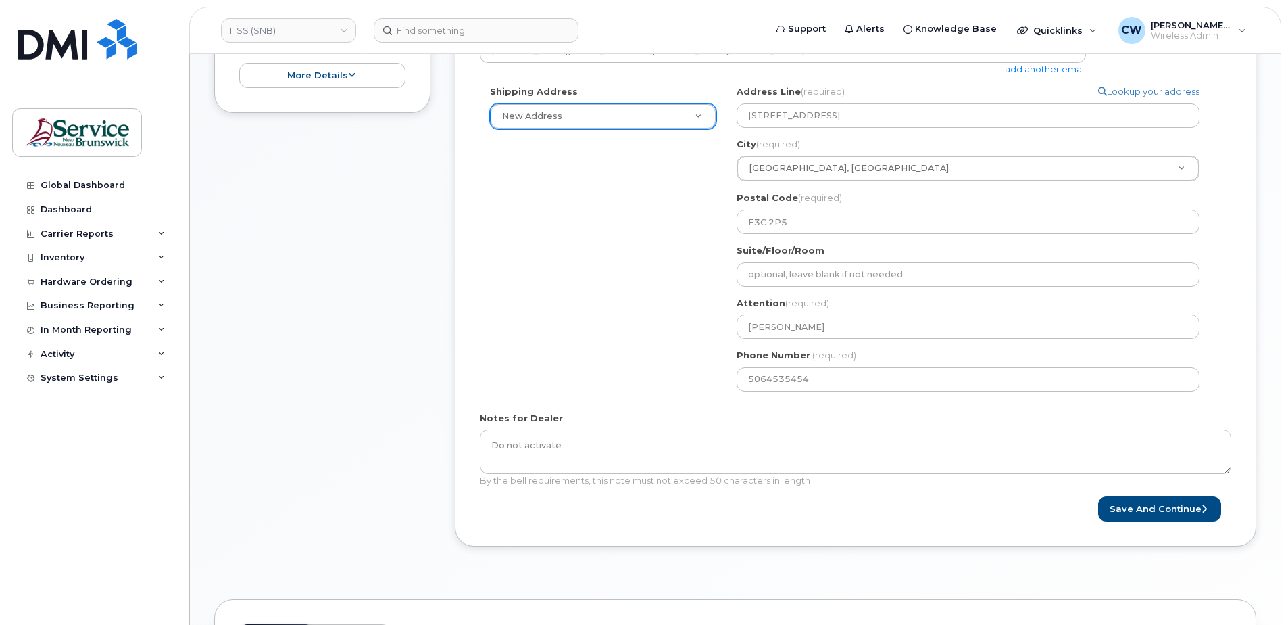
click at [707, 401] on div "Shipping Address New Address New Address ASD-E Main Office ASD-N Bathurst Educa…" at bounding box center [850, 243] width 741 height 316
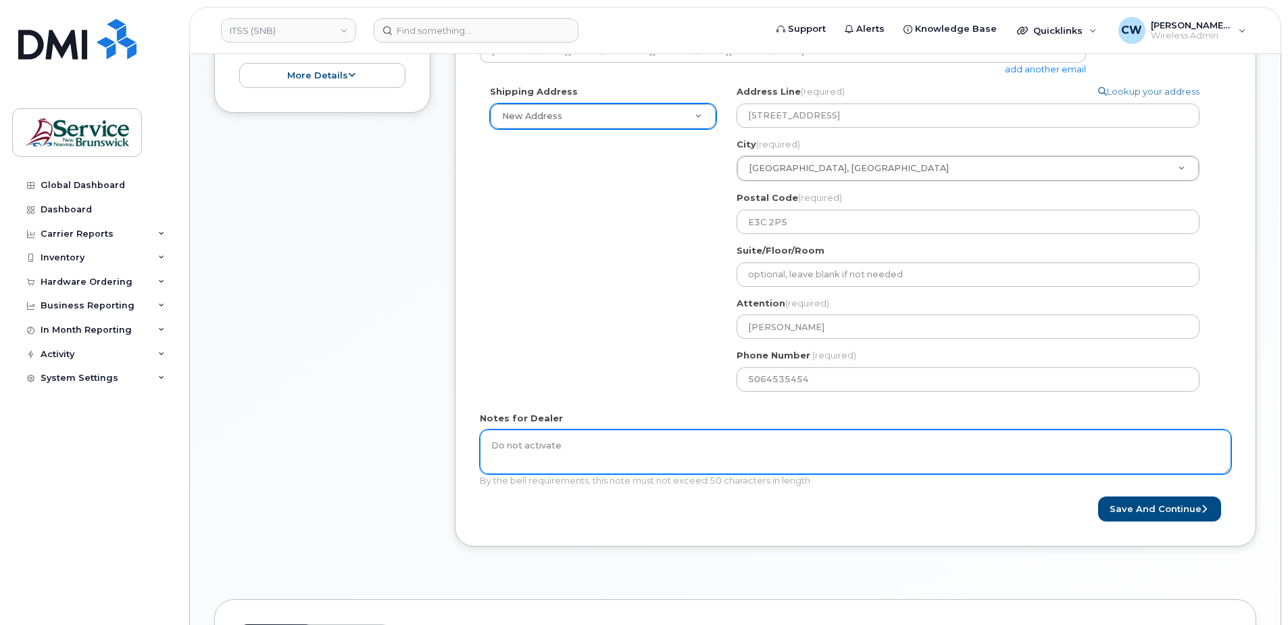
click at [584, 448] on textarea "Do not activate" at bounding box center [856, 451] width 752 height 45
click at [556, 454] on textarea "Do not activate" at bounding box center [856, 451] width 752 height 45
drag, startPoint x: 574, startPoint y: 446, endPoint x: 398, endPoint y: 436, distance: 176.0
click at [398, 436] on div "Item #1 in process $1,027.08 Hardware Upgrade David Mctimoney 506 292 7711 iPho…" at bounding box center [735, 229] width 1042 height 676
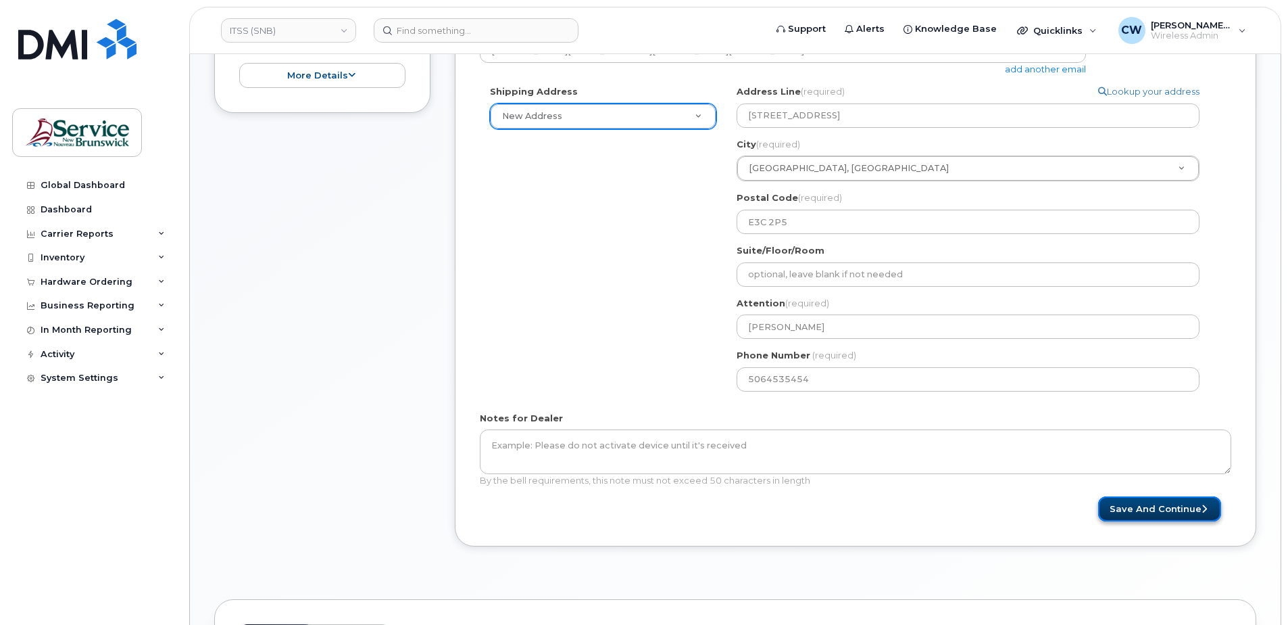
click at [1179, 502] on button "Save and Continue" at bounding box center [1159, 508] width 123 height 25
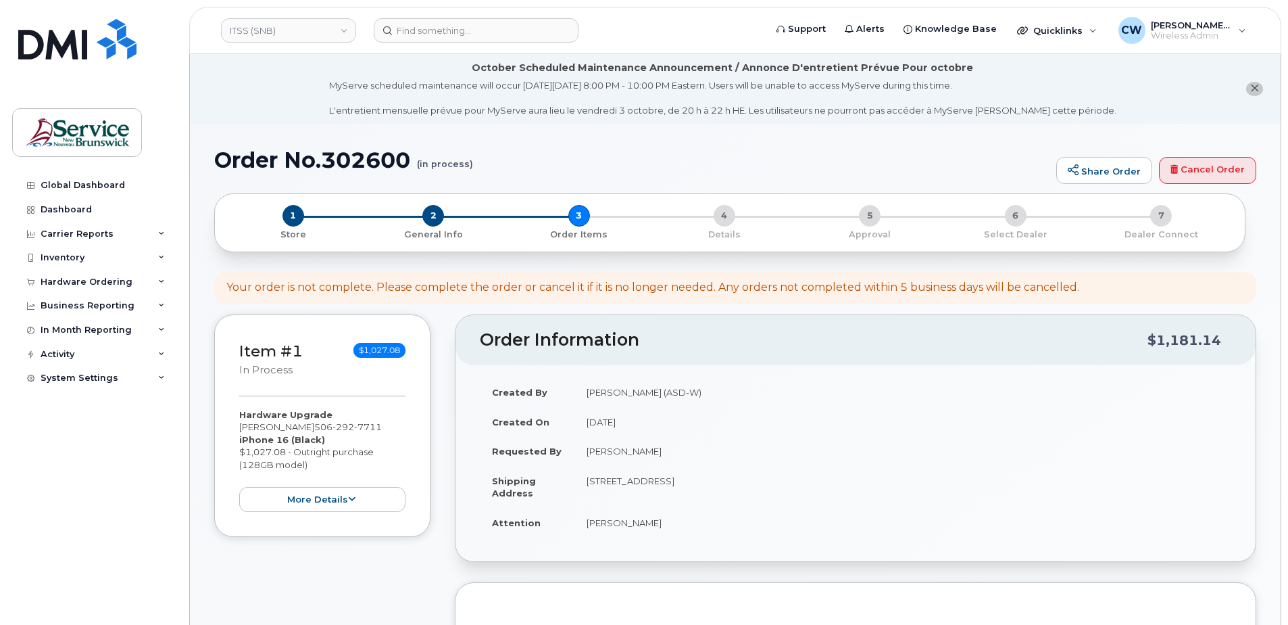
select select
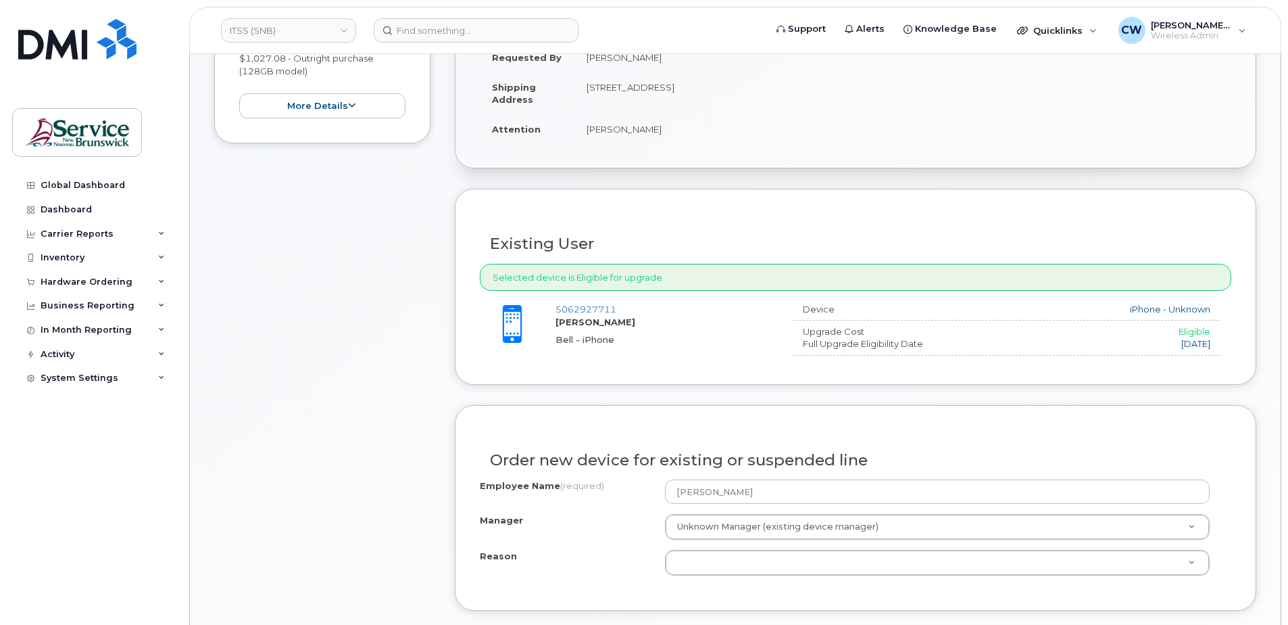
scroll to position [406, 0]
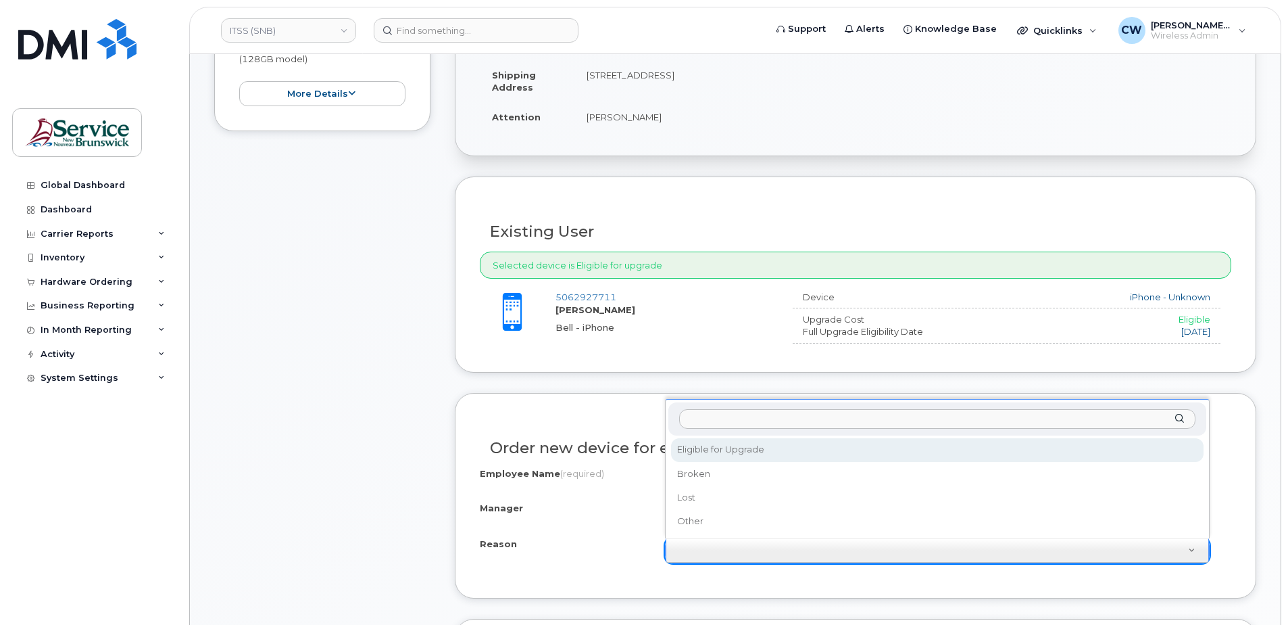
select select "eligible_for_upgrade"
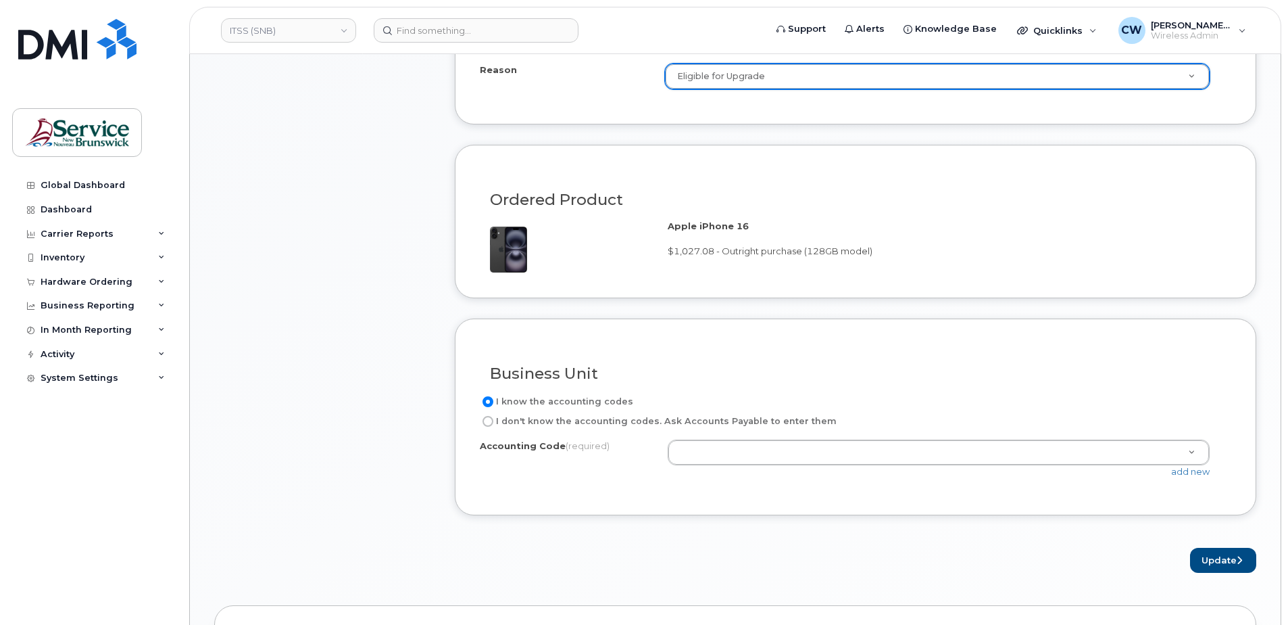
scroll to position [879, 0]
click at [1195, 472] on link "add new" at bounding box center [1190, 471] width 39 height 11
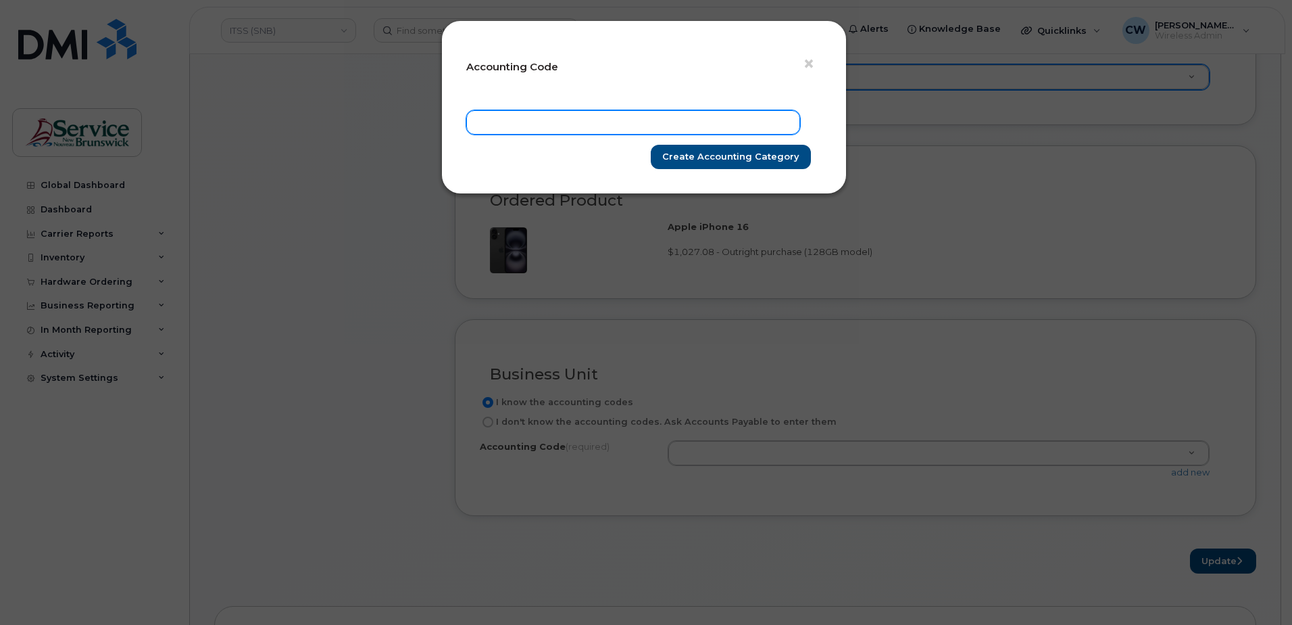
click at [489, 120] on input "text" at bounding box center [633, 122] width 334 height 24
type input "20 2076 2003 4867 P699 0000 P76200"
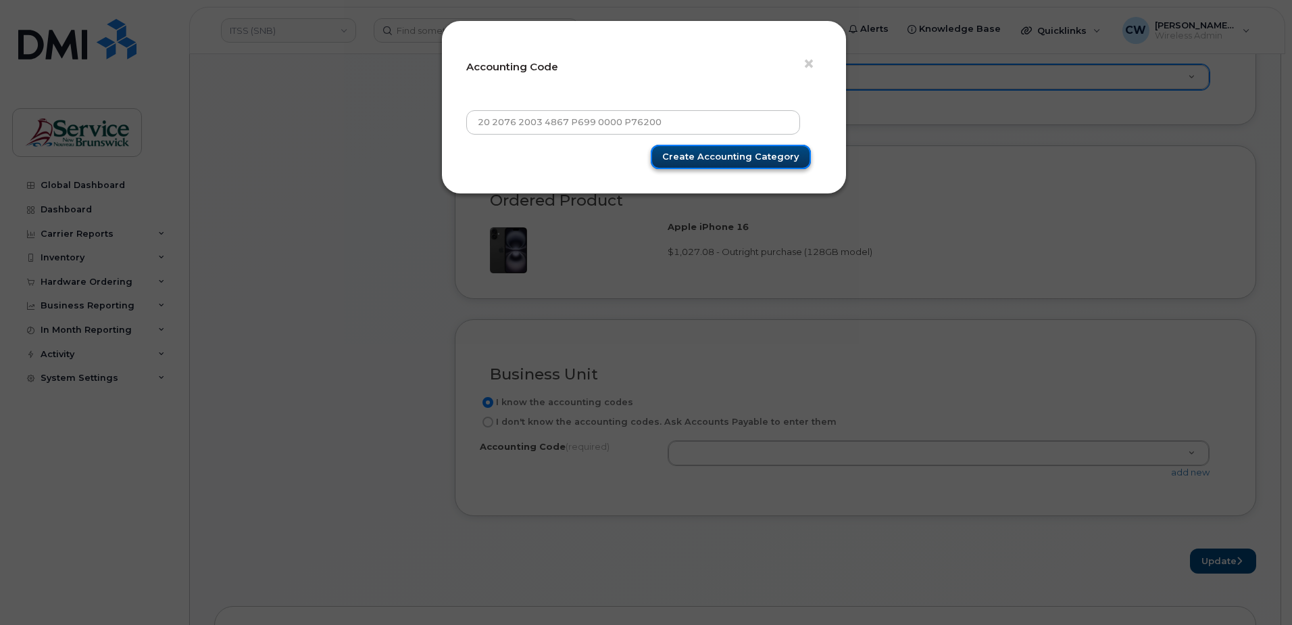
click at [738, 152] on input "Create Accounting category" at bounding box center [731, 157] width 160 height 25
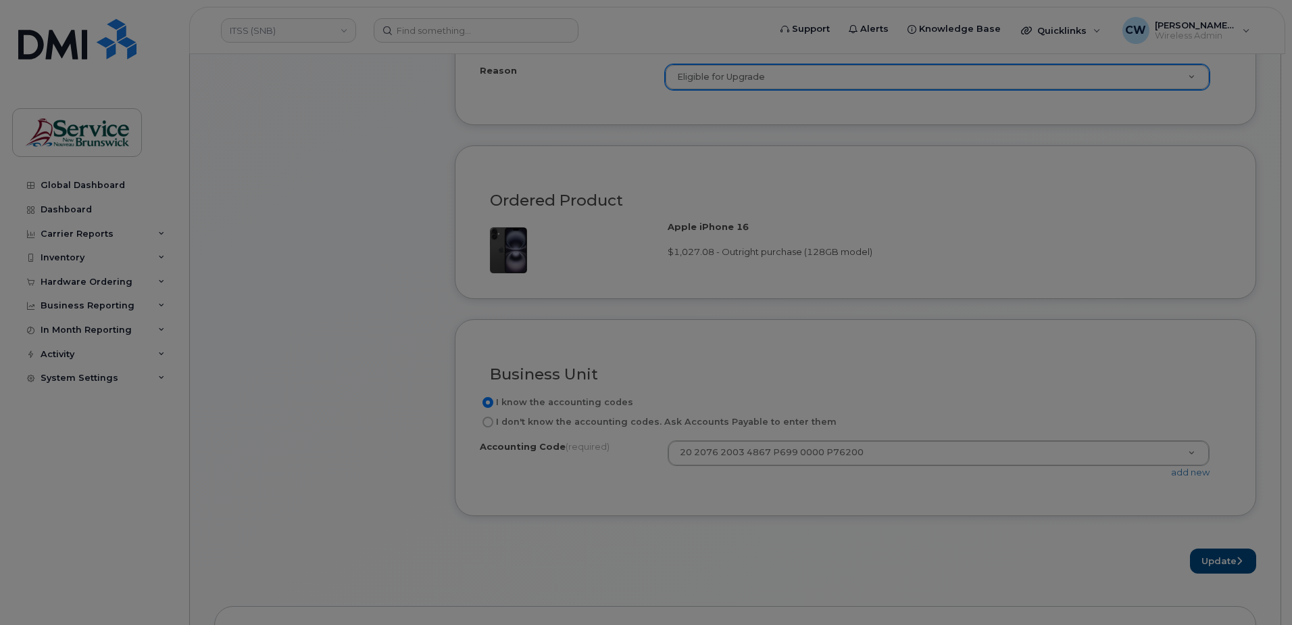
type input "Create Accounting category"
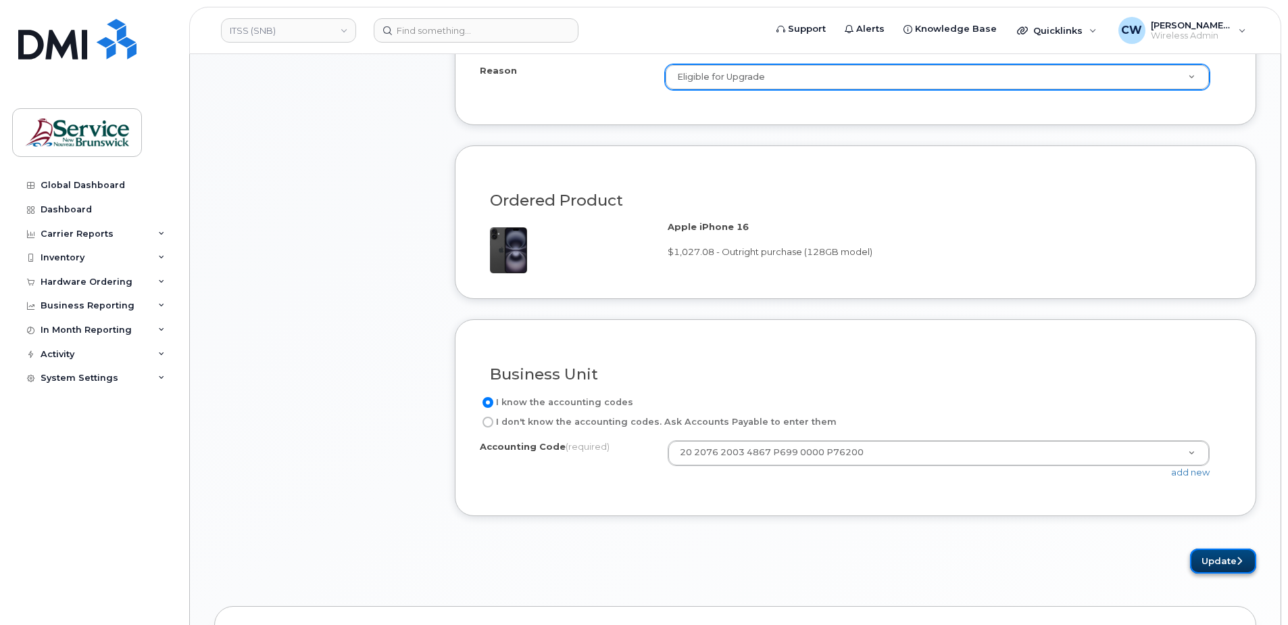
click at [1220, 556] on button "Update" at bounding box center [1223, 560] width 66 height 25
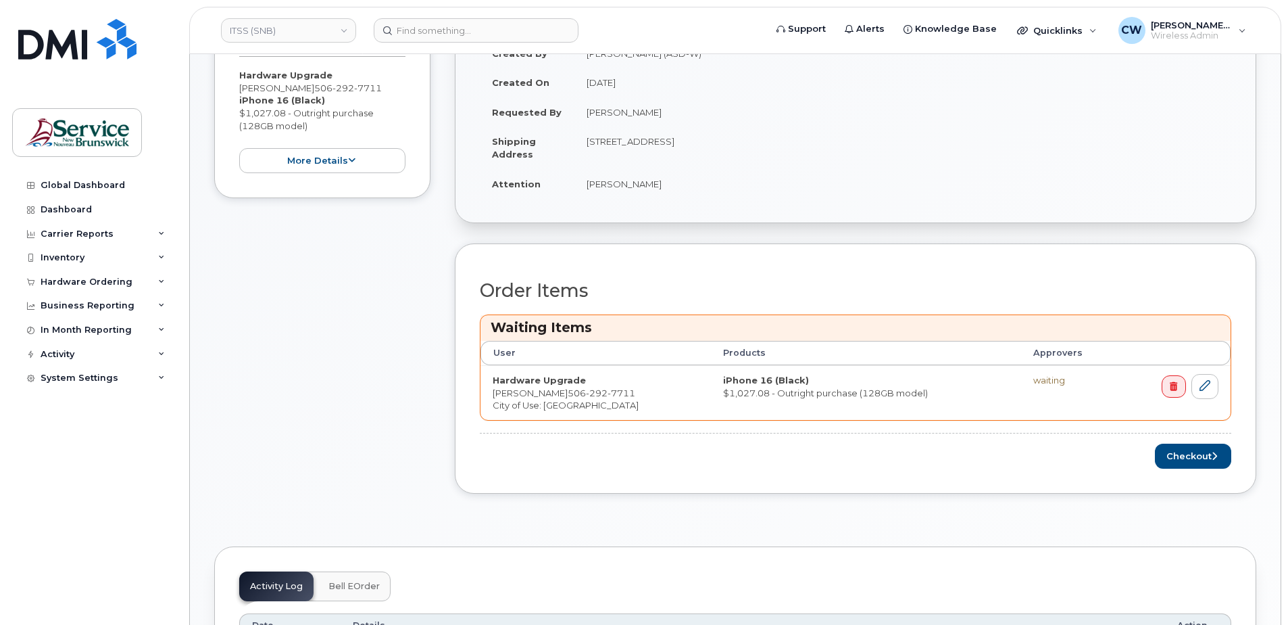
scroll to position [541, 0]
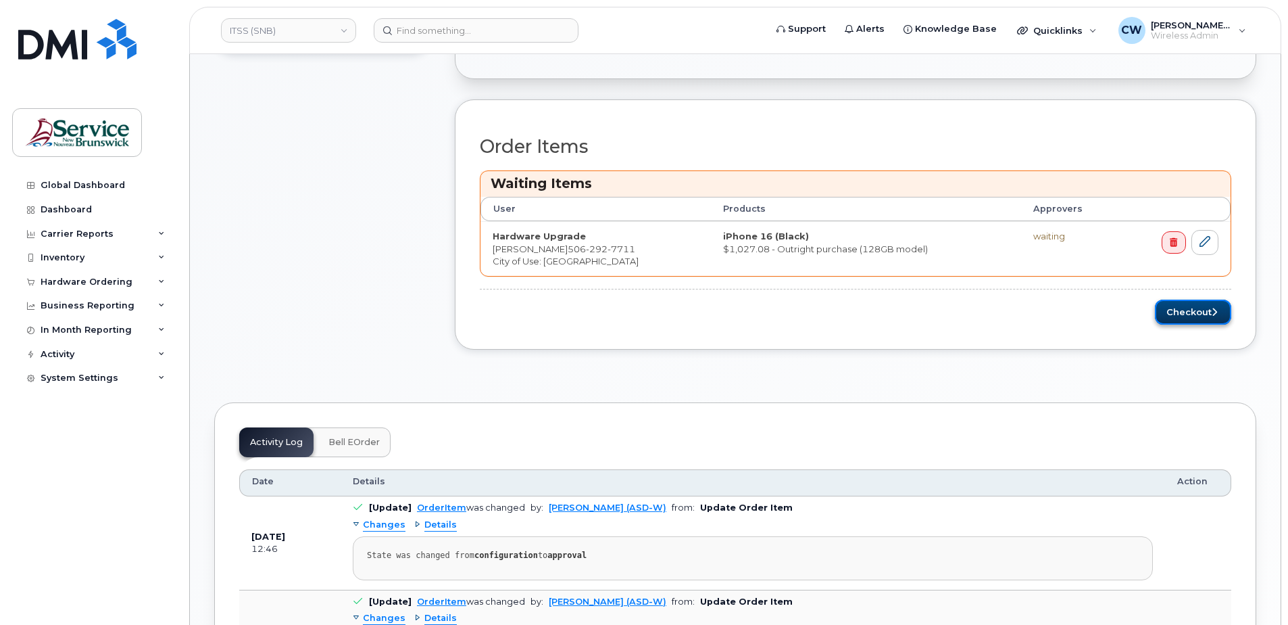
click at [1200, 306] on button "Checkout" at bounding box center [1193, 311] width 76 height 25
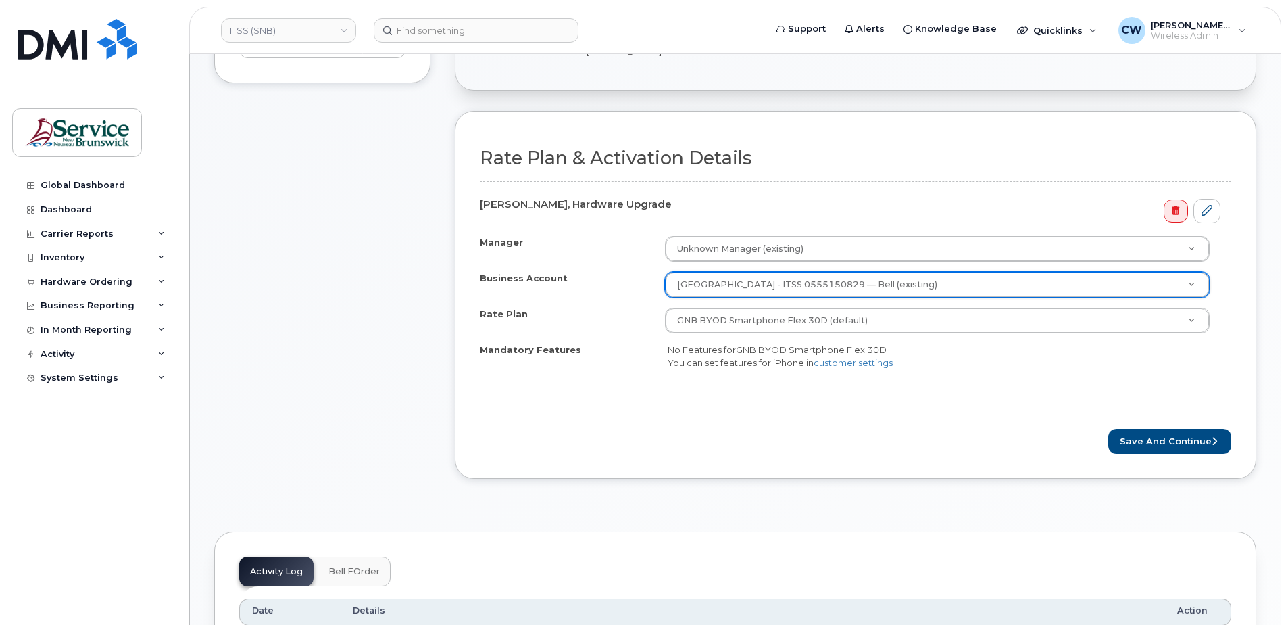
scroll to position [406, 0]
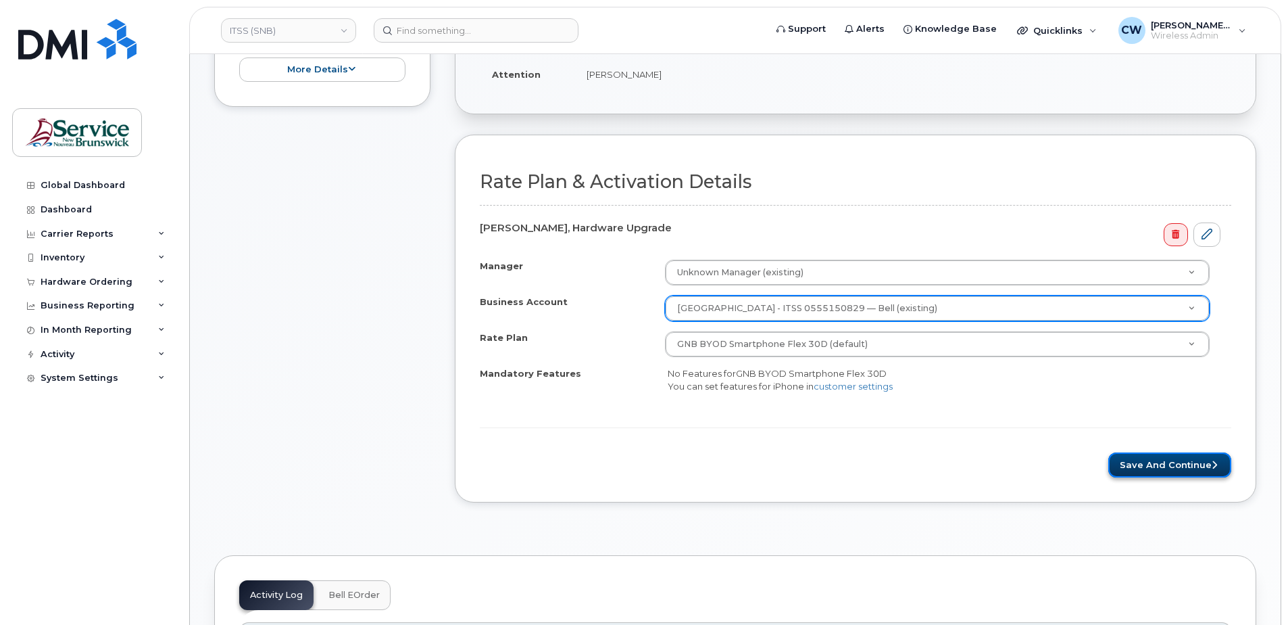
click at [1162, 458] on button "Save and Continue" at bounding box center [1169, 464] width 123 height 25
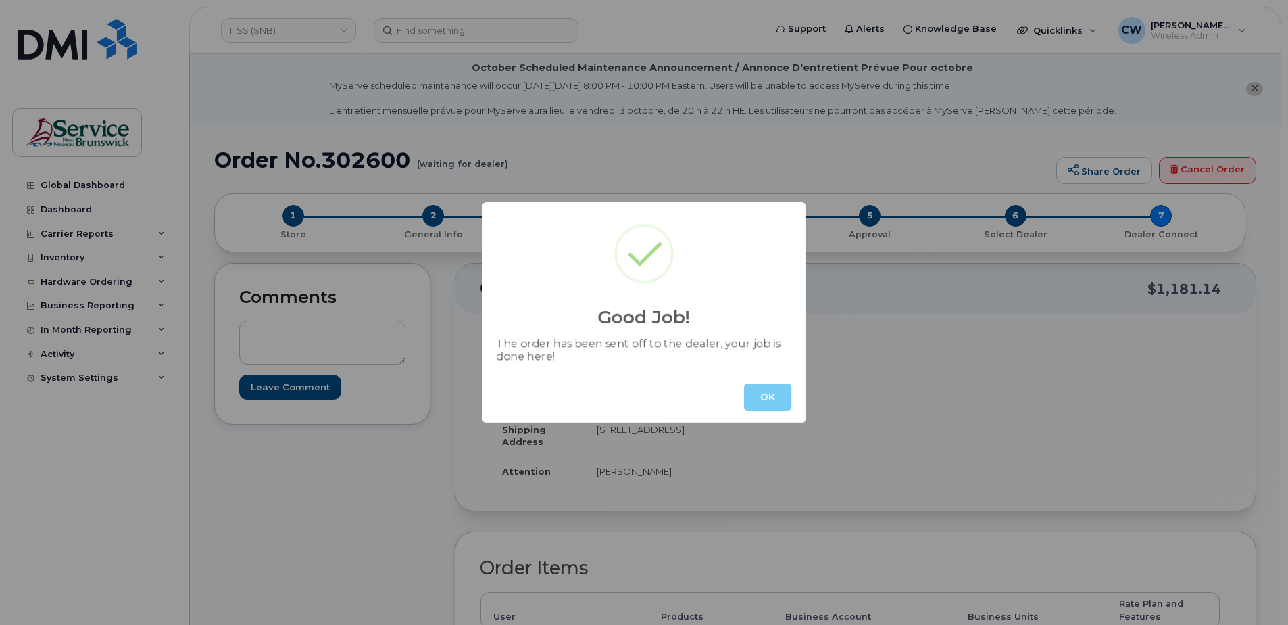
click at [766, 393] on button "OK" at bounding box center [767, 396] width 47 height 27
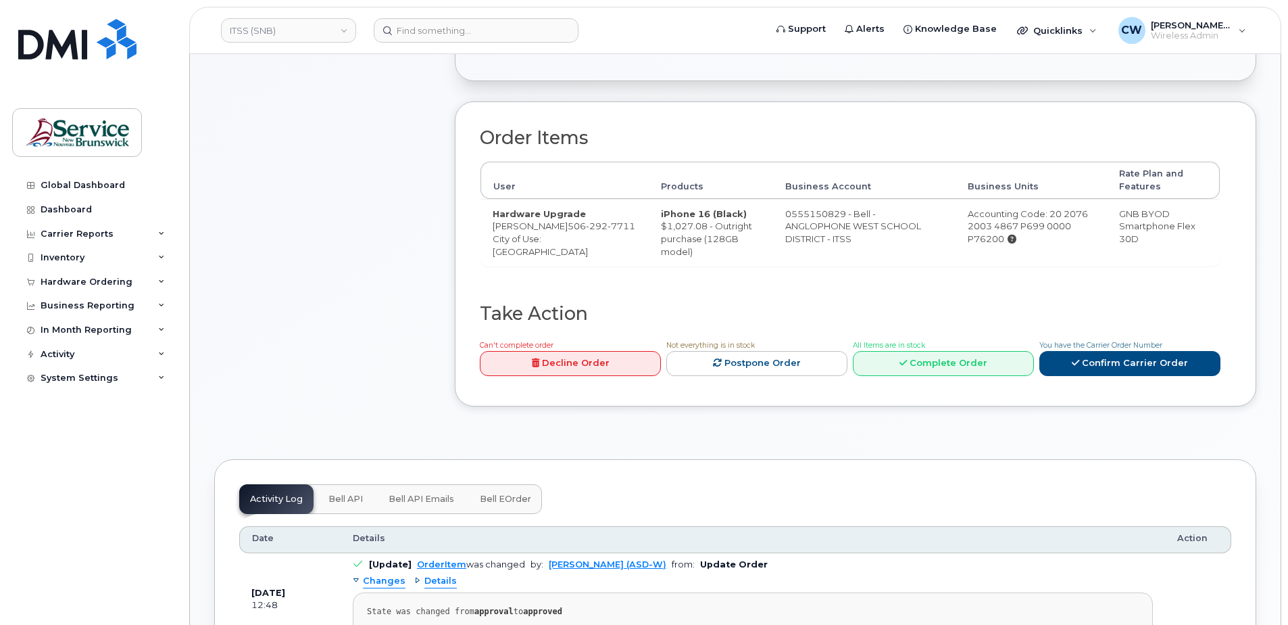
scroll to position [406, 0]
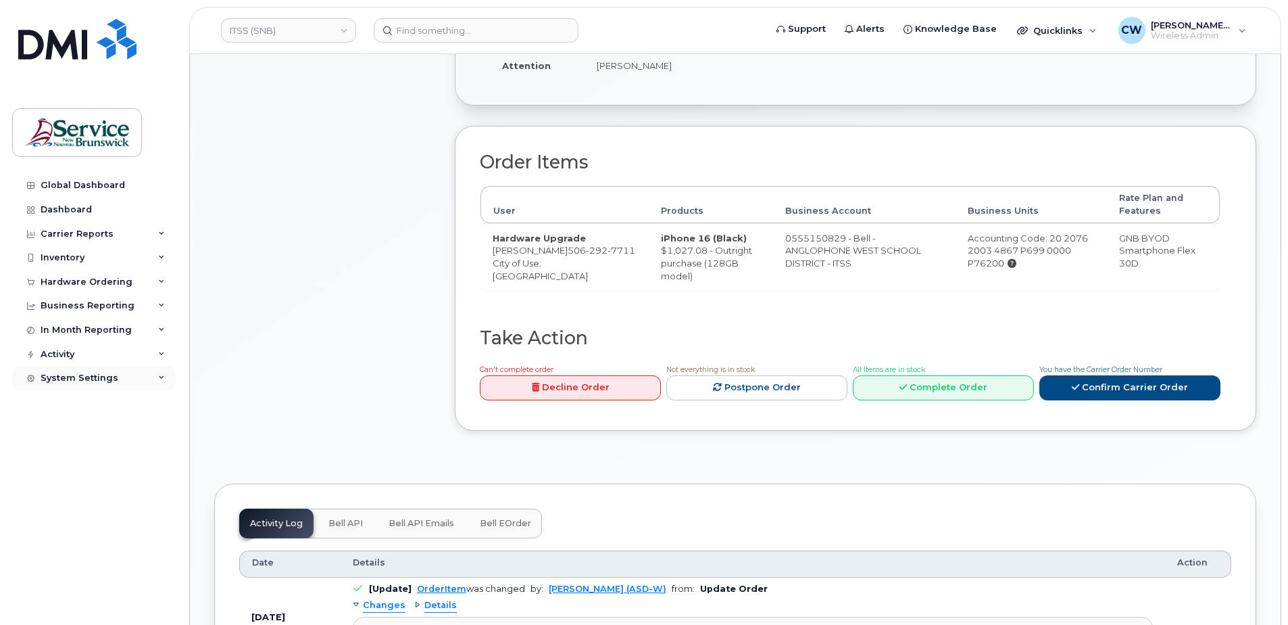
click at [91, 375] on div "System Settings" at bounding box center [80, 377] width 78 height 11
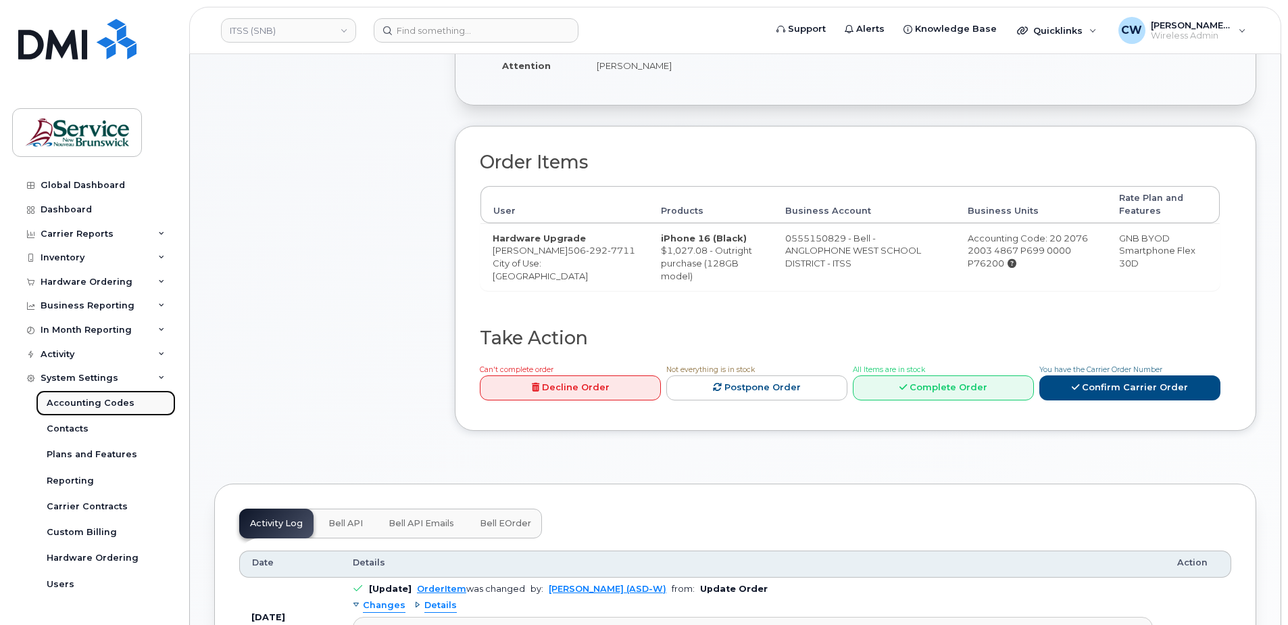
click at [93, 401] on div "Accounting Codes" at bounding box center [91, 403] width 88 height 12
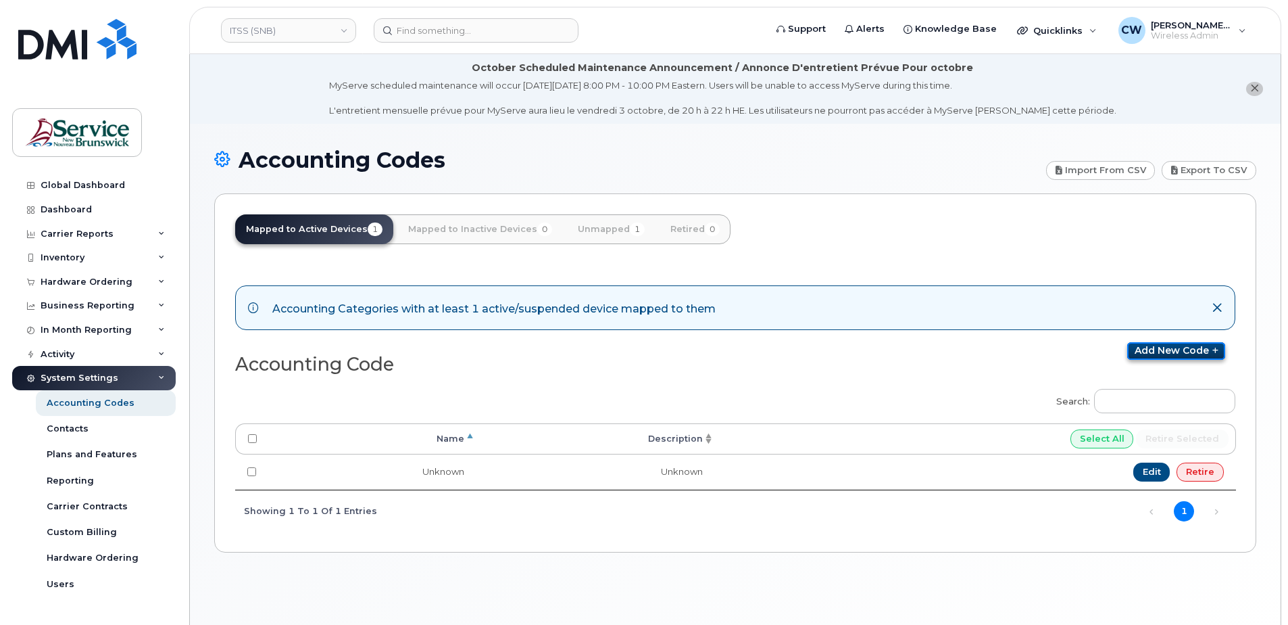
click at [1176, 346] on link "Add new code" at bounding box center [1176, 351] width 98 height 18
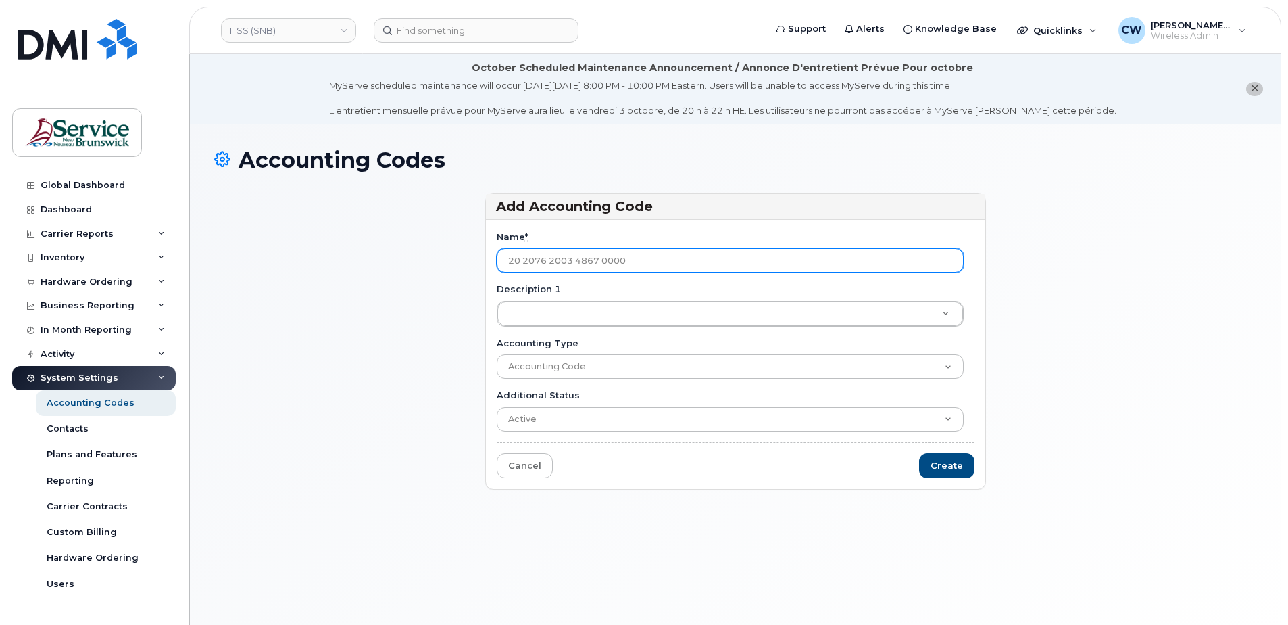
click at [587, 260] on input "20 2076 2003 4867 0000" at bounding box center [730, 260] width 467 height 24
click at [658, 262] on input "20 2076 2003 4867 P699 0000" at bounding box center [730, 260] width 467 height 24
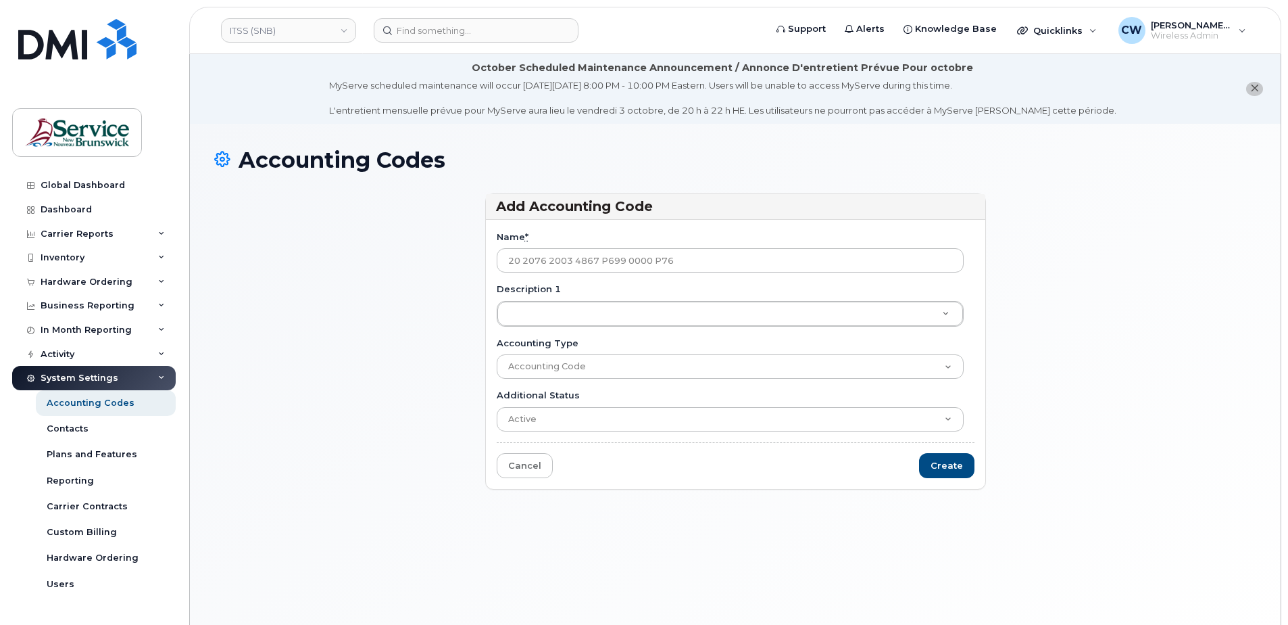
type input "20 2076 2003 4867 P699 0000 P76200"
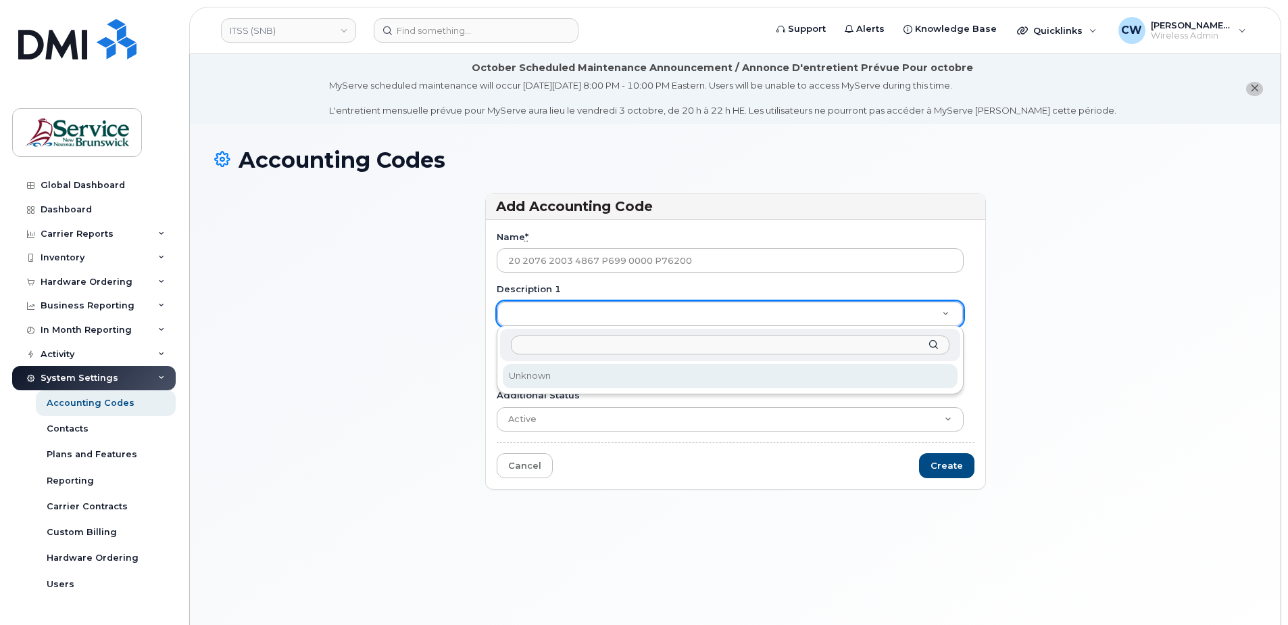
type input "o"
type input "Office of the Superintendent"
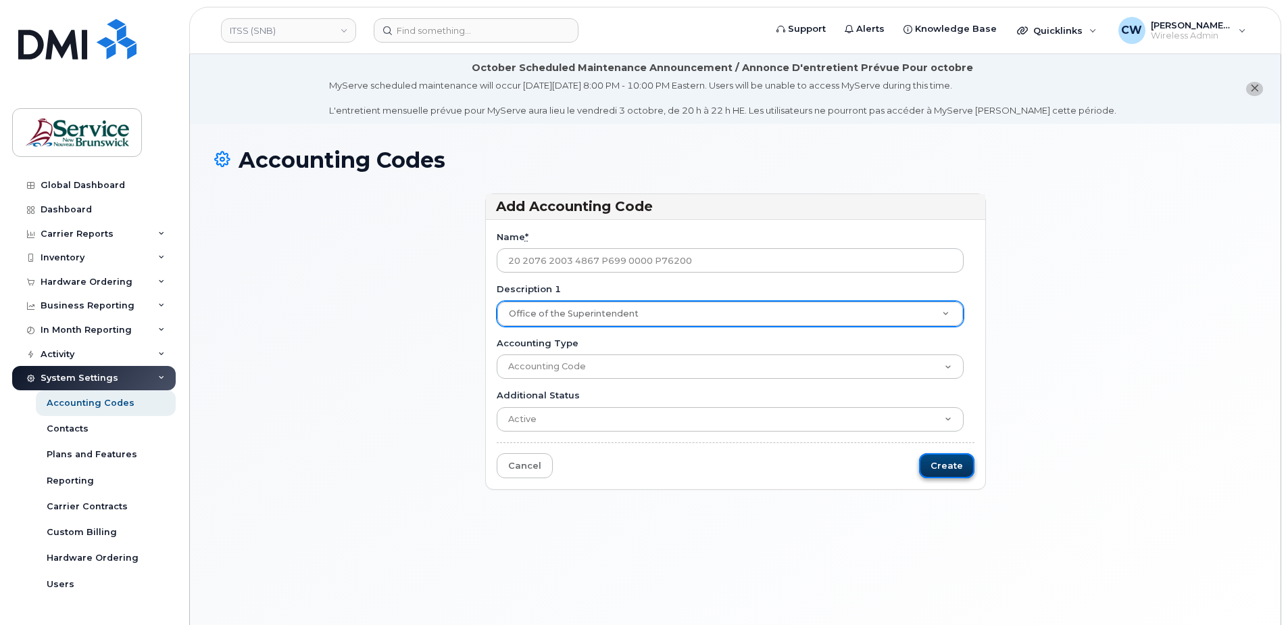
click at [945, 460] on input "Create" at bounding box center [946, 465] width 55 height 25
type input "Saving..."
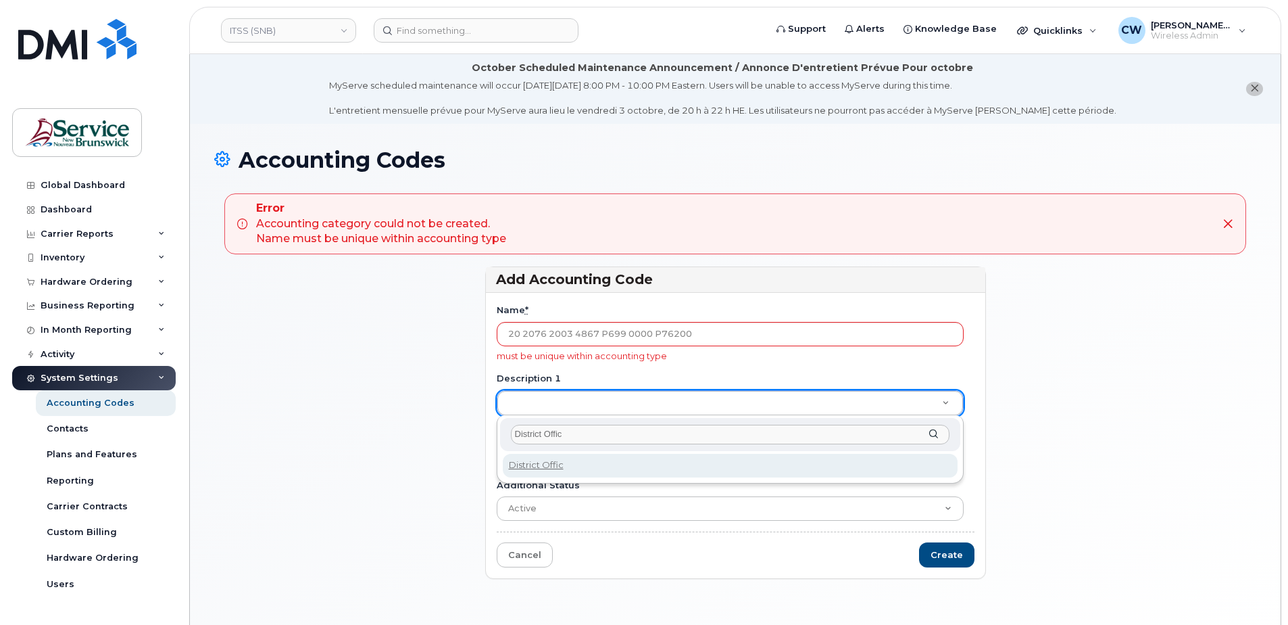
type input "District Office"
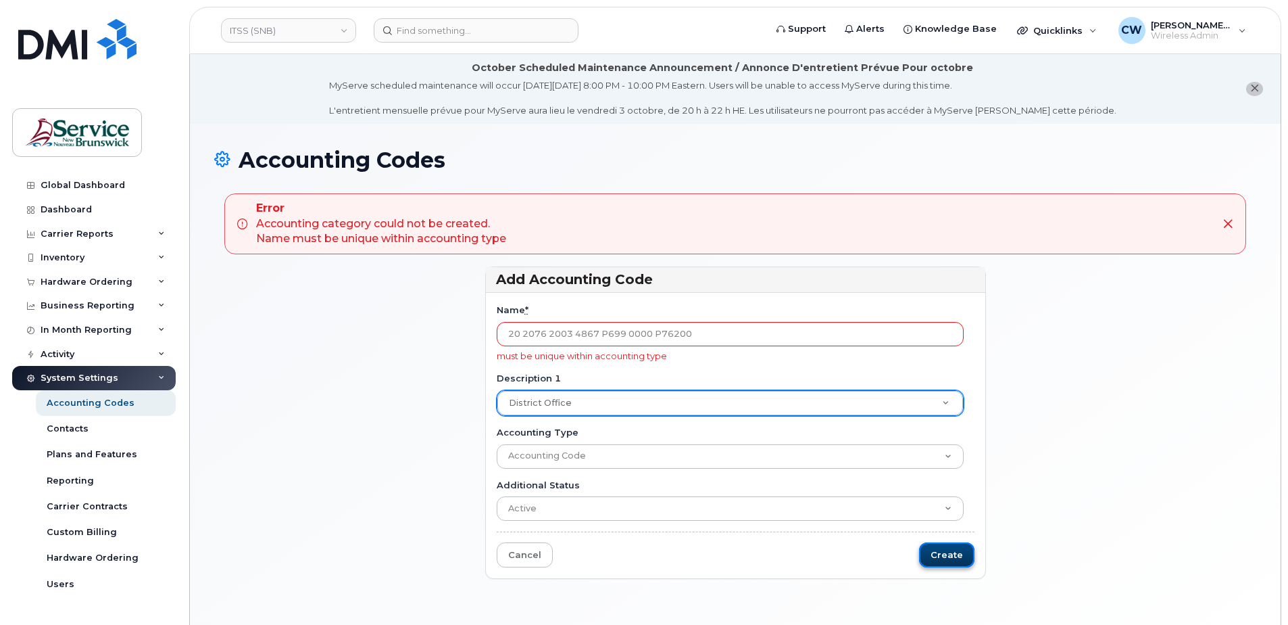
click at [958, 554] on input "Create" at bounding box center [946, 554] width 55 height 25
type input "Saving..."
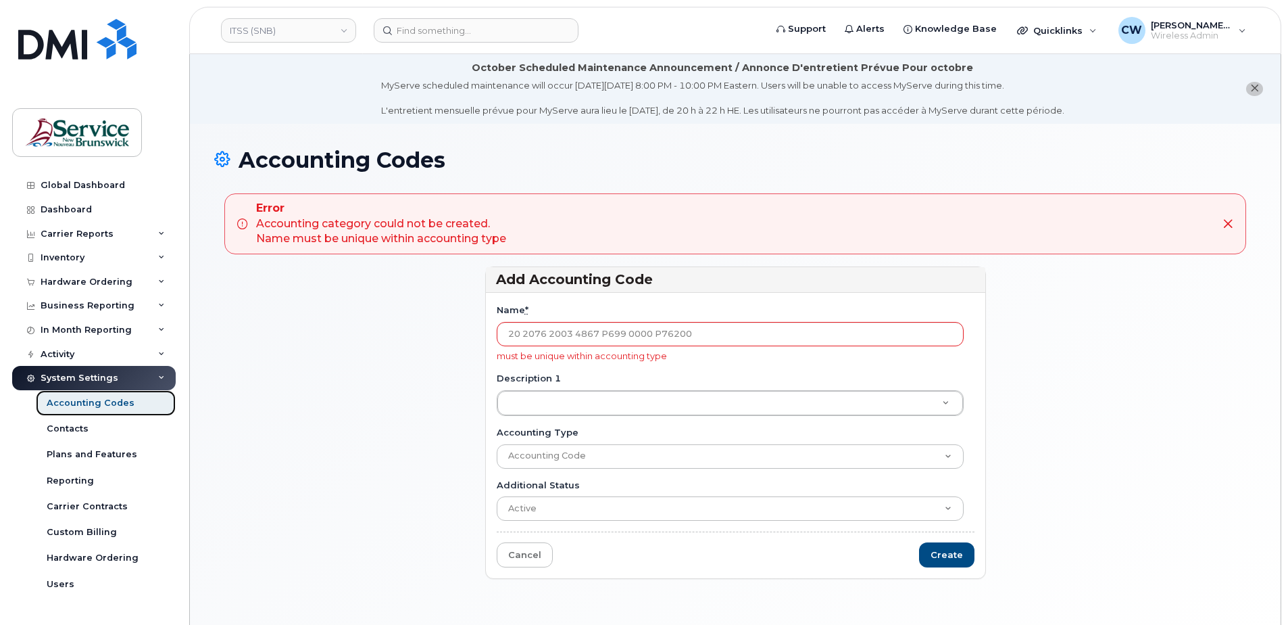
click at [74, 399] on div "Accounting Codes" at bounding box center [91, 403] width 88 height 12
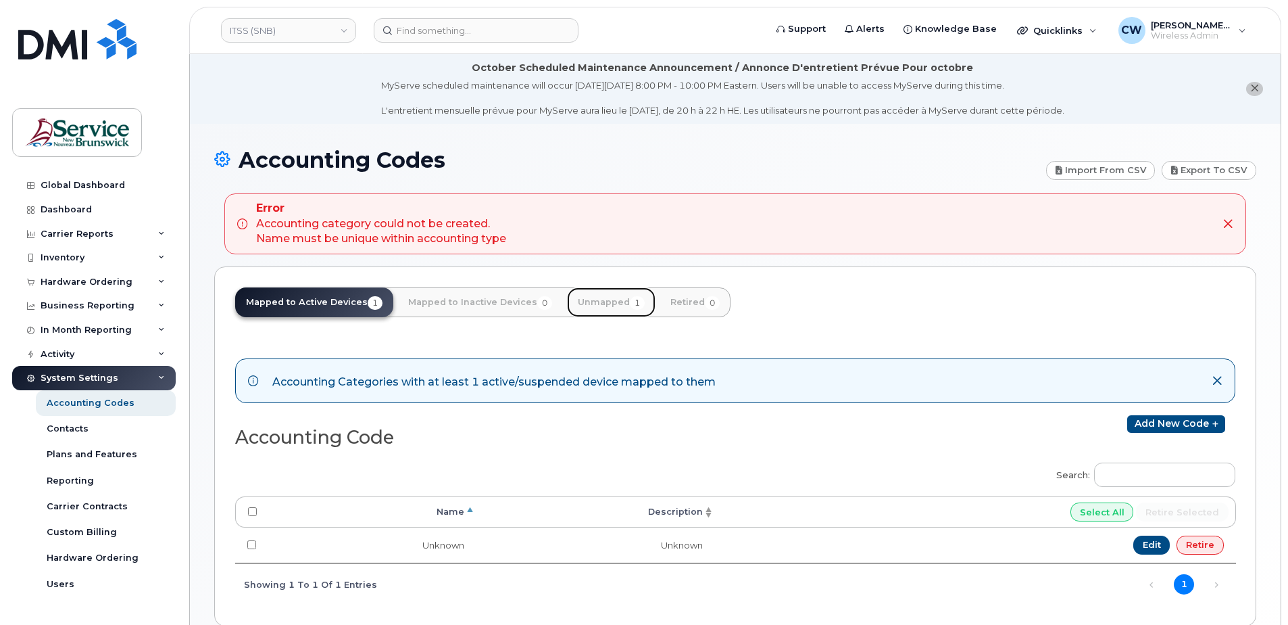
click at [608, 295] on link "Unmapped 1" at bounding box center [611, 302] width 89 height 30
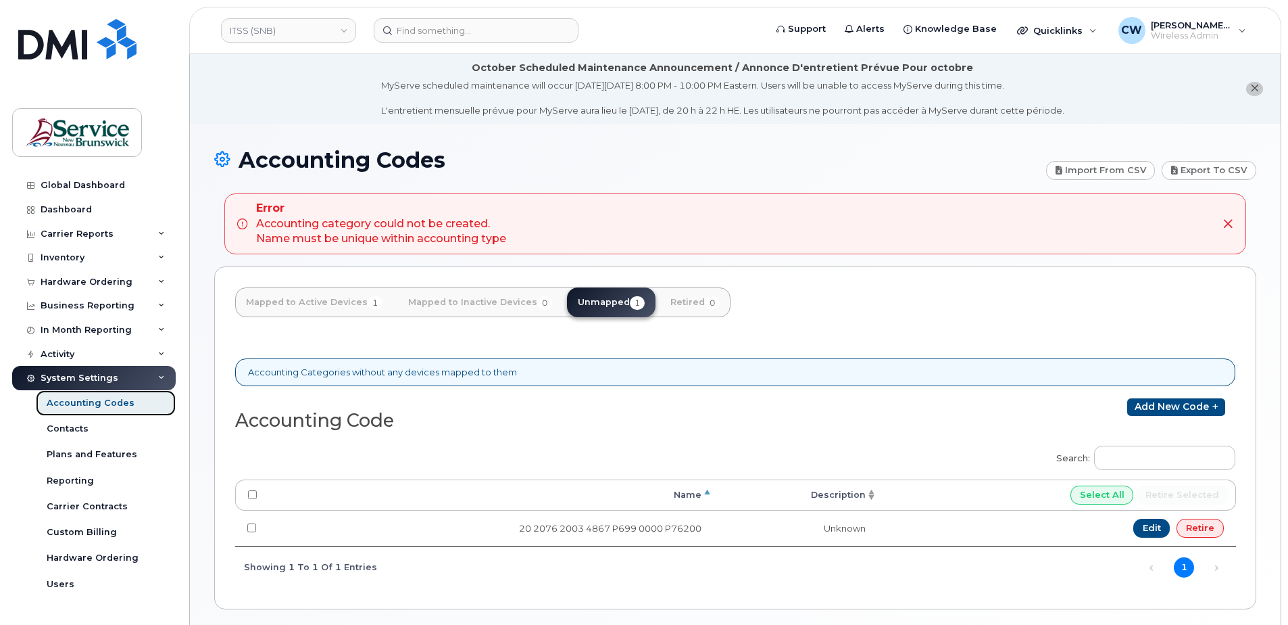
click at [59, 407] on div "Accounting Codes" at bounding box center [91, 403] width 88 height 12
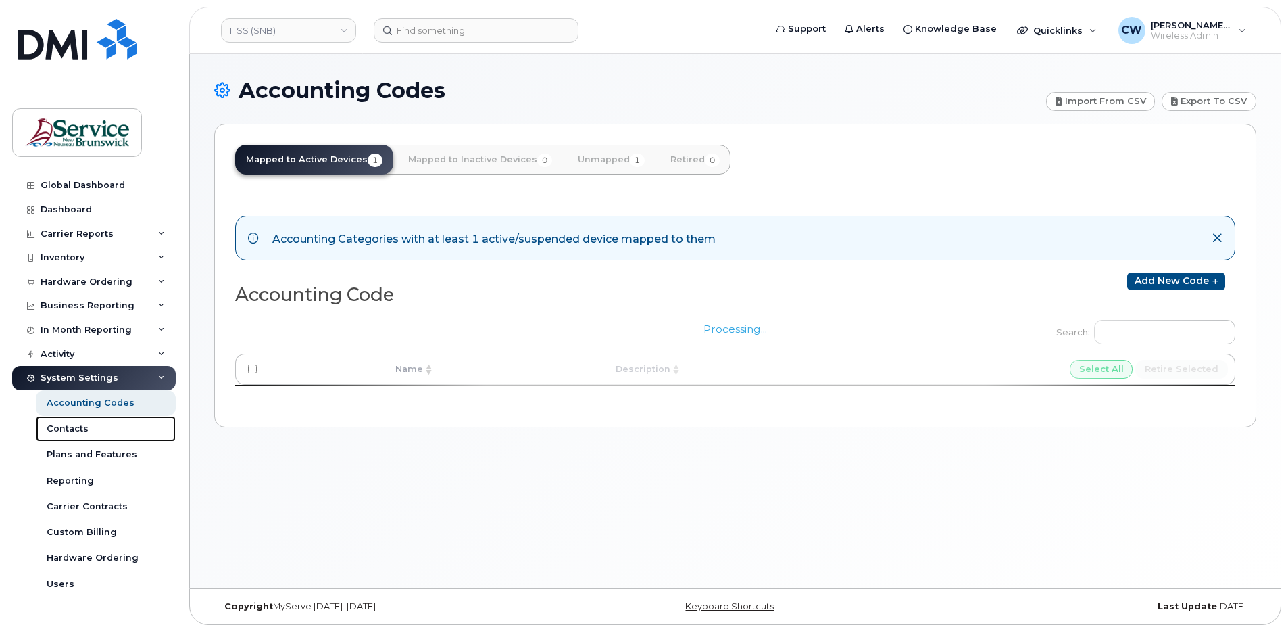
click at [55, 423] on div "Contacts" at bounding box center [68, 428] width 42 height 12
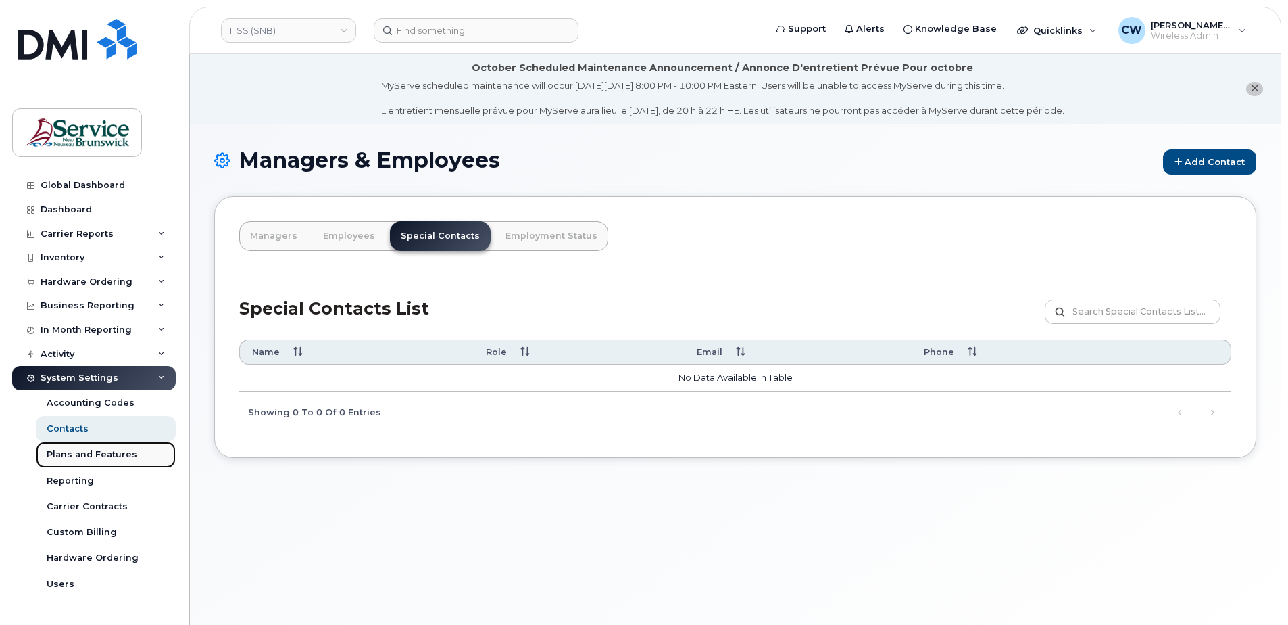
click at [66, 451] on div "Plans and Features" at bounding box center [92, 454] width 91 height 12
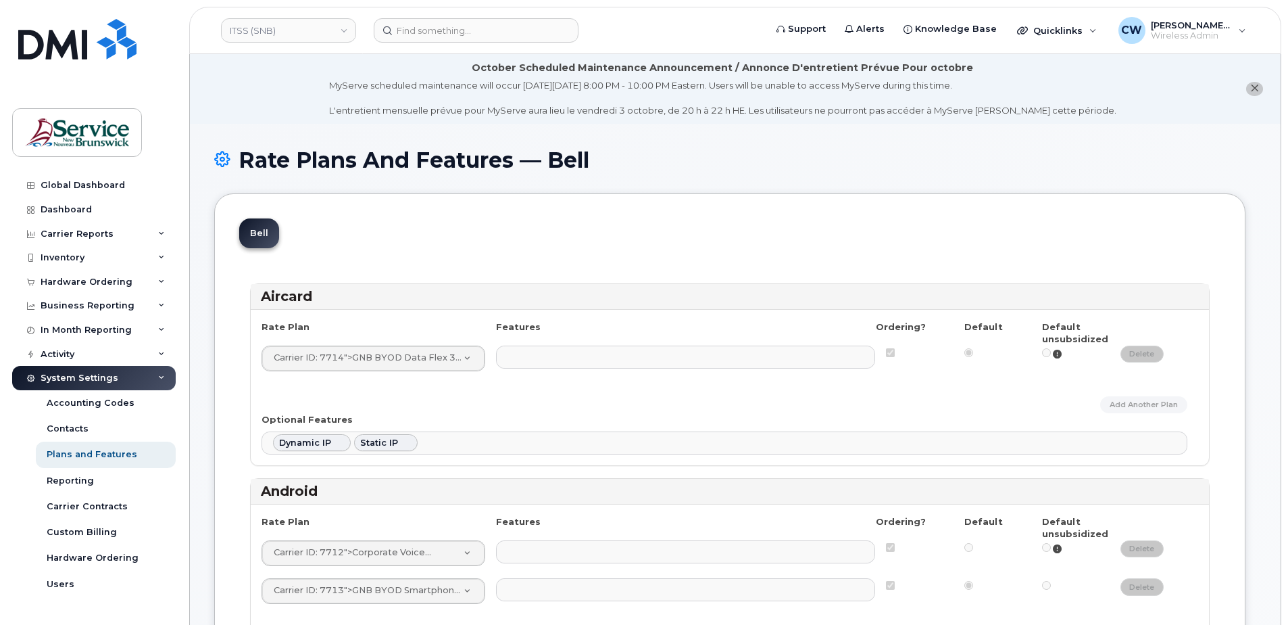
select select
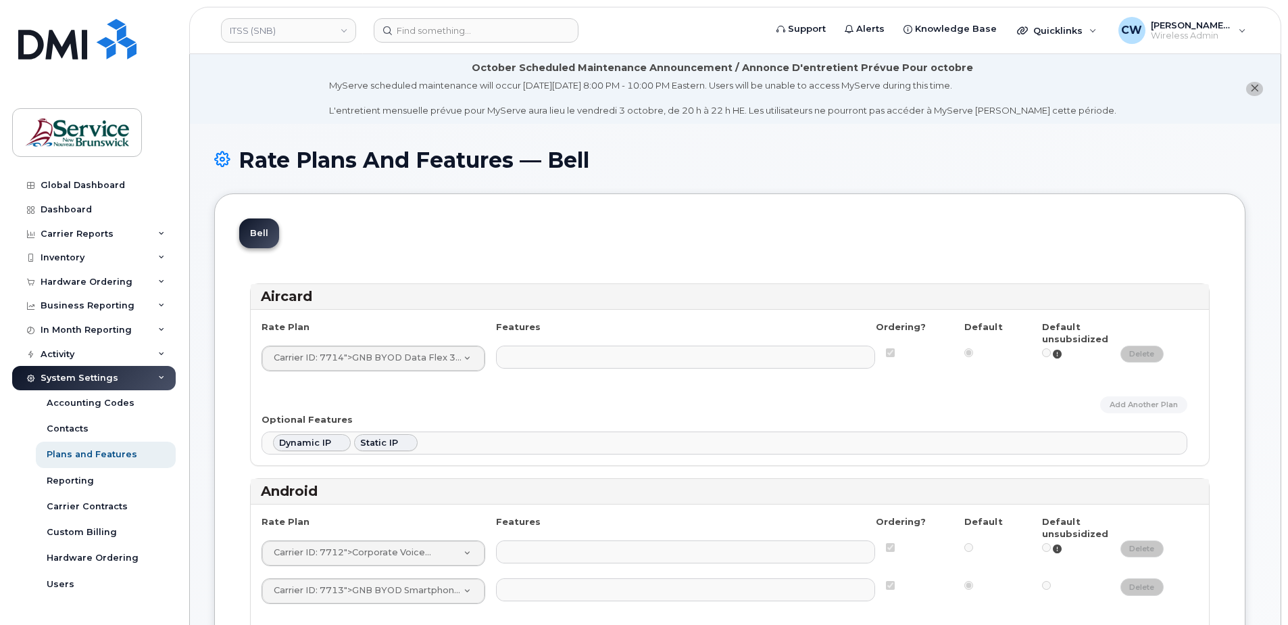
select select
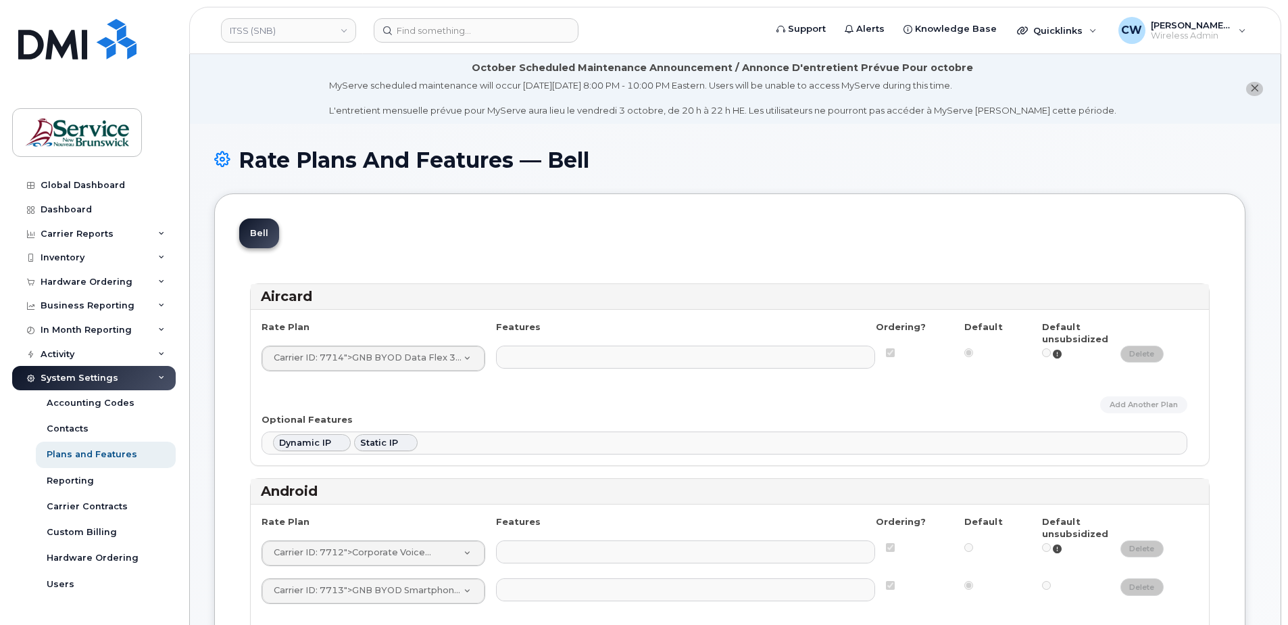
select select
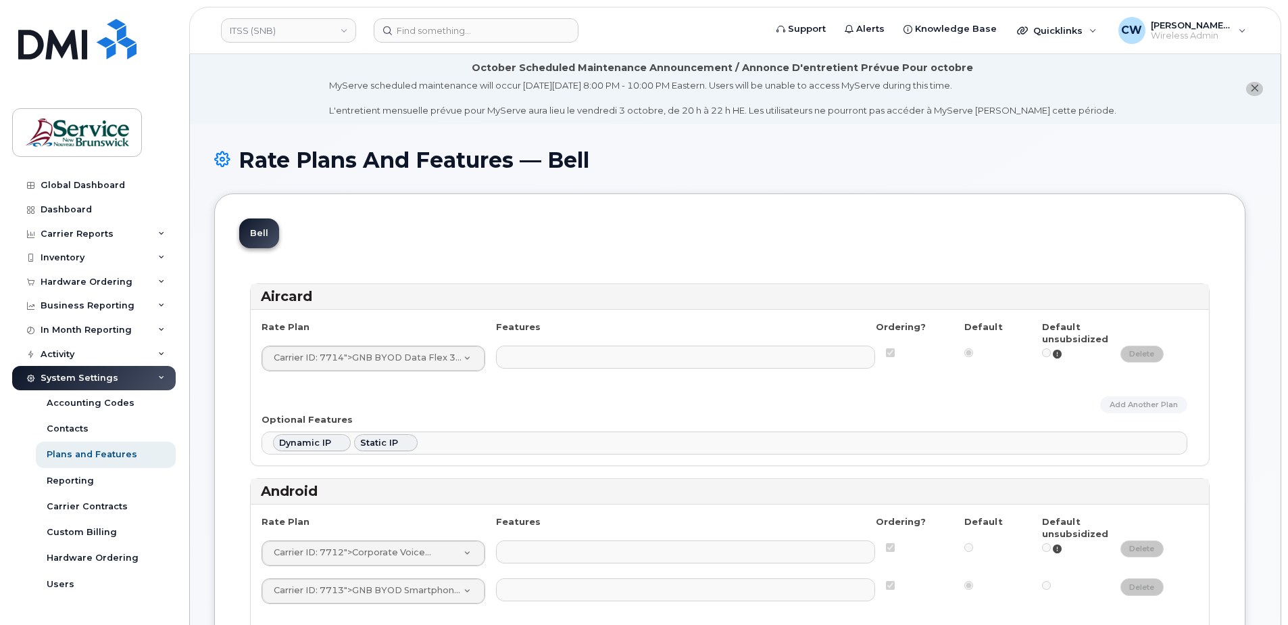
select select
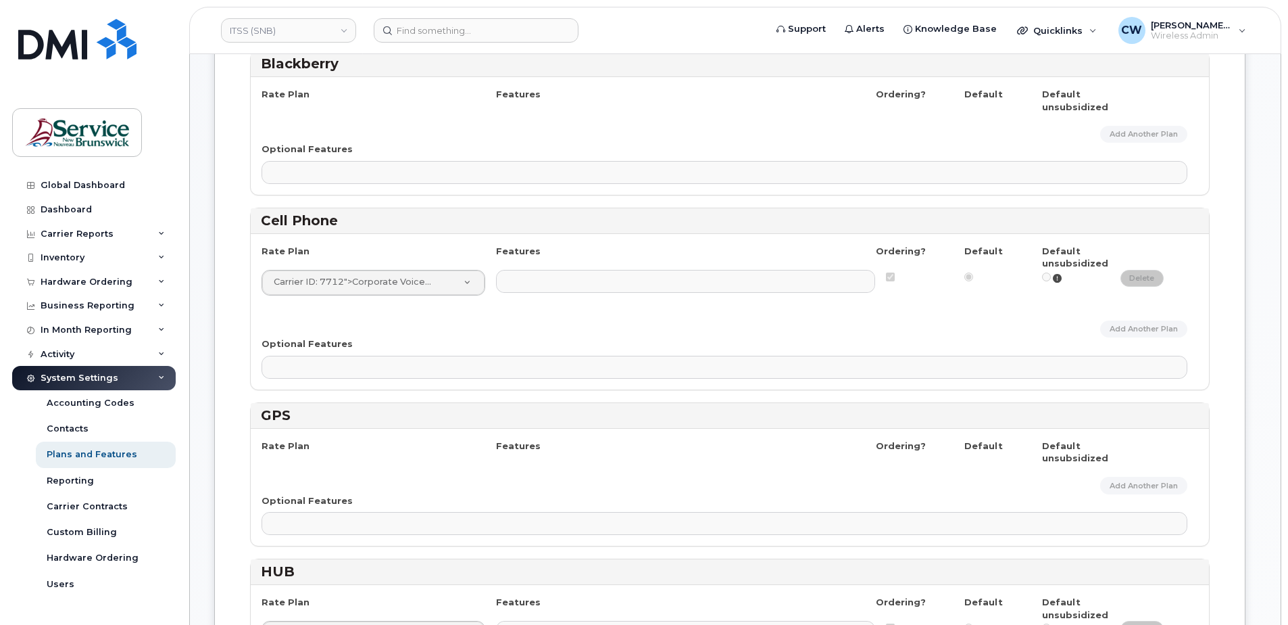
scroll to position [676, 0]
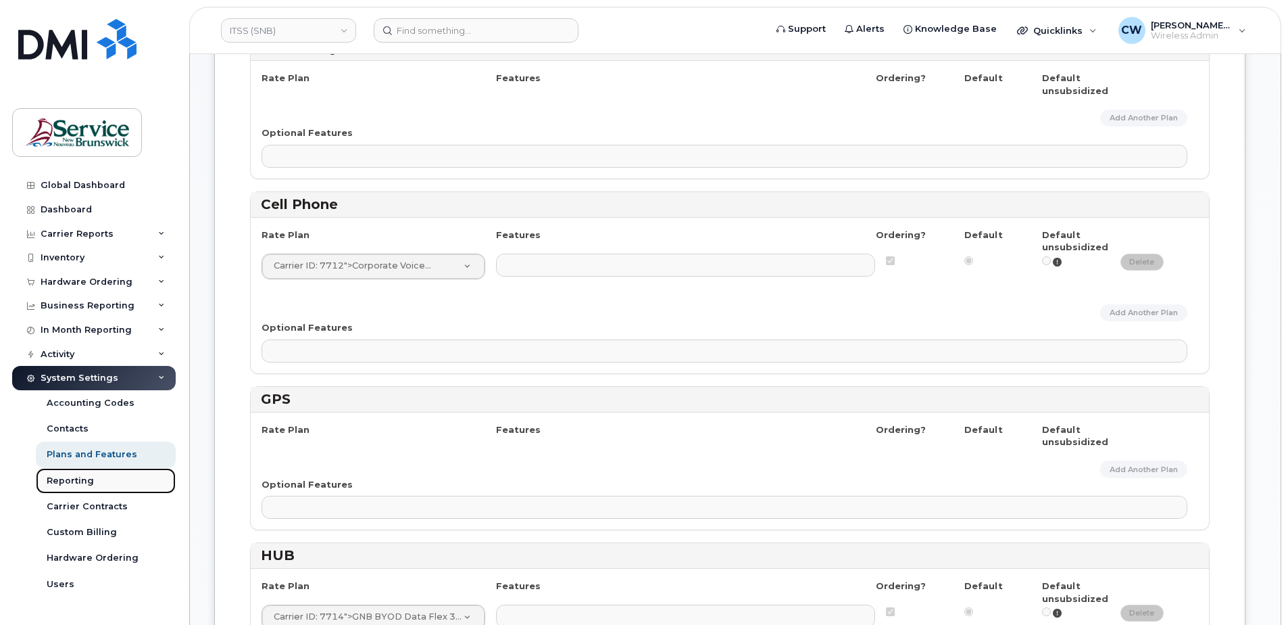
click at [83, 479] on div "Reporting" at bounding box center [70, 480] width 47 height 12
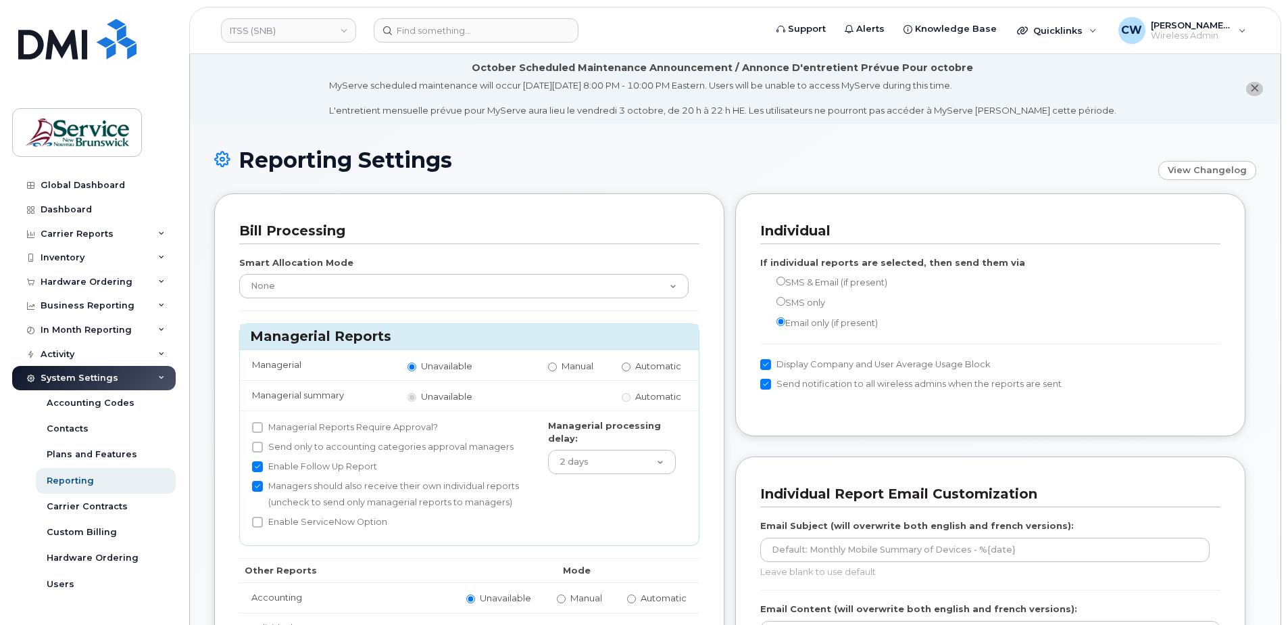
scroll to position [18, 0]
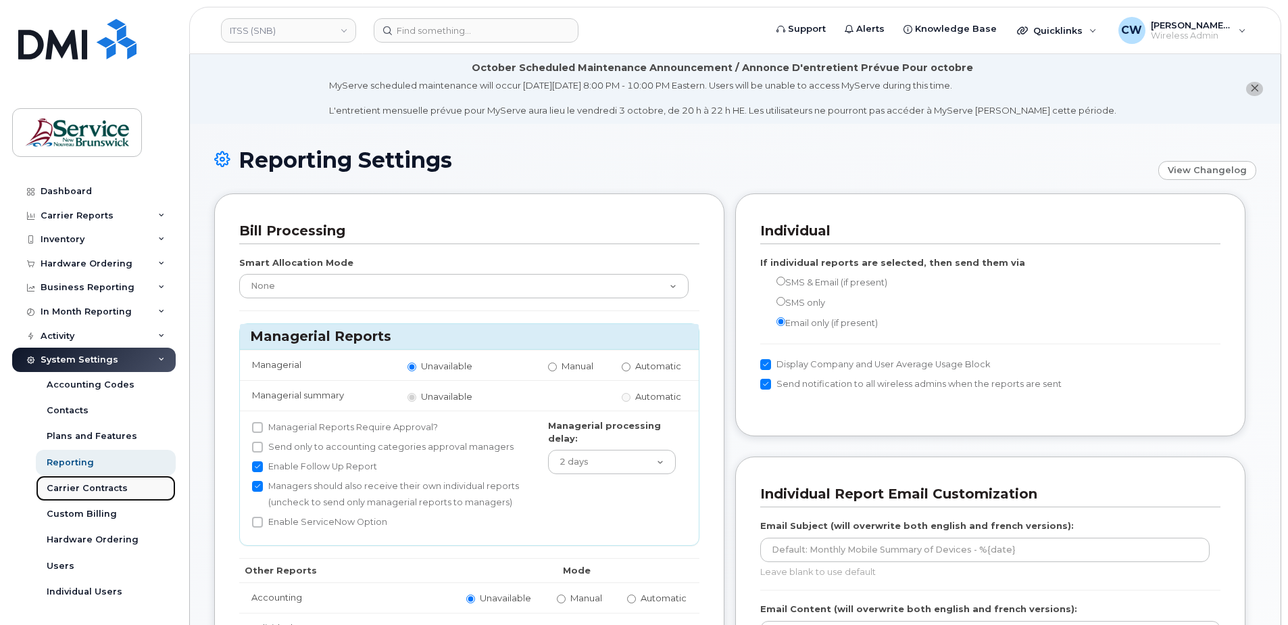
click at [87, 485] on div "Carrier Contracts" at bounding box center [87, 488] width 81 height 12
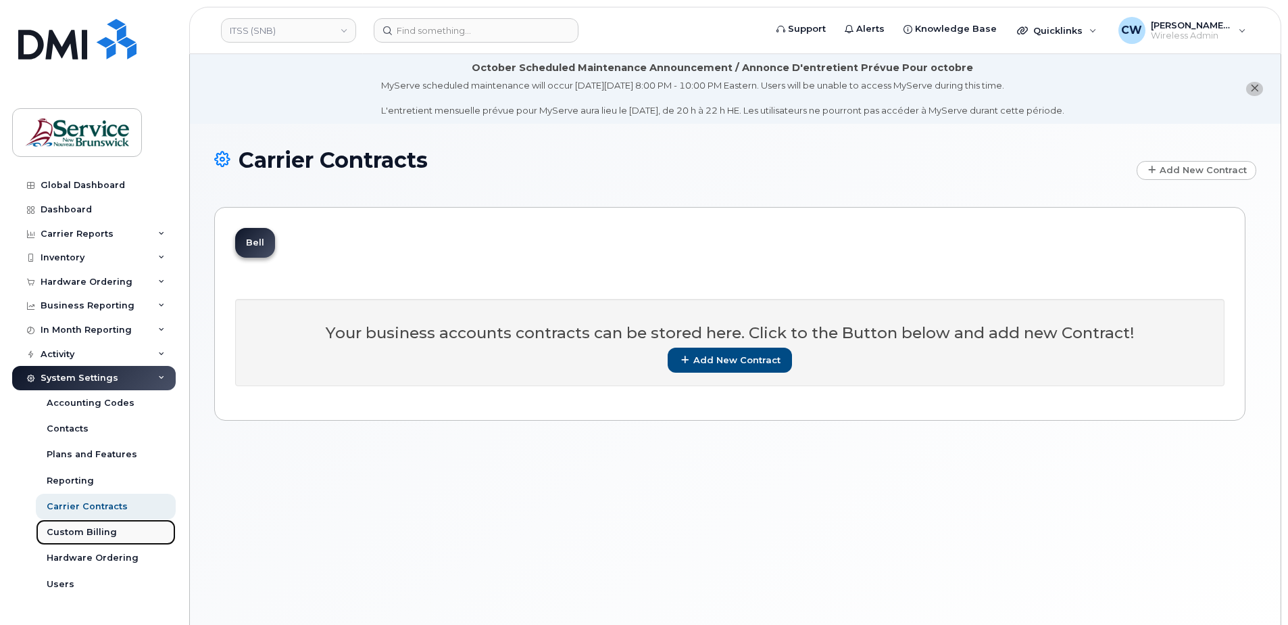
click at [70, 529] on div "Custom Billing" at bounding box center [82, 532] width 70 height 12
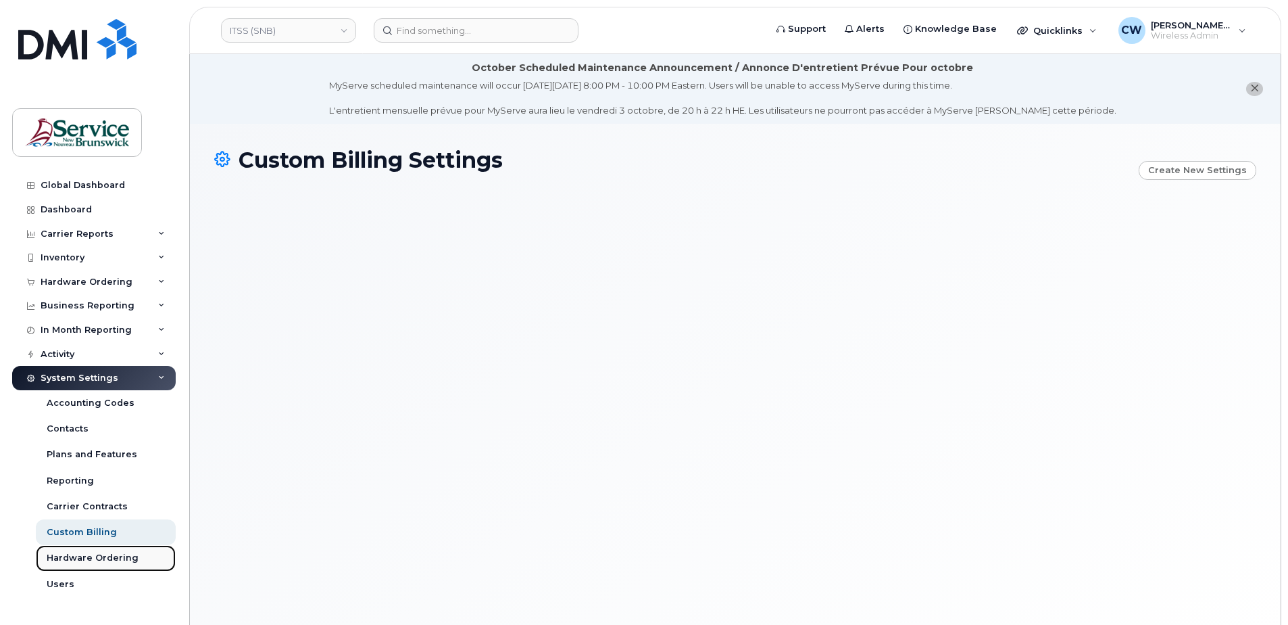
click at [80, 554] on div "Hardware Ordering" at bounding box center [93, 558] width 92 height 12
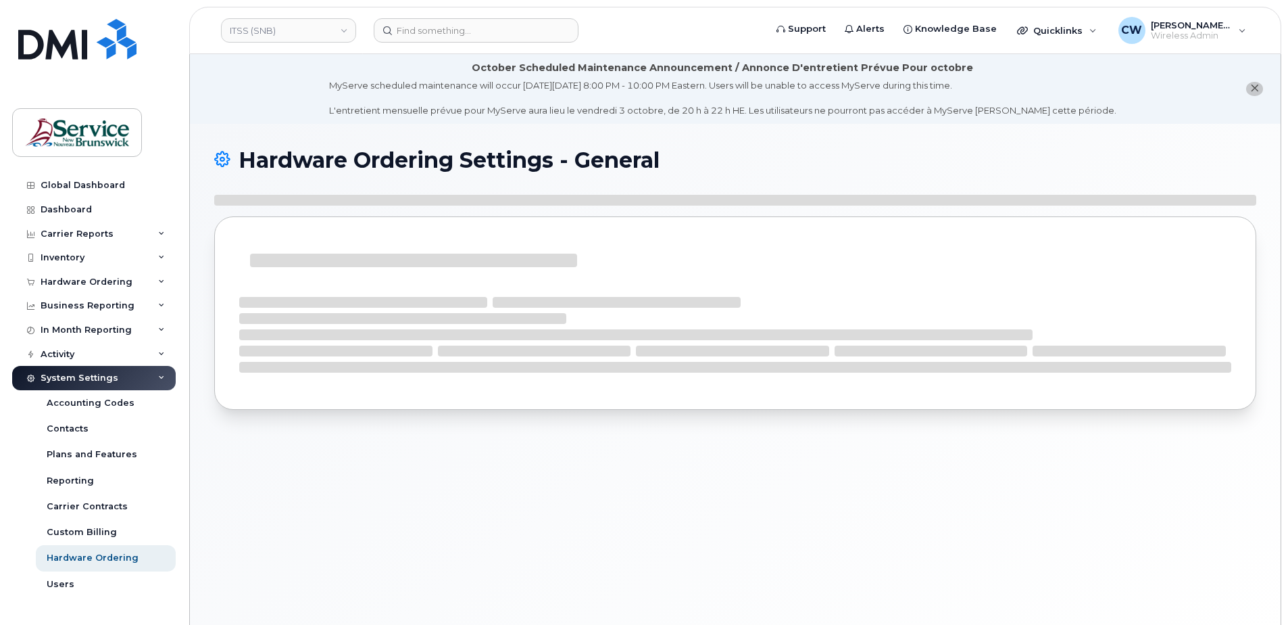
select select "admins"
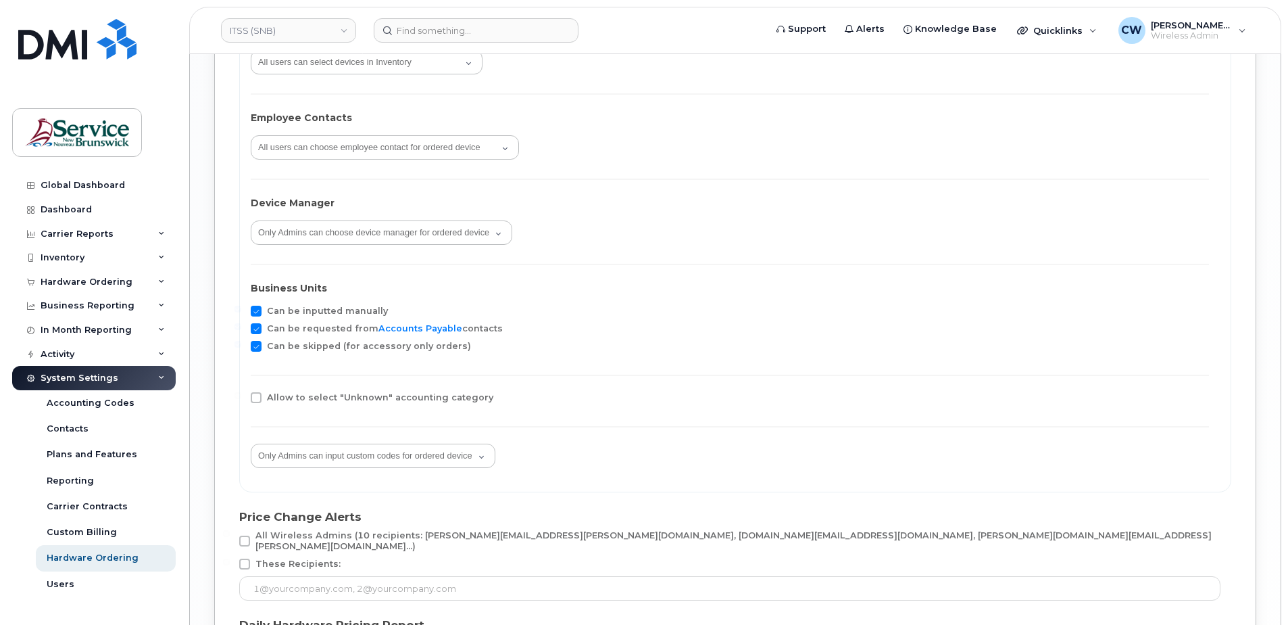
scroll to position [2298, 0]
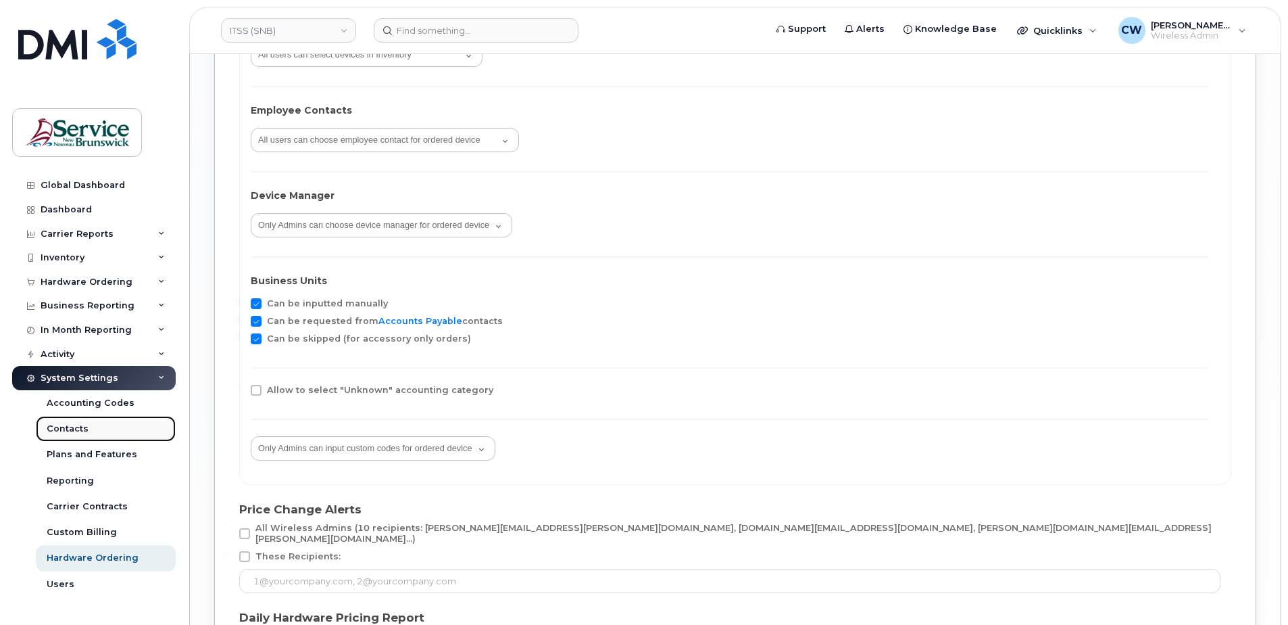
click at [62, 426] on div "Contacts" at bounding box center [68, 428] width 42 height 12
